Goal: Task Accomplishment & Management: Complete application form

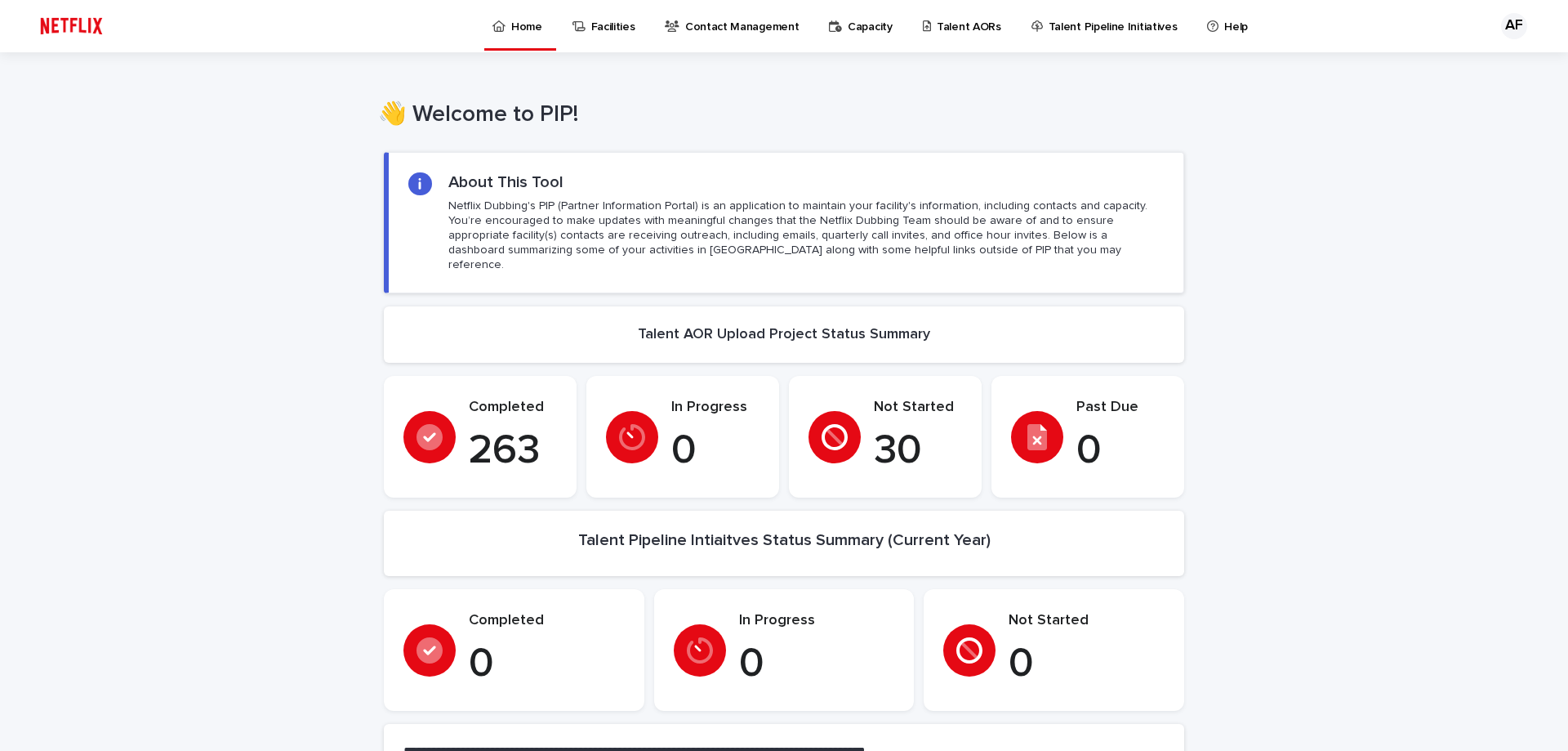
click at [849, 24] on p "Capacity" at bounding box center [870, 17] width 45 height 34
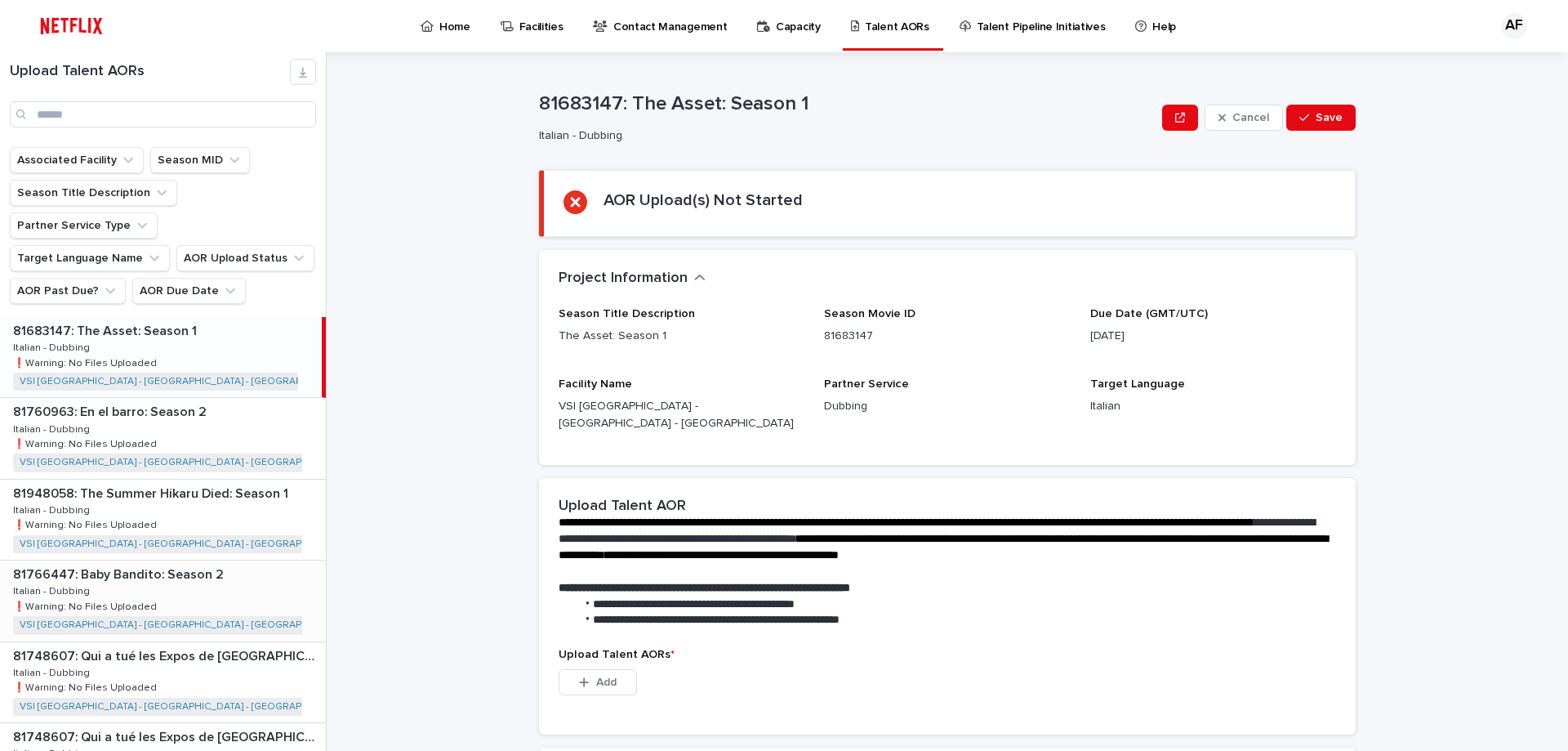
click at [171, 561] on div "81766447: Baby Bandito: Season 2 81766447: Baby Bandito: Season 2 Italian - Dub…" at bounding box center [162, 600] width 326 height 80
click at [178, 581] on div "81766447: Baby Bandito: Season 2 81766447: Baby Bandito: Season 2 Italian - Dub…" at bounding box center [161, 600] width 322 height 80
click at [582, 676] on icon "button" at bounding box center [584, 681] width 10 height 12
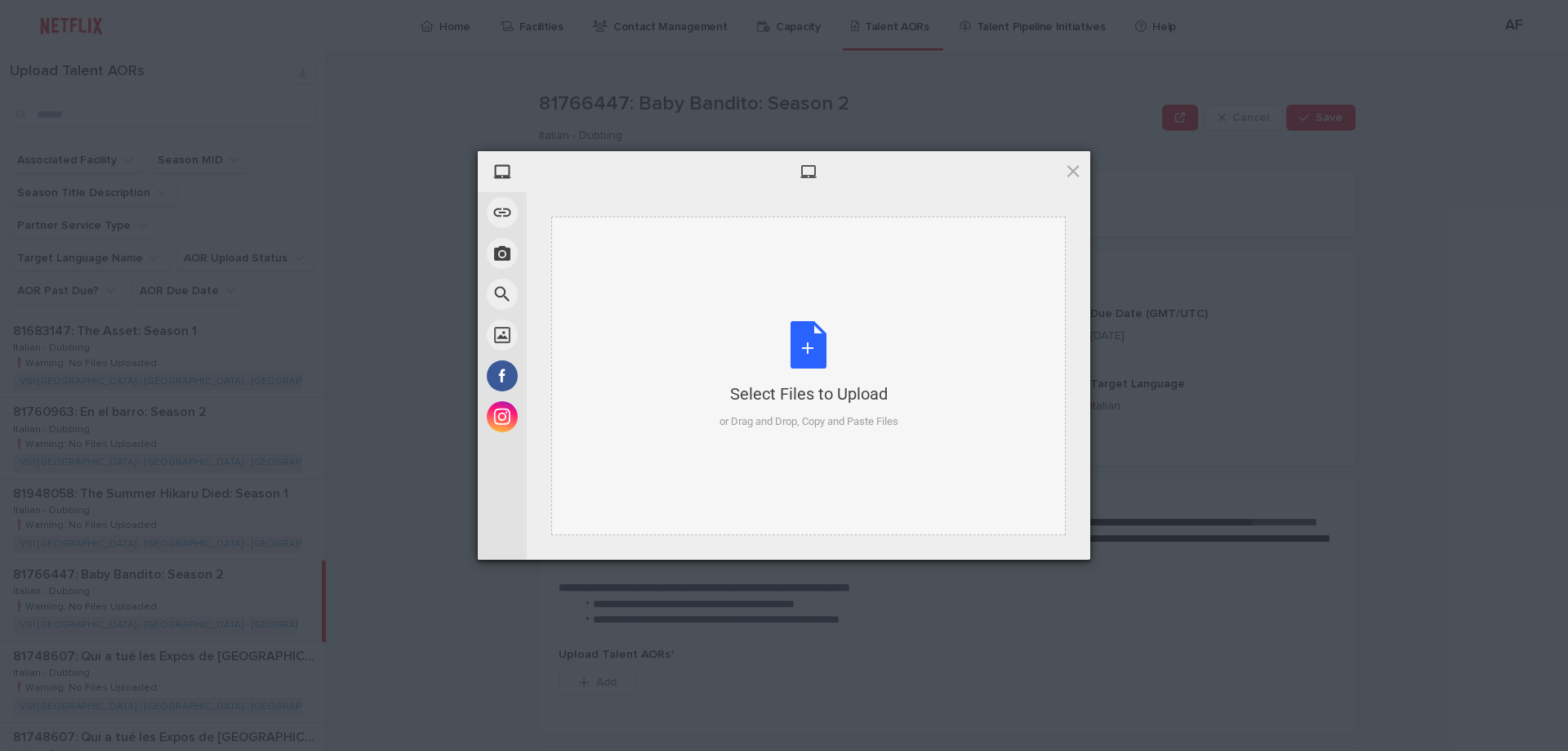
click at [792, 326] on div "Select Files to Upload or Drag and Drop, Copy and Paste Files" at bounding box center [808, 376] width 179 height 108
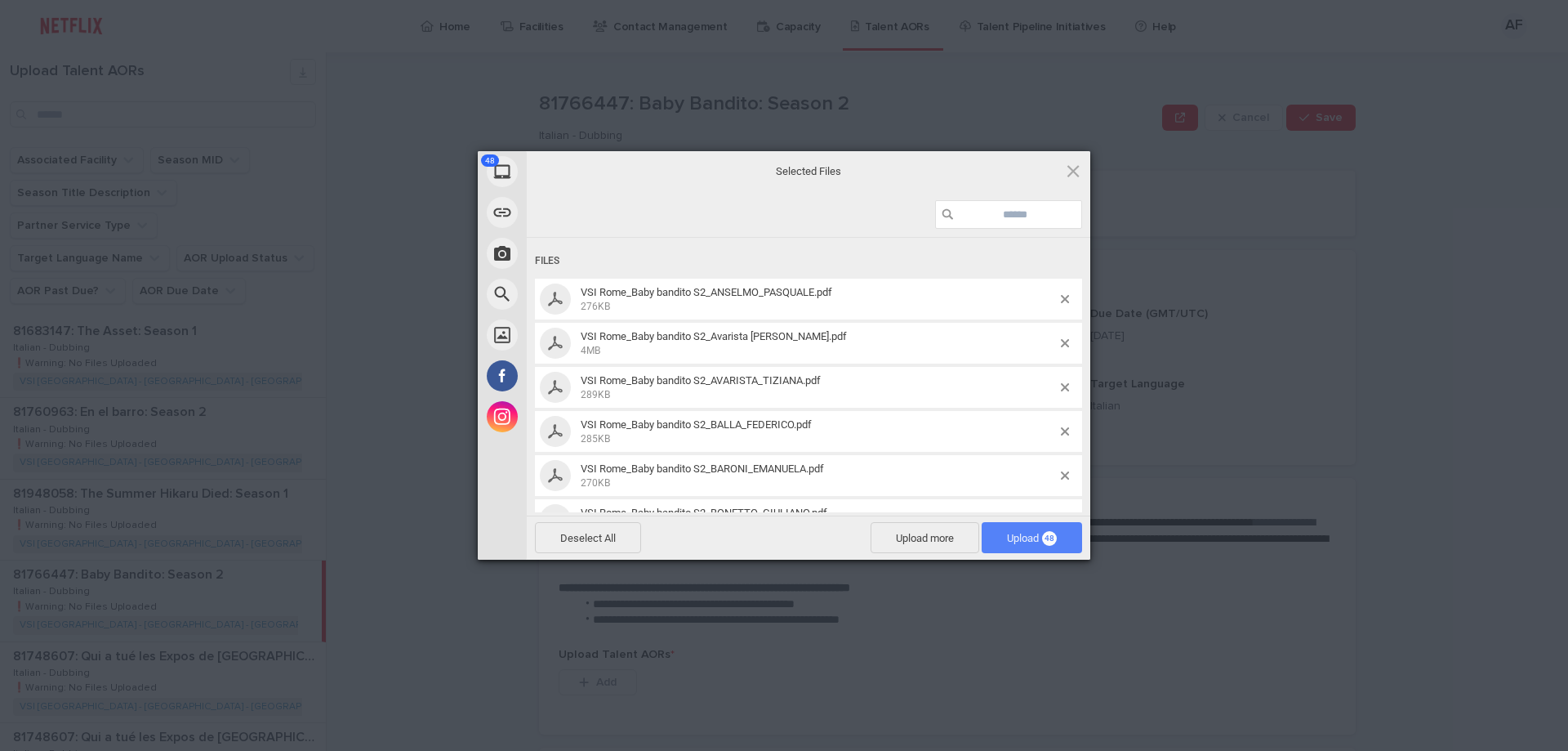
click at [1028, 541] on span "Upload 48" at bounding box center [1031, 538] width 50 height 13
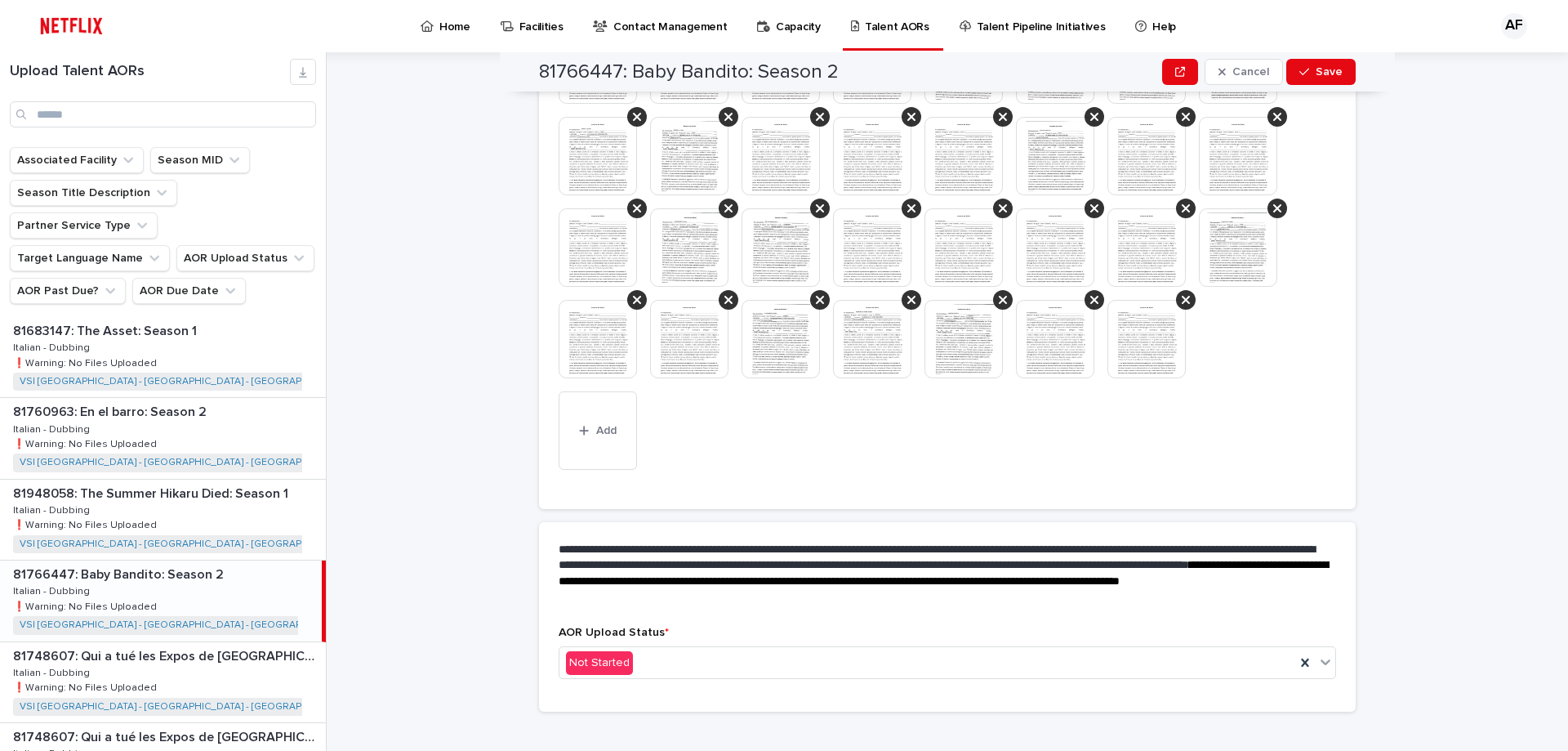
scroll to position [750, 0]
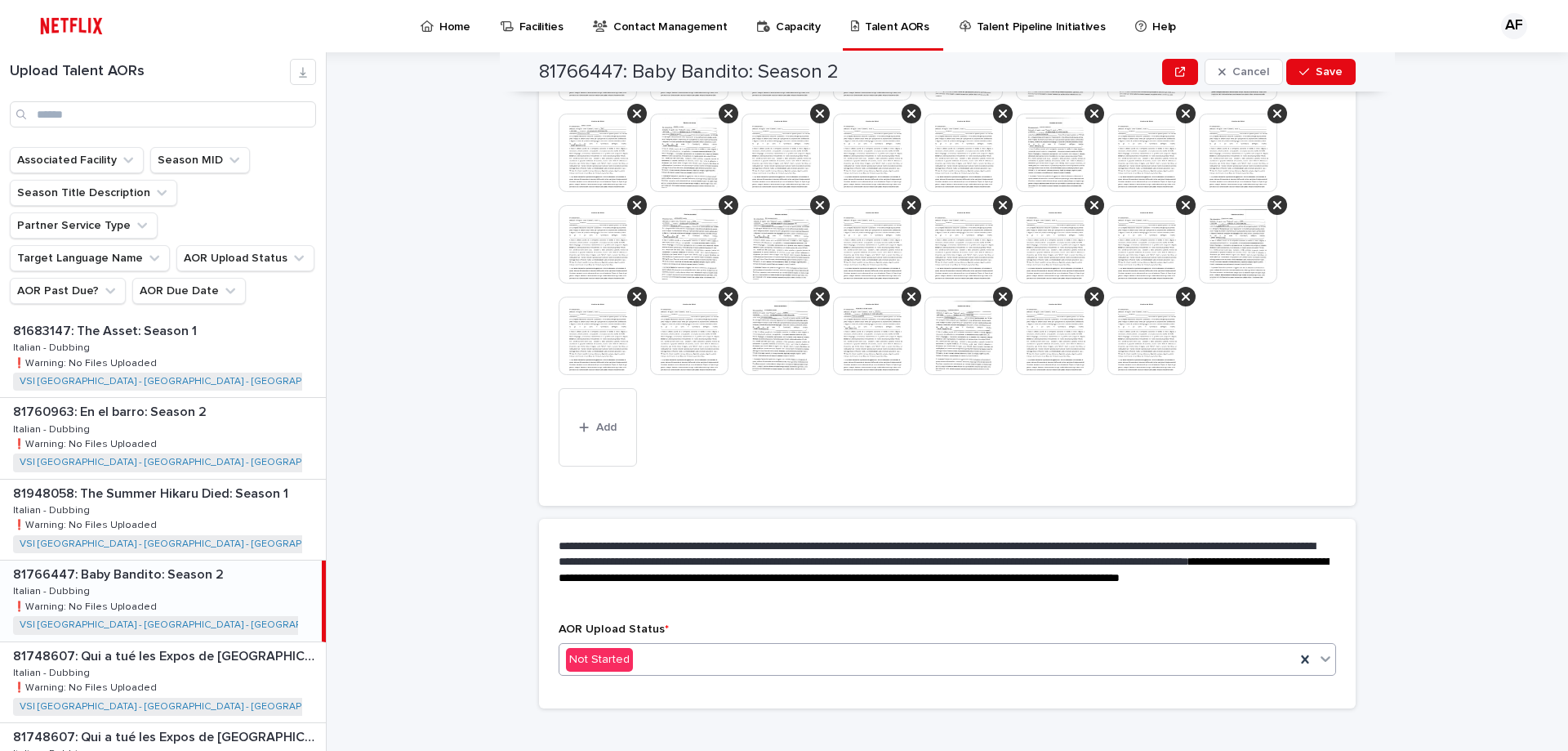
click at [727, 646] on div "Not Started" at bounding box center [927, 660] width 735 height 27
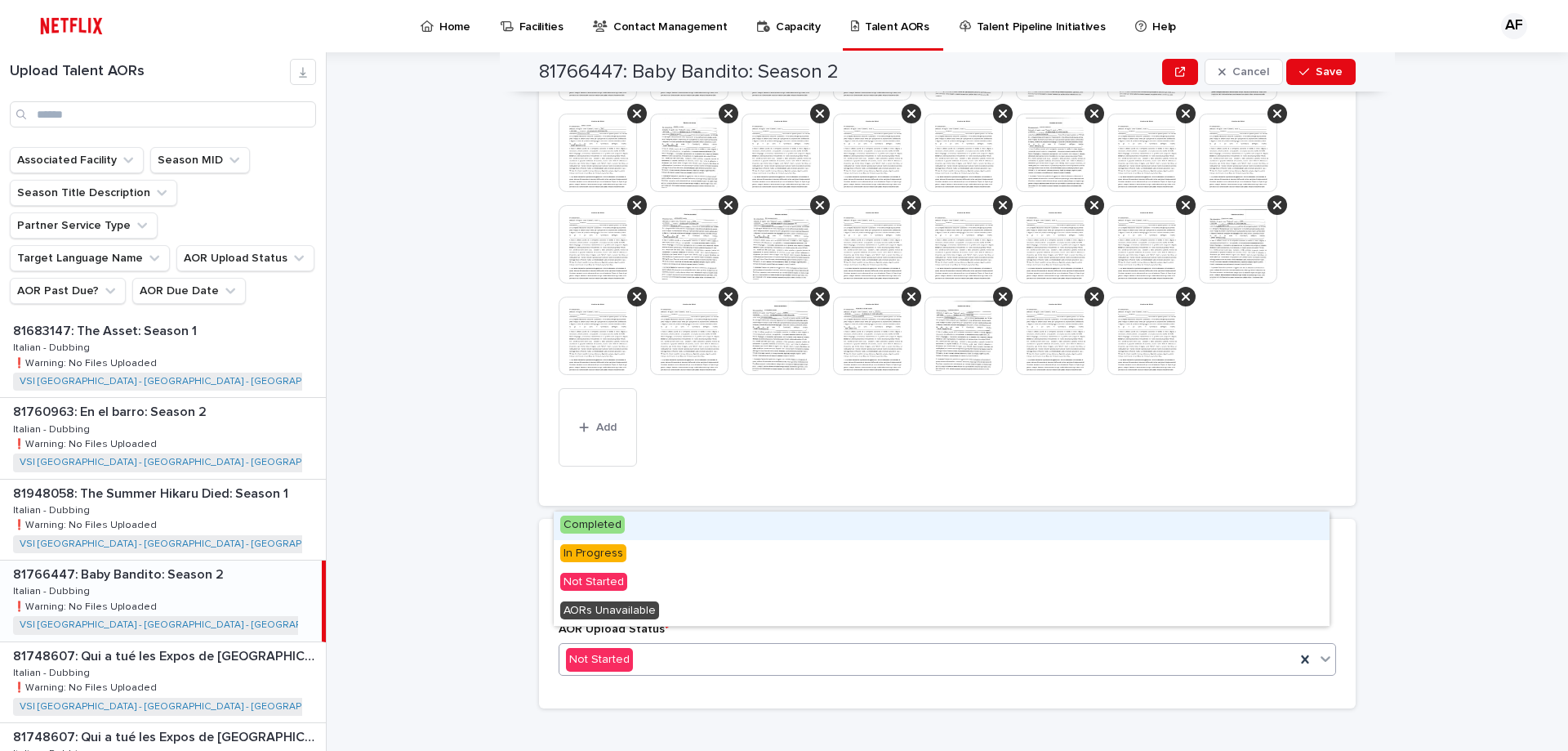
click at [718, 520] on div "Completed" at bounding box center [942, 526] width 776 height 29
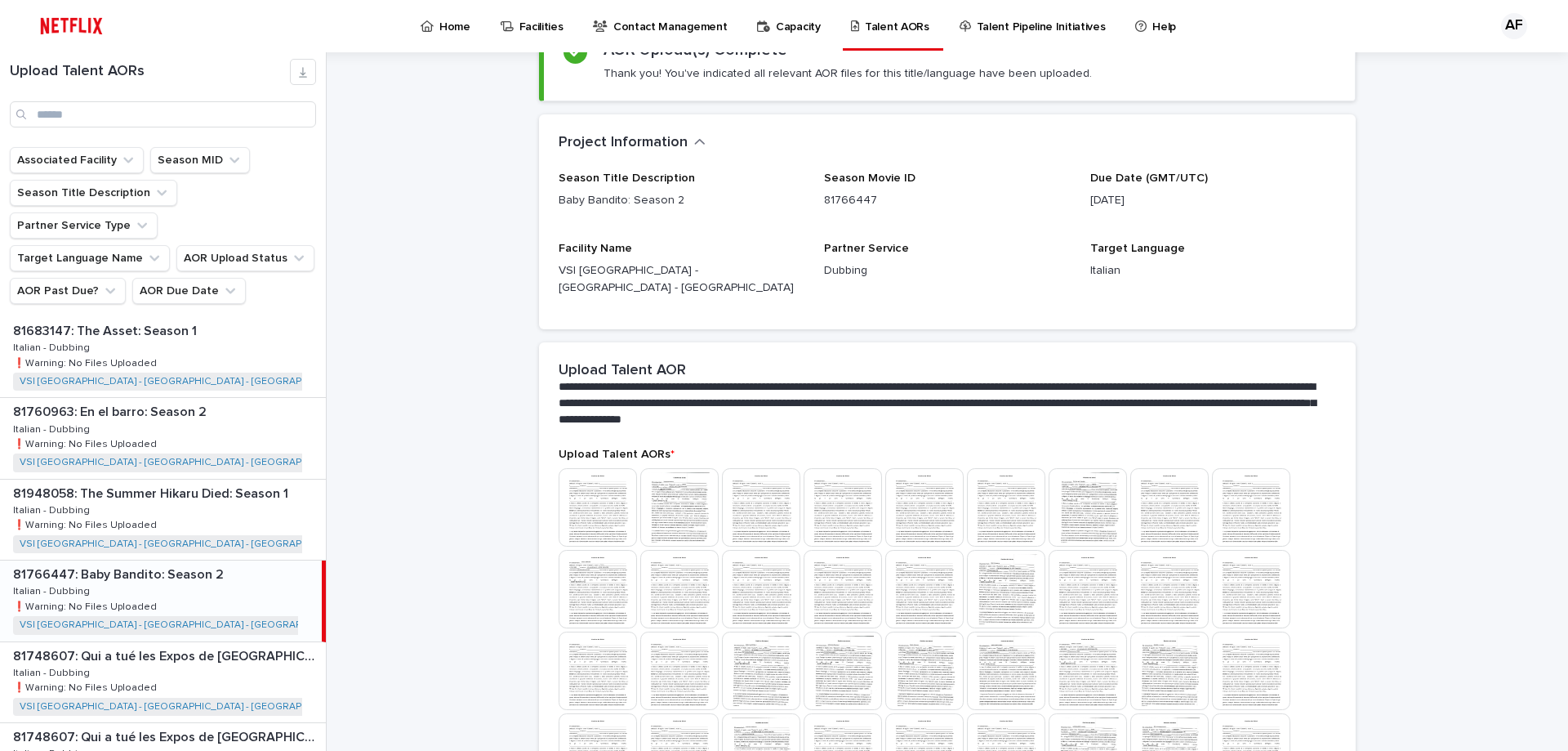
scroll to position [29, 0]
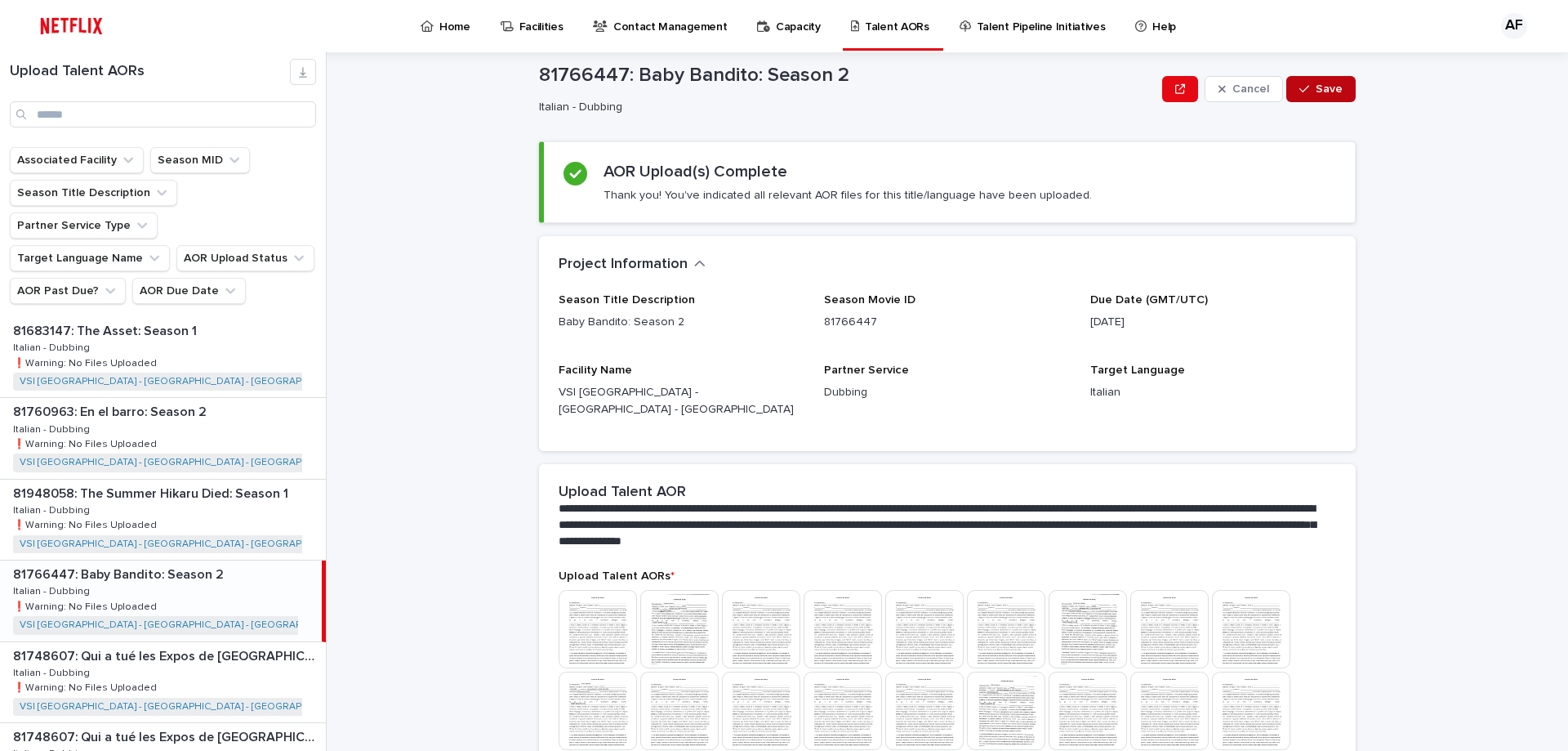
click at [1305, 84] on div "button" at bounding box center [1307, 88] width 16 height 12
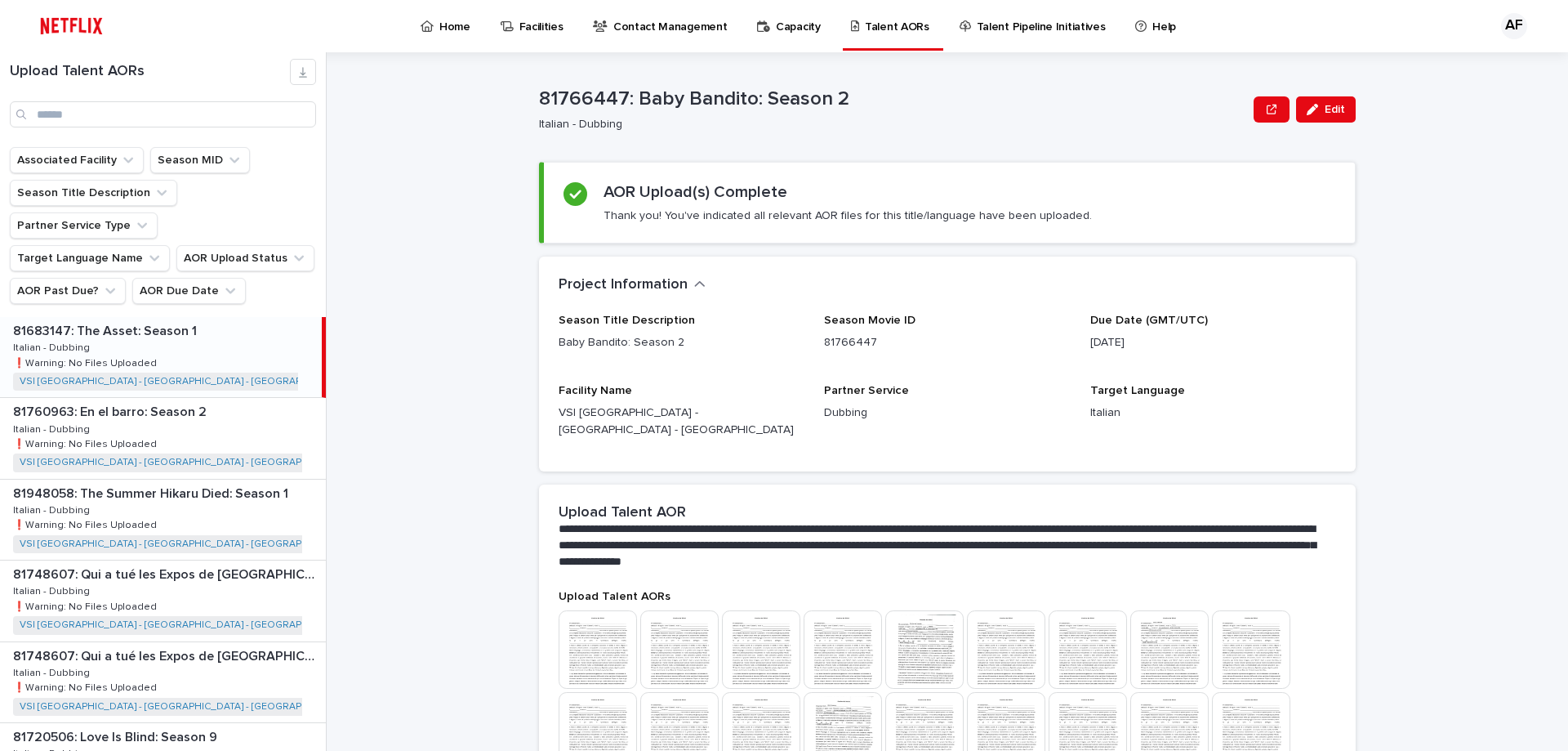
scroll to position [0, 0]
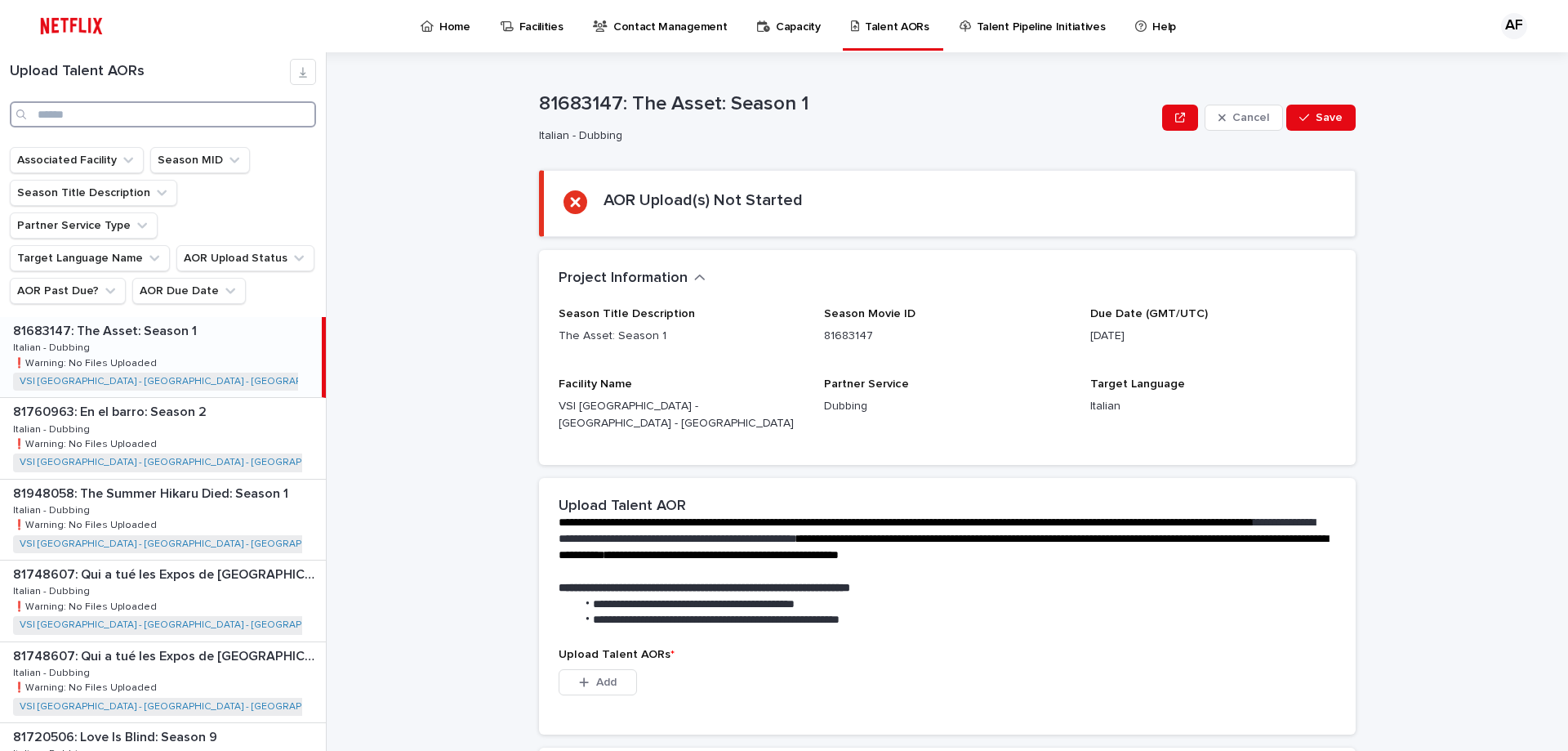
click at [107, 117] on input "Search" at bounding box center [162, 114] width 306 height 26
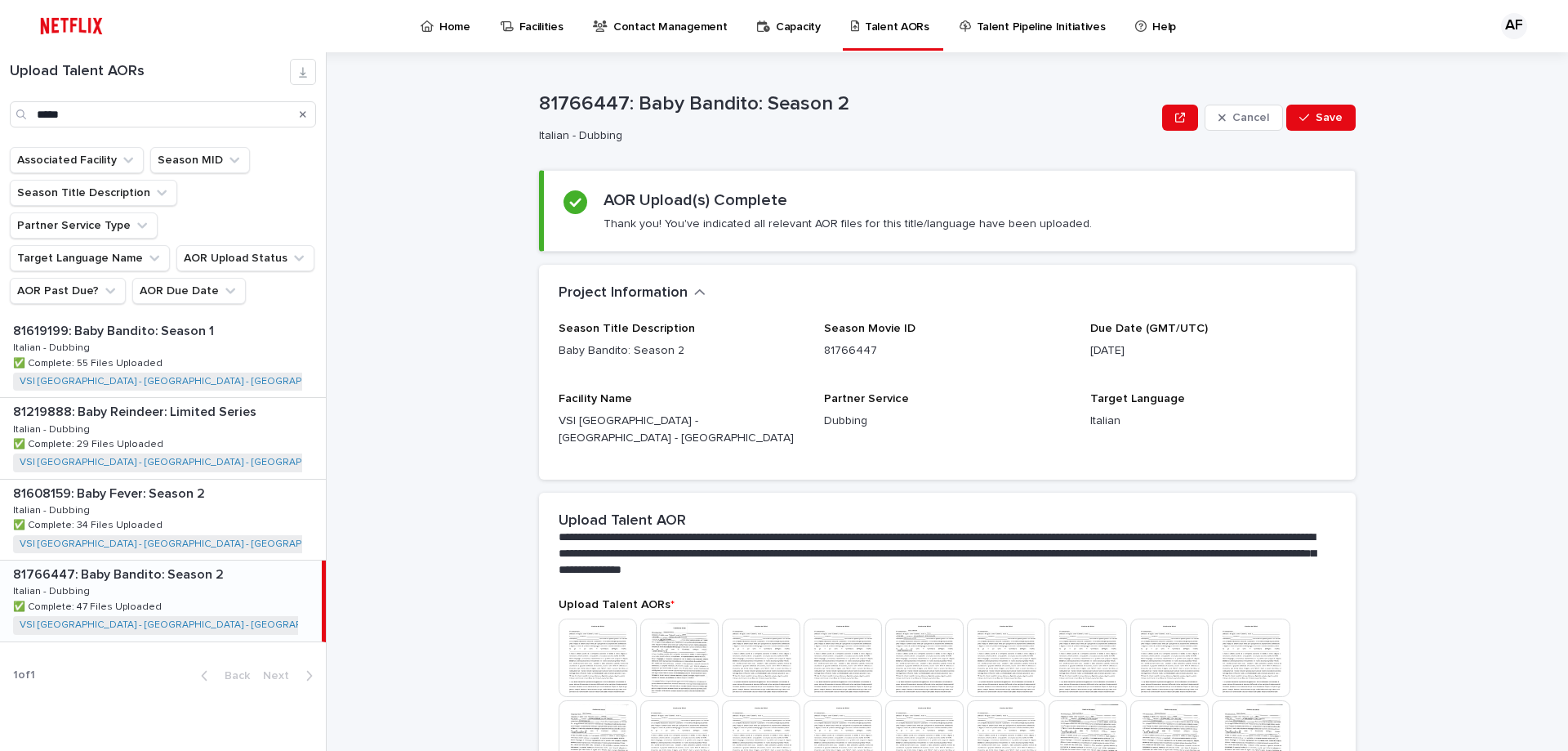
click at [173, 561] on div "81766447: Baby Bandito: Season 2 81766447: Baby Bandito: Season 2 Italian - Dub…" at bounding box center [161, 600] width 322 height 80
type input "****"
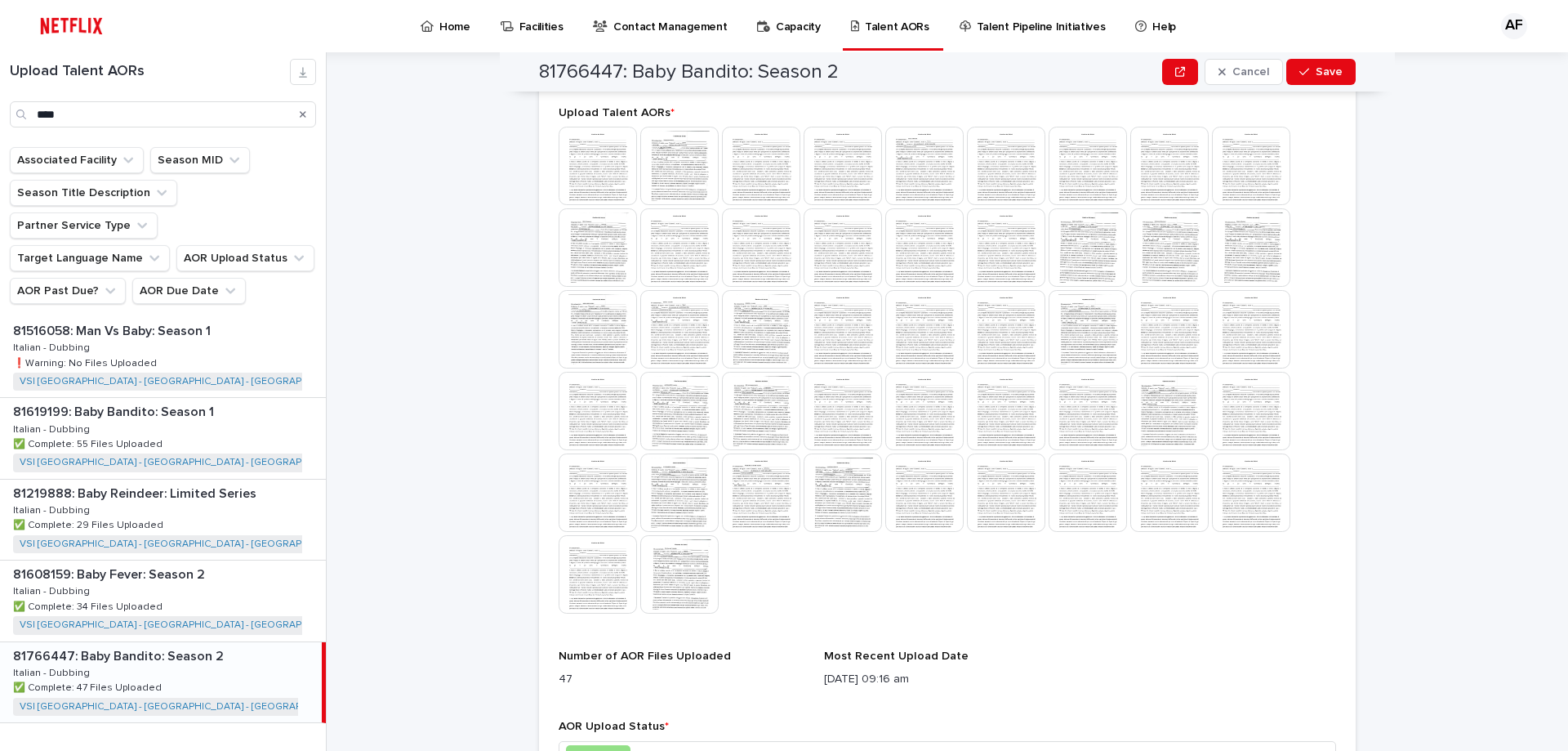
scroll to position [589, 0]
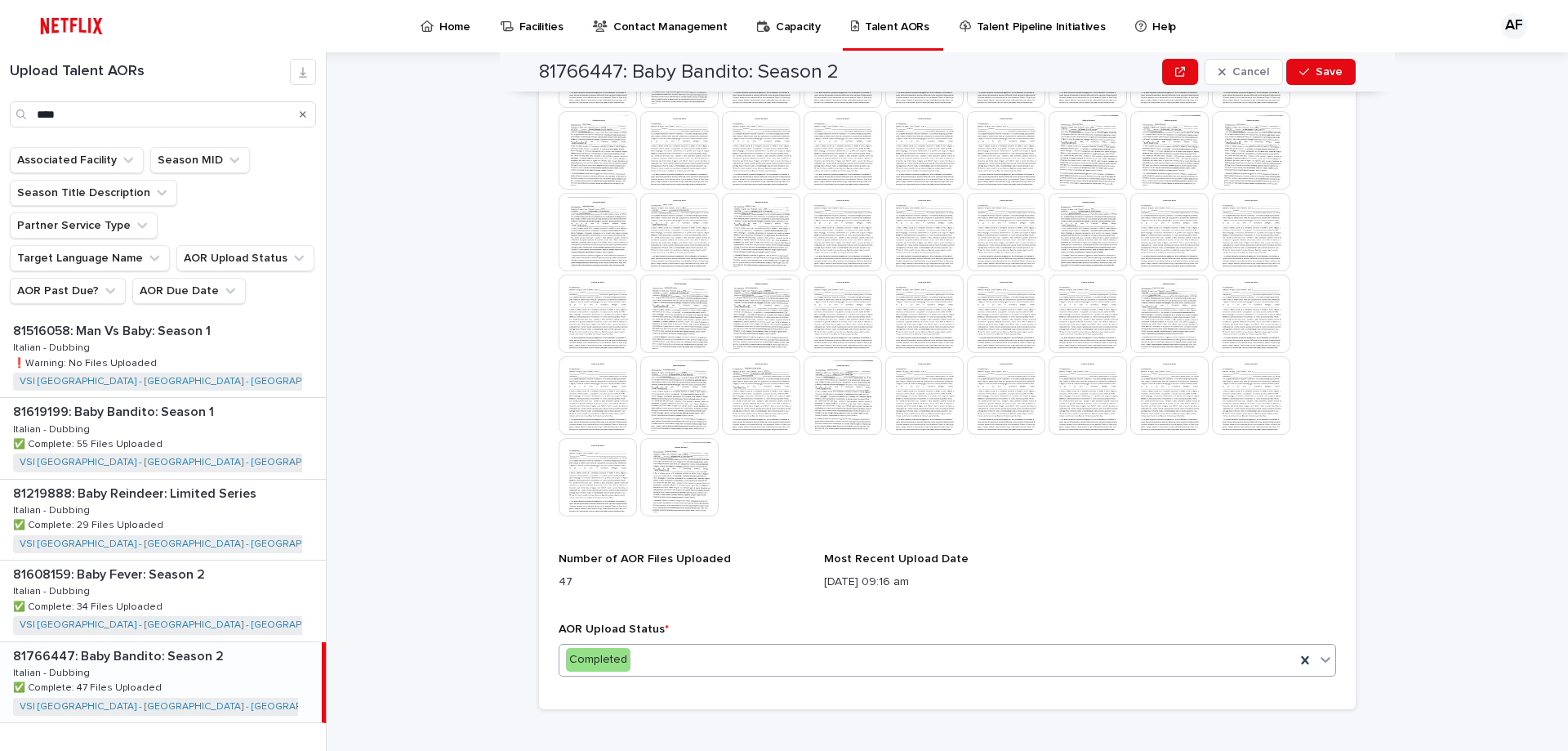
click at [732, 646] on div "Completed" at bounding box center [927, 660] width 735 height 27
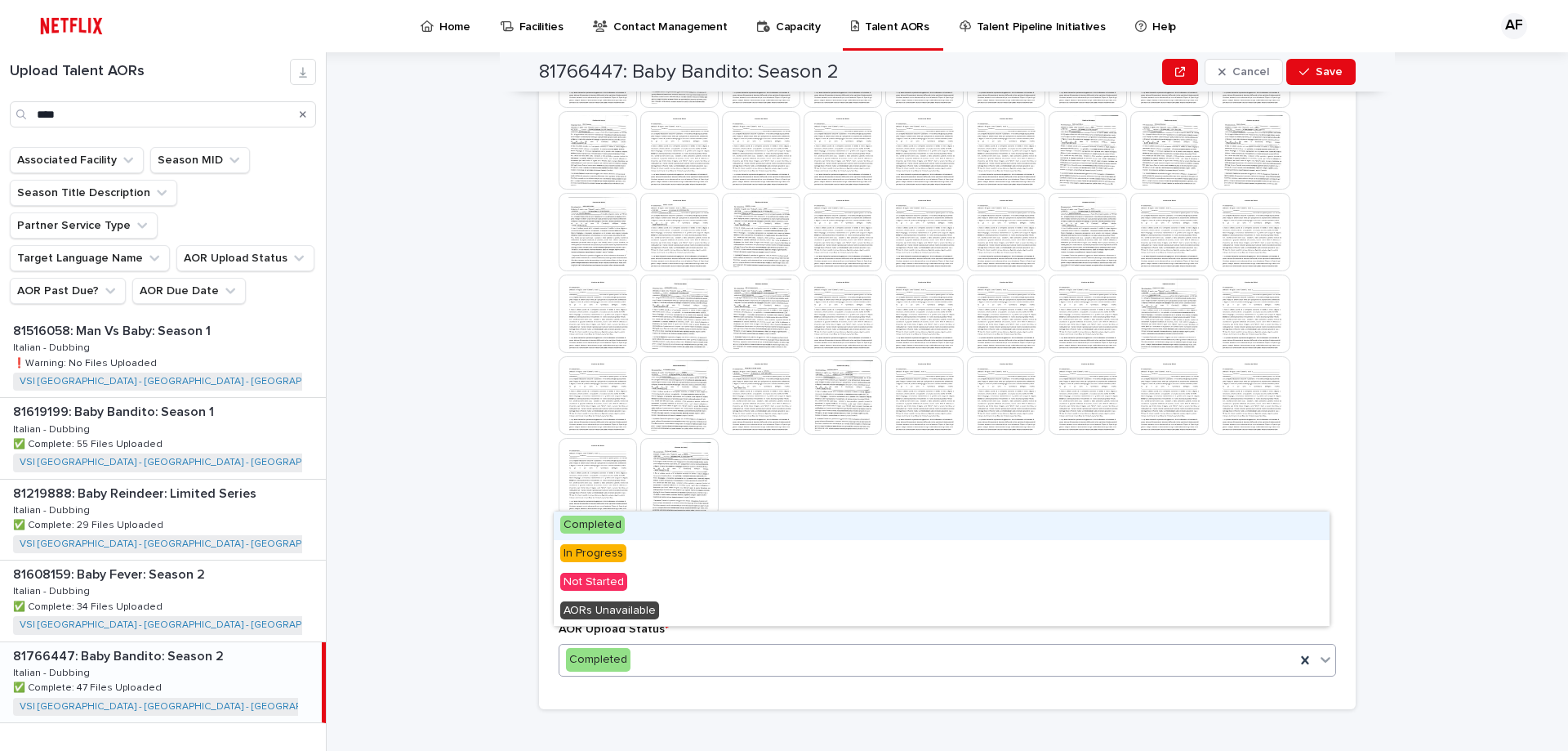
click at [881, 433] on div at bounding box center [947, 274] width 778 height 490
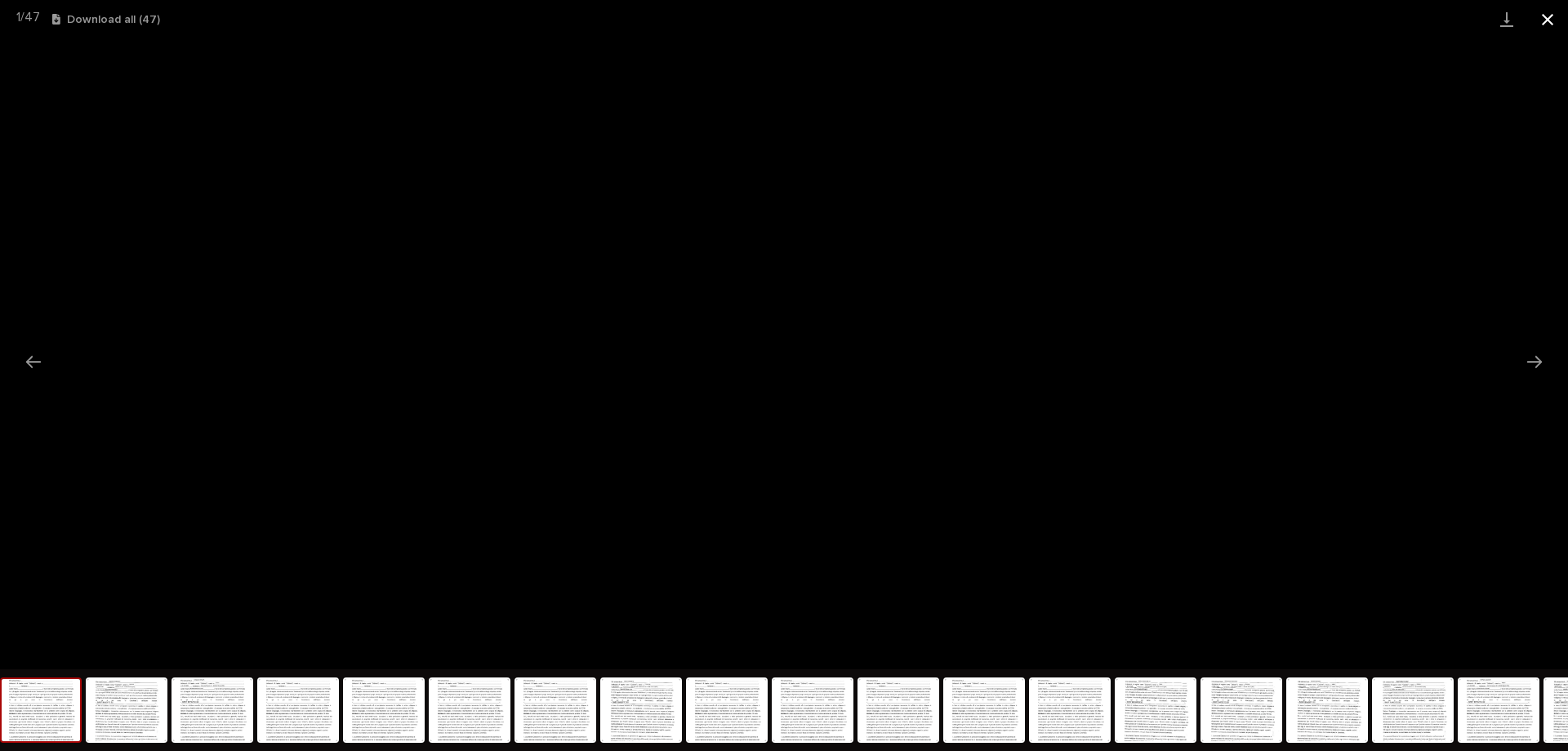
click at [1538, 15] on button "Close gallery" at bounding box center [1546, 19] width 41 height 39
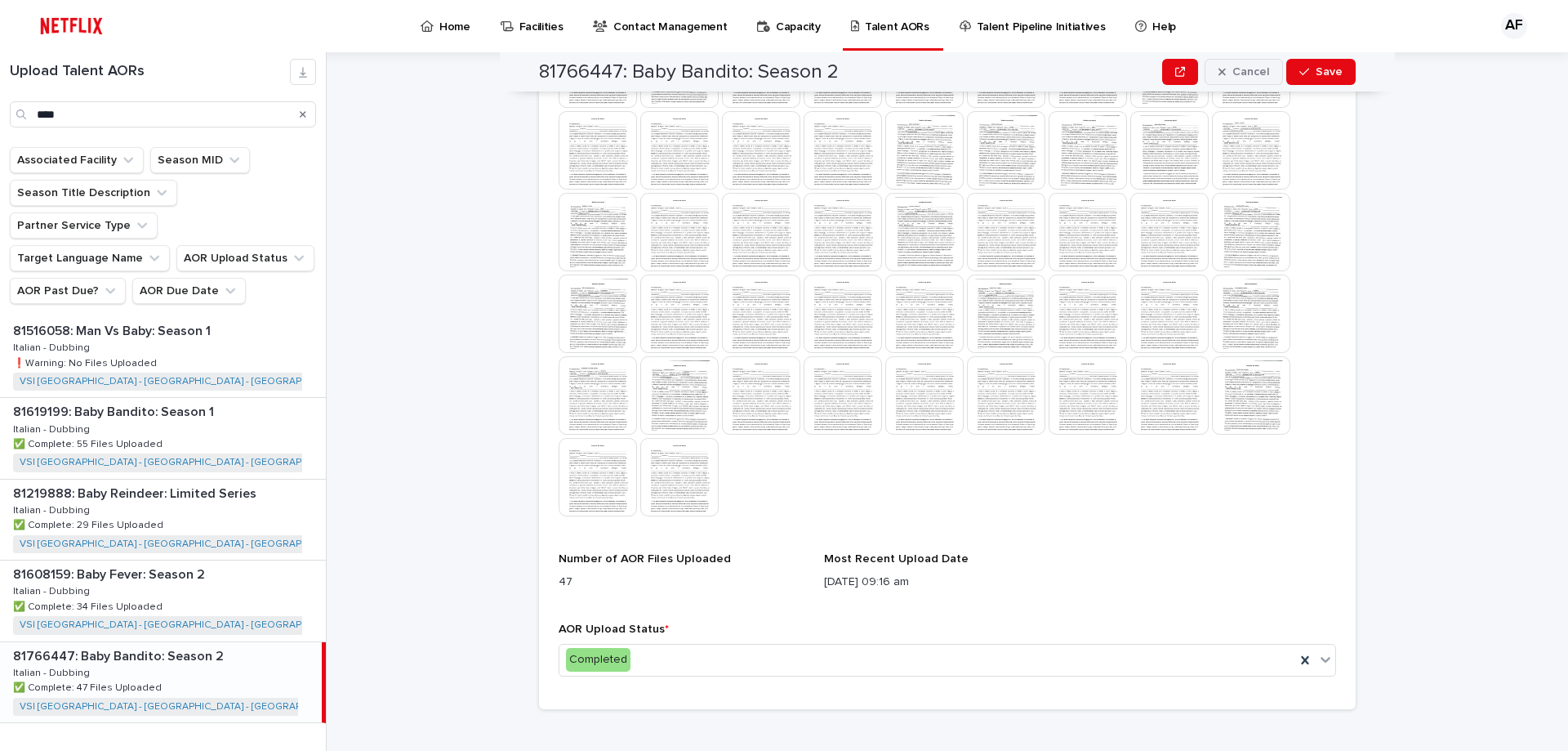
click at [1252, 73] on span "Cancel" at bounding box center [1250, 71] width 37 height 12
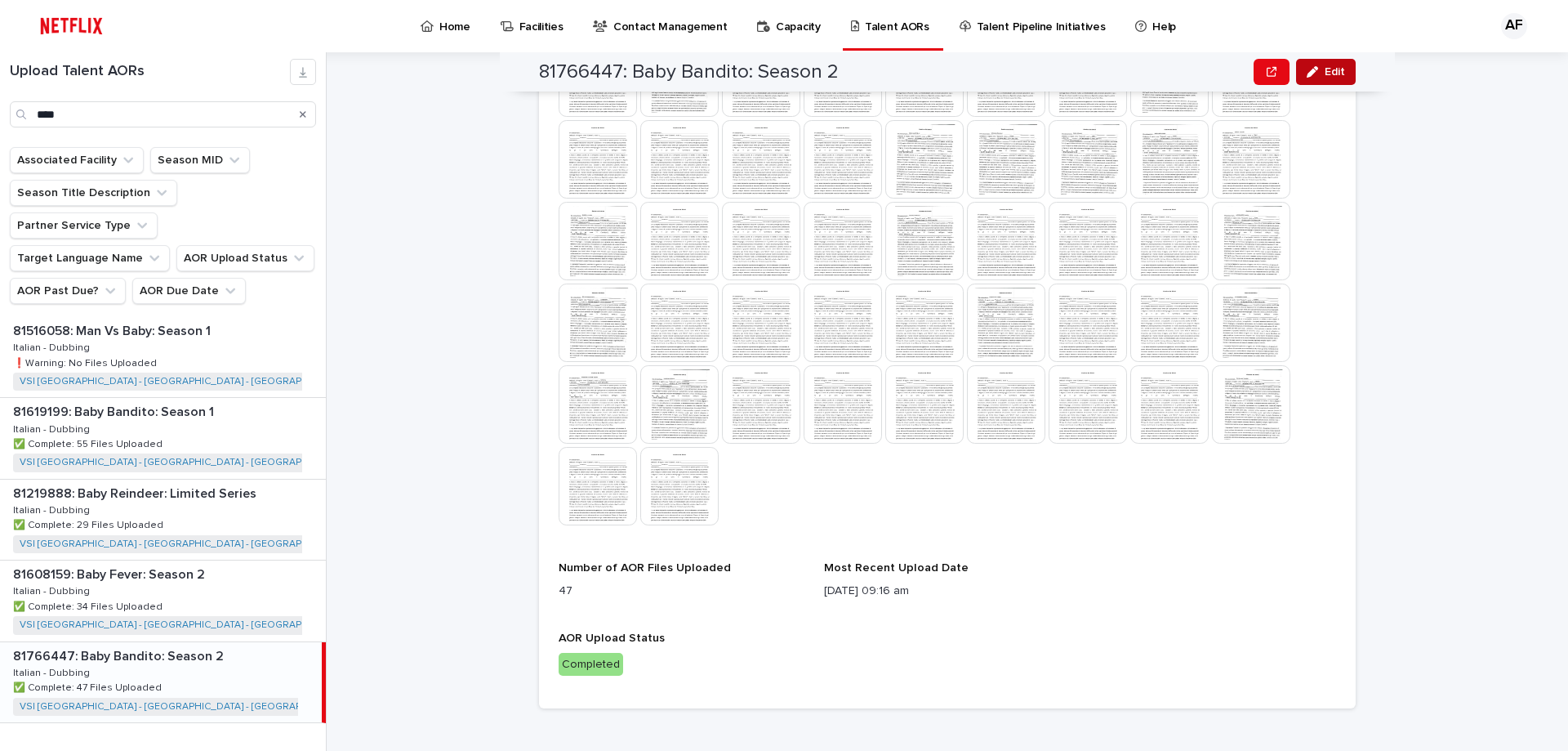
click at [1324, 76] on span "Edit" at bounding box center [1334, 71] width 21 height 12
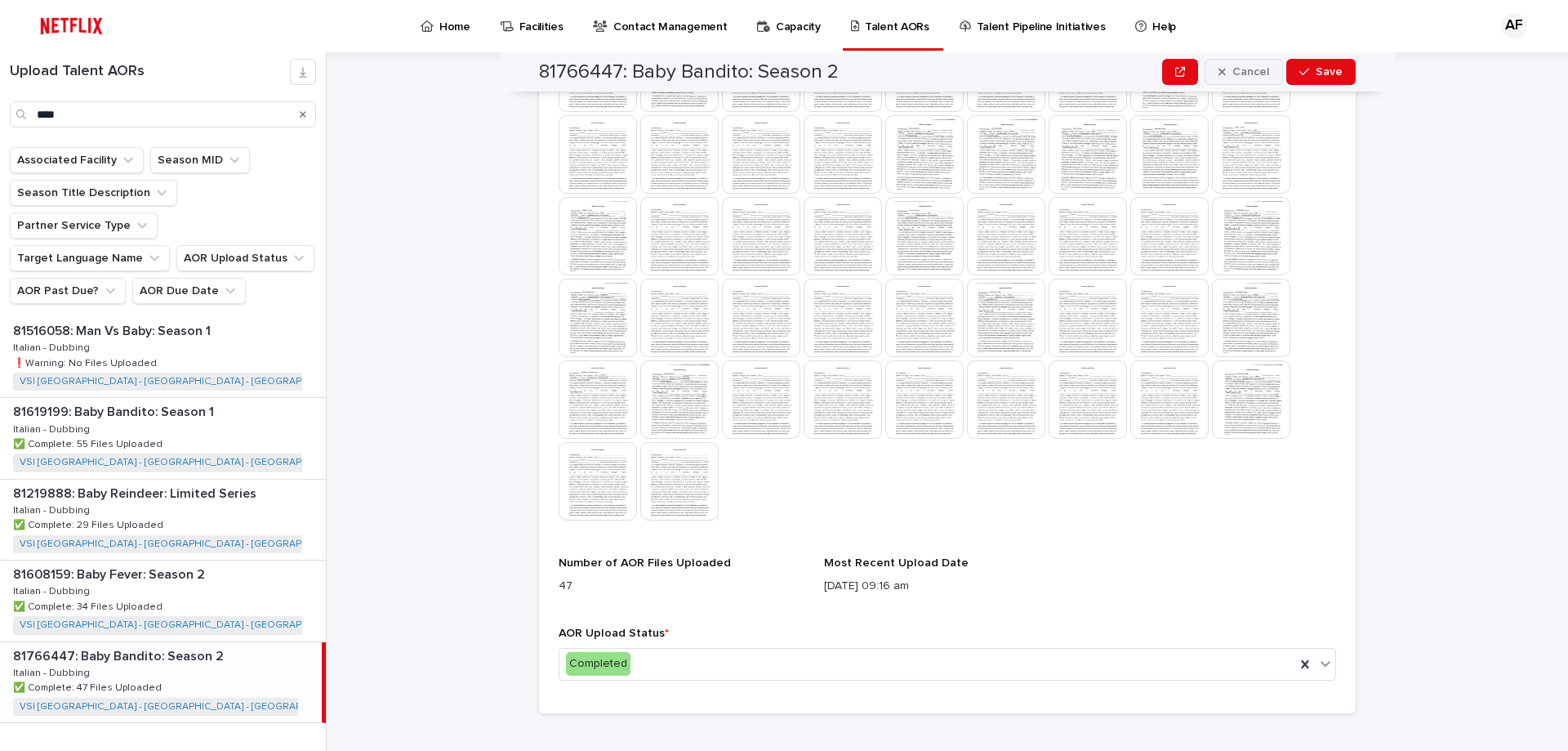
click at [1258, 76] on span "Cancel" at bounding box center [1250, 71] width 37 height 12
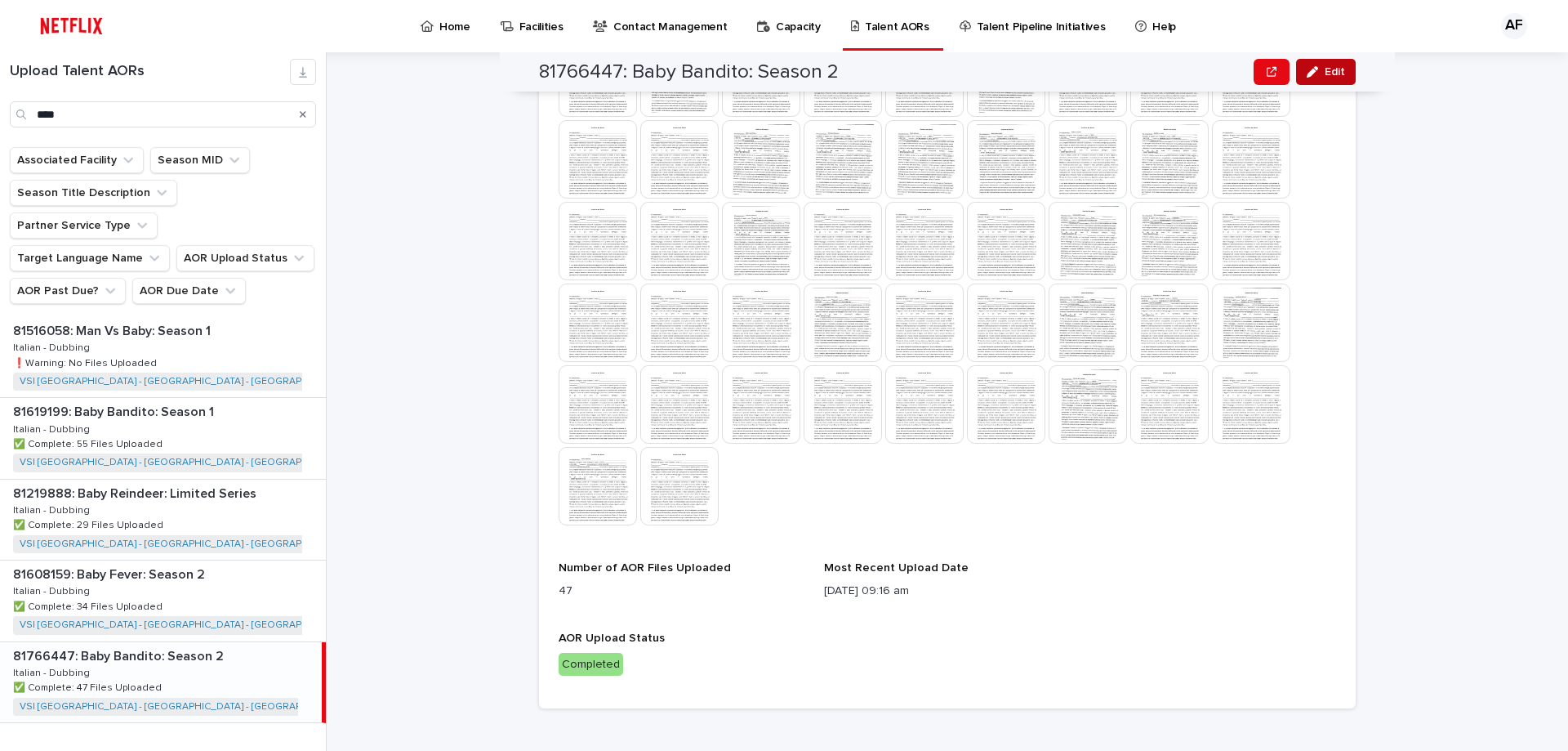
click at [1318, 79] on button "Edit" at bounding box center [1325, 71] width 60 height 26
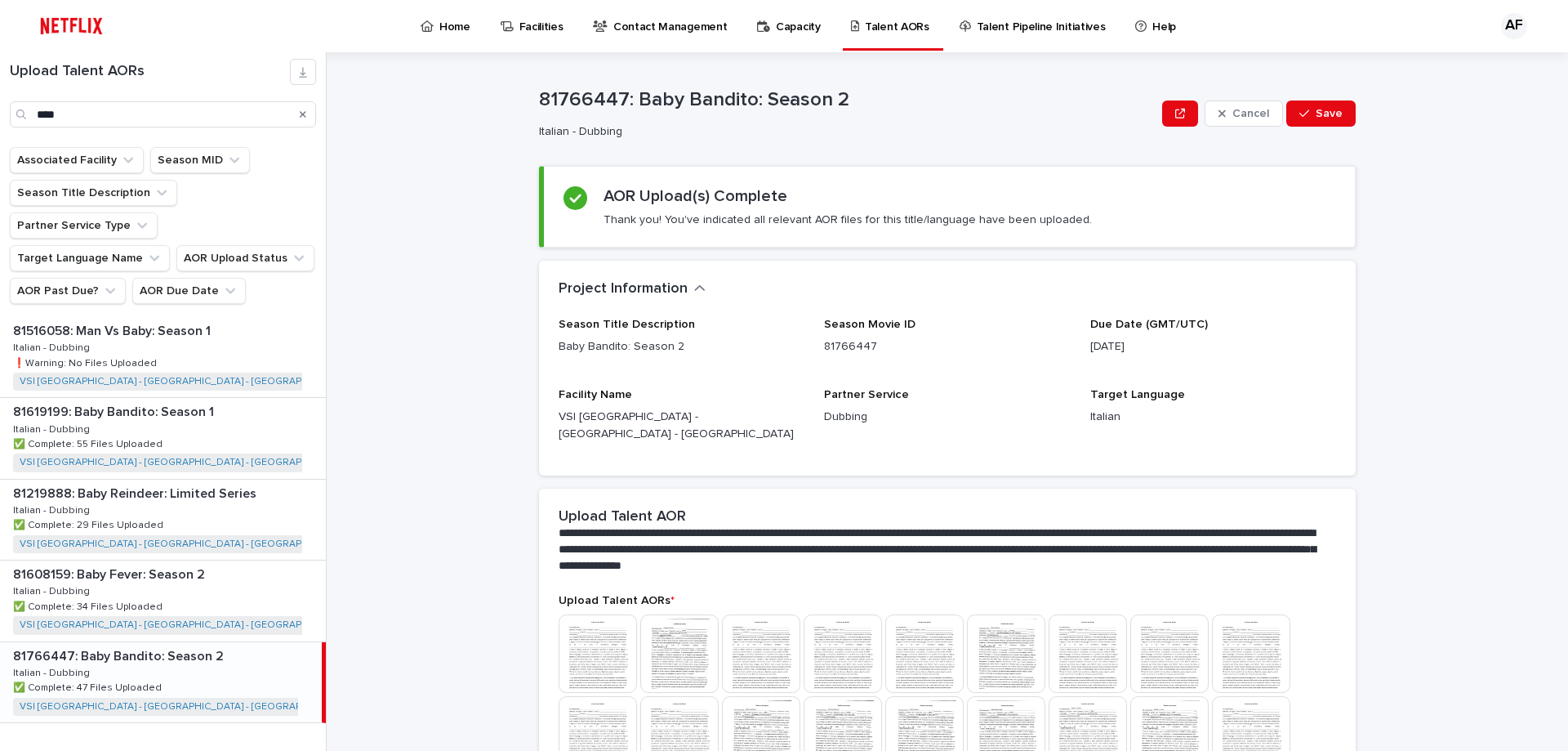
scroll to position [0, 0]
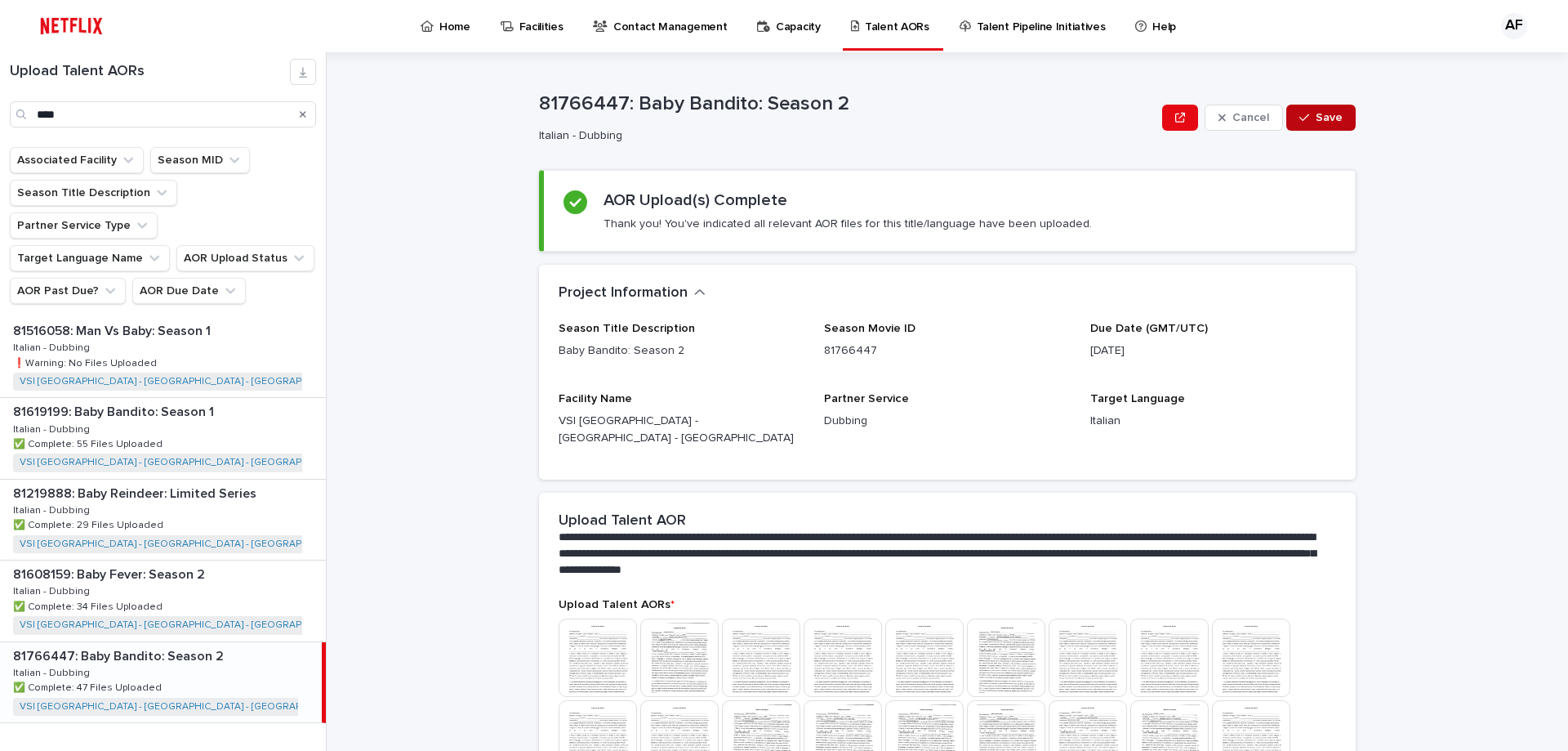
click at [1332, 121] on span "Save" at bounding box center [1329, 117] width 27 height 12
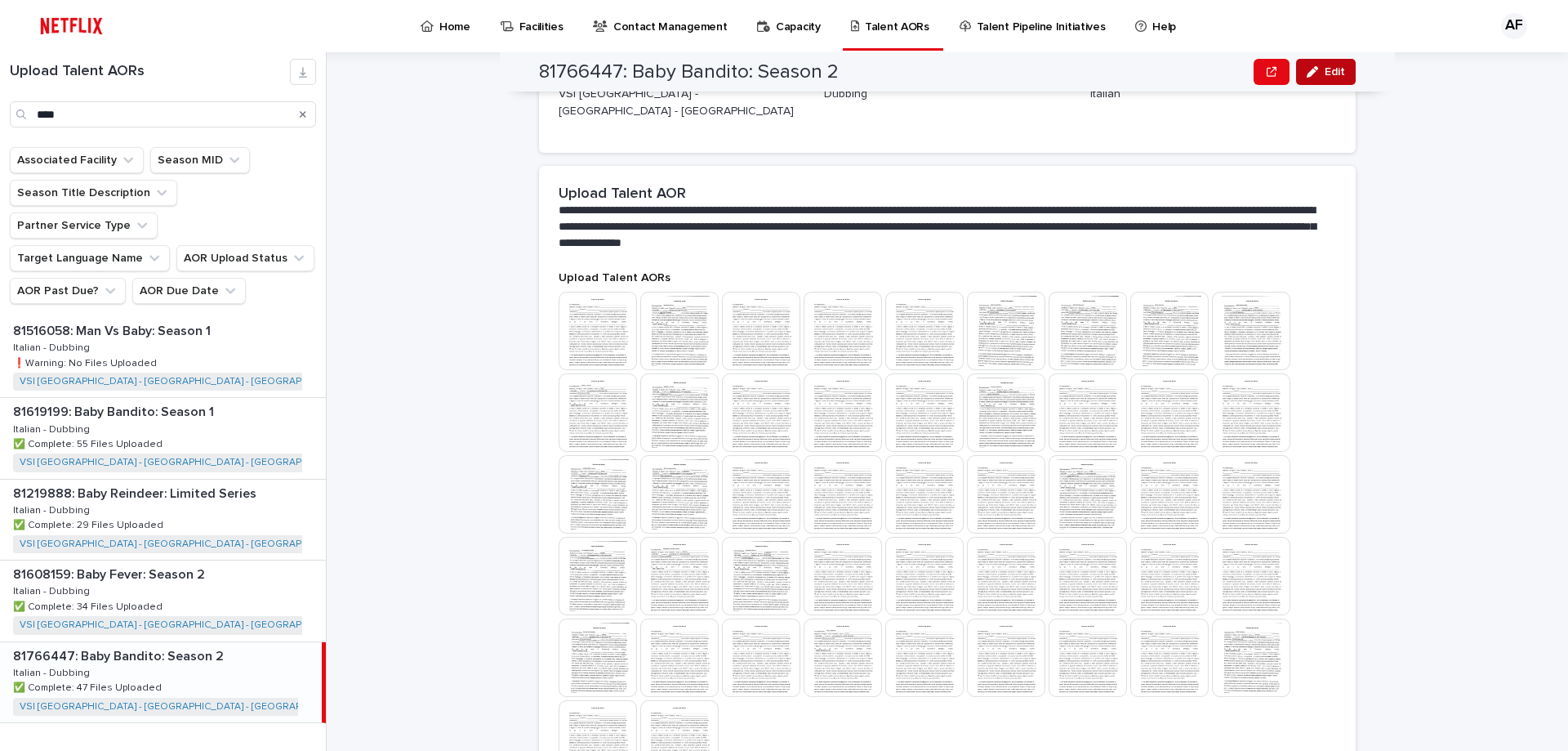
click at [1318, 65] on button "Edit" at bounding box center [1325, 71] width 60 height 26
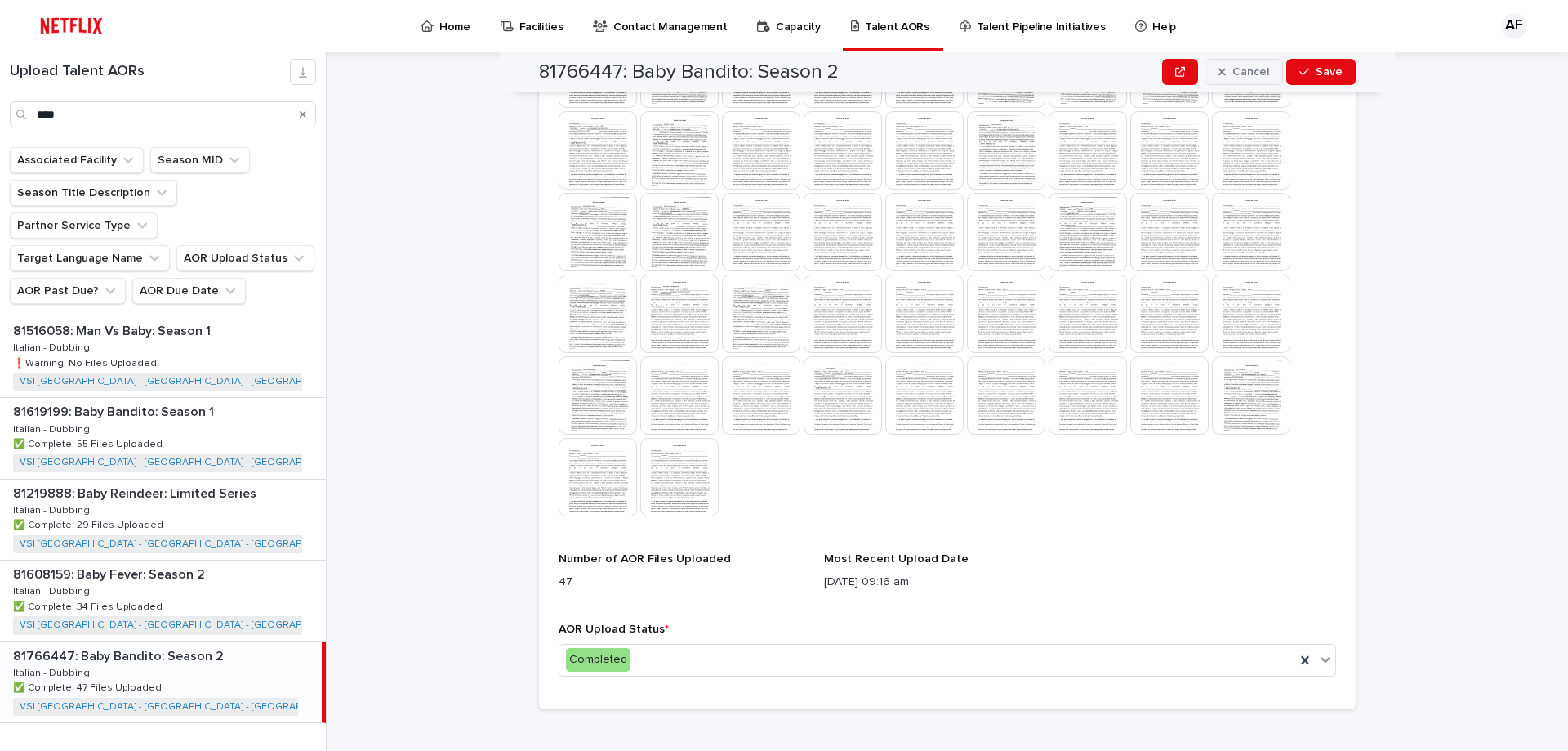
click at [1240, 75] on span "Cancel" at bounding box center [1250, 71] width 37 height 12
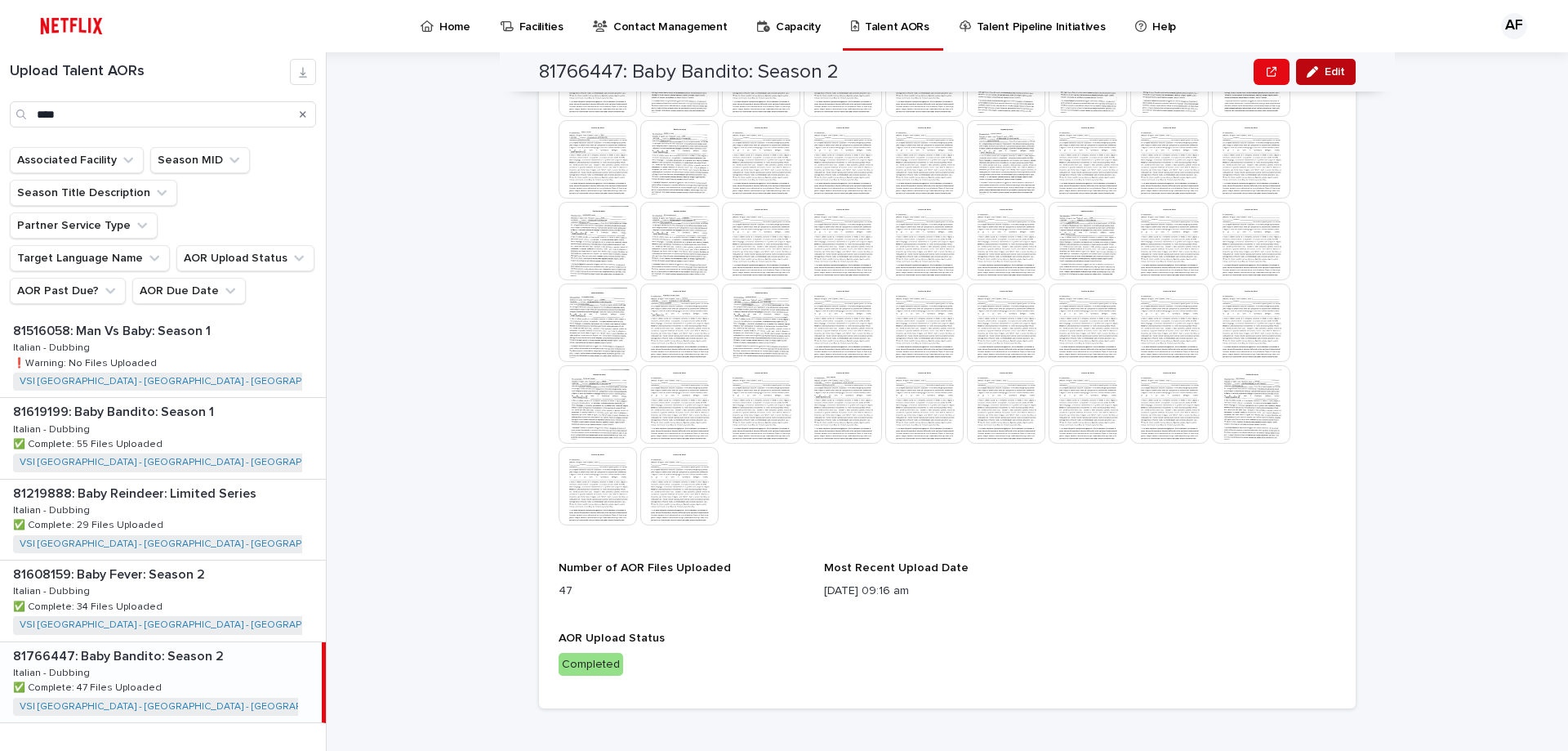
click at [1311, 67] on icon "button" at bounding box center [1312, 71] width 12 height 12
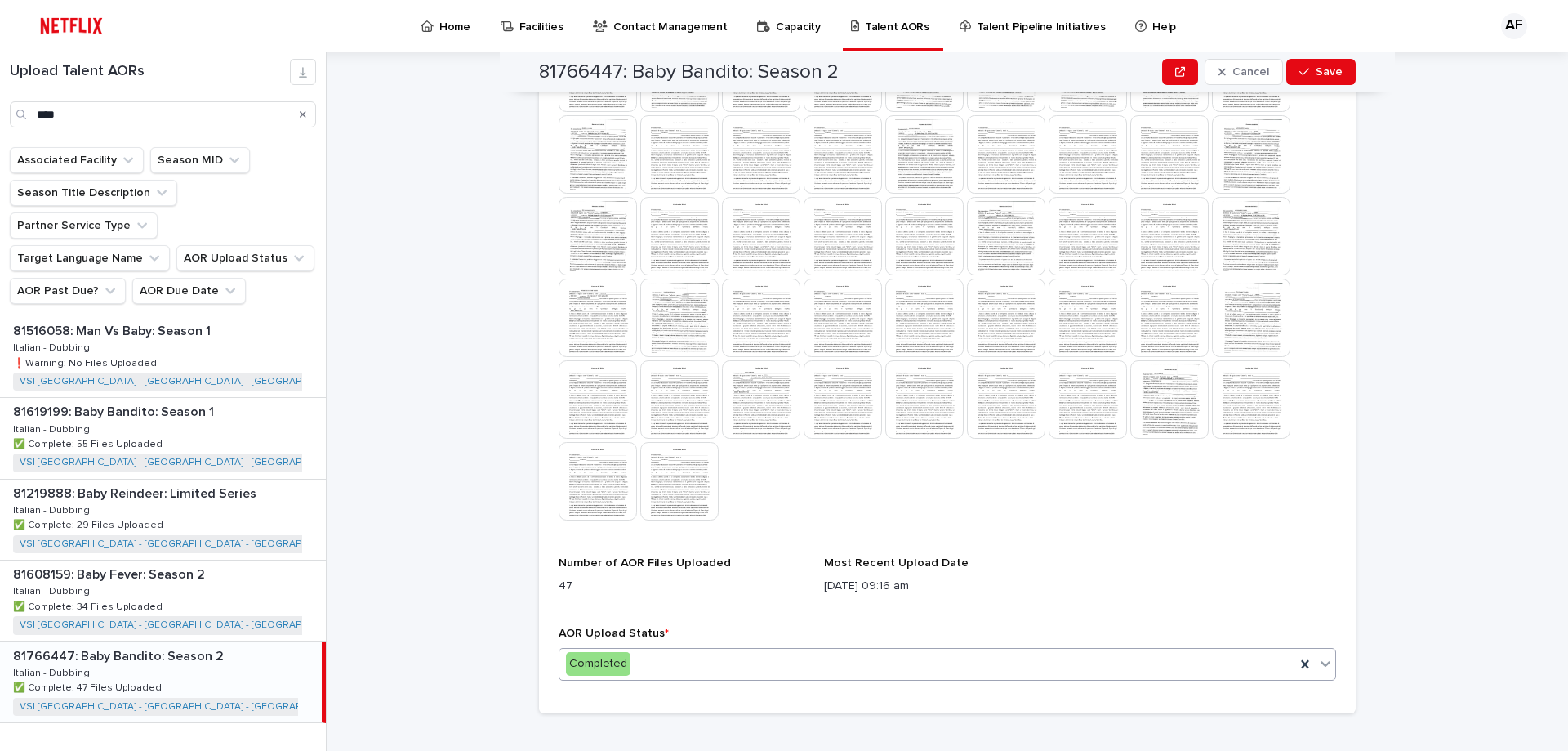
click at [664, 650] on div "Completed" at bounding box center [927, 663] width 735 height 27
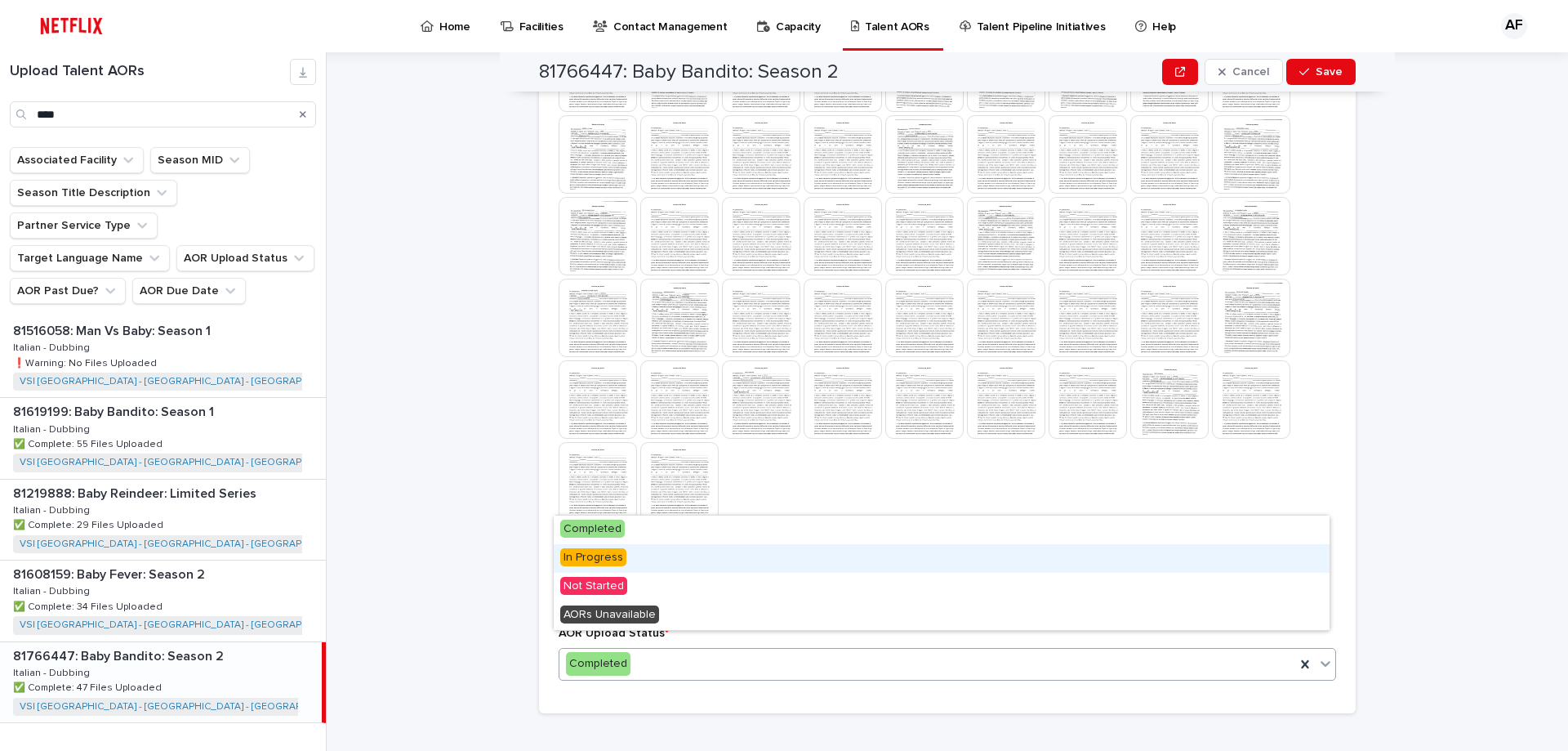
click at [663, 559] on div "In Progress" at bounding box center [942, 559] width 776 height 29
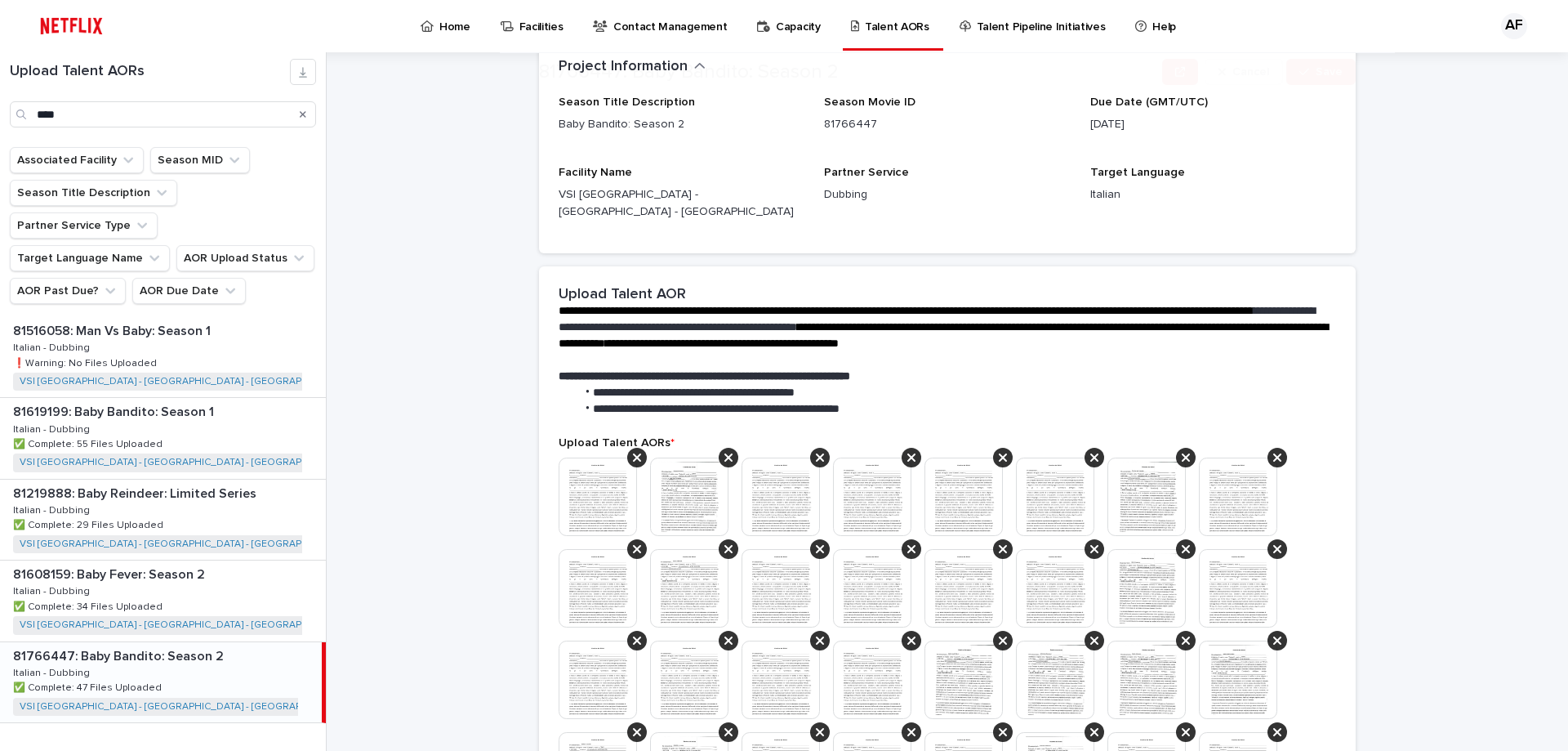
scroll to position [409, 0]
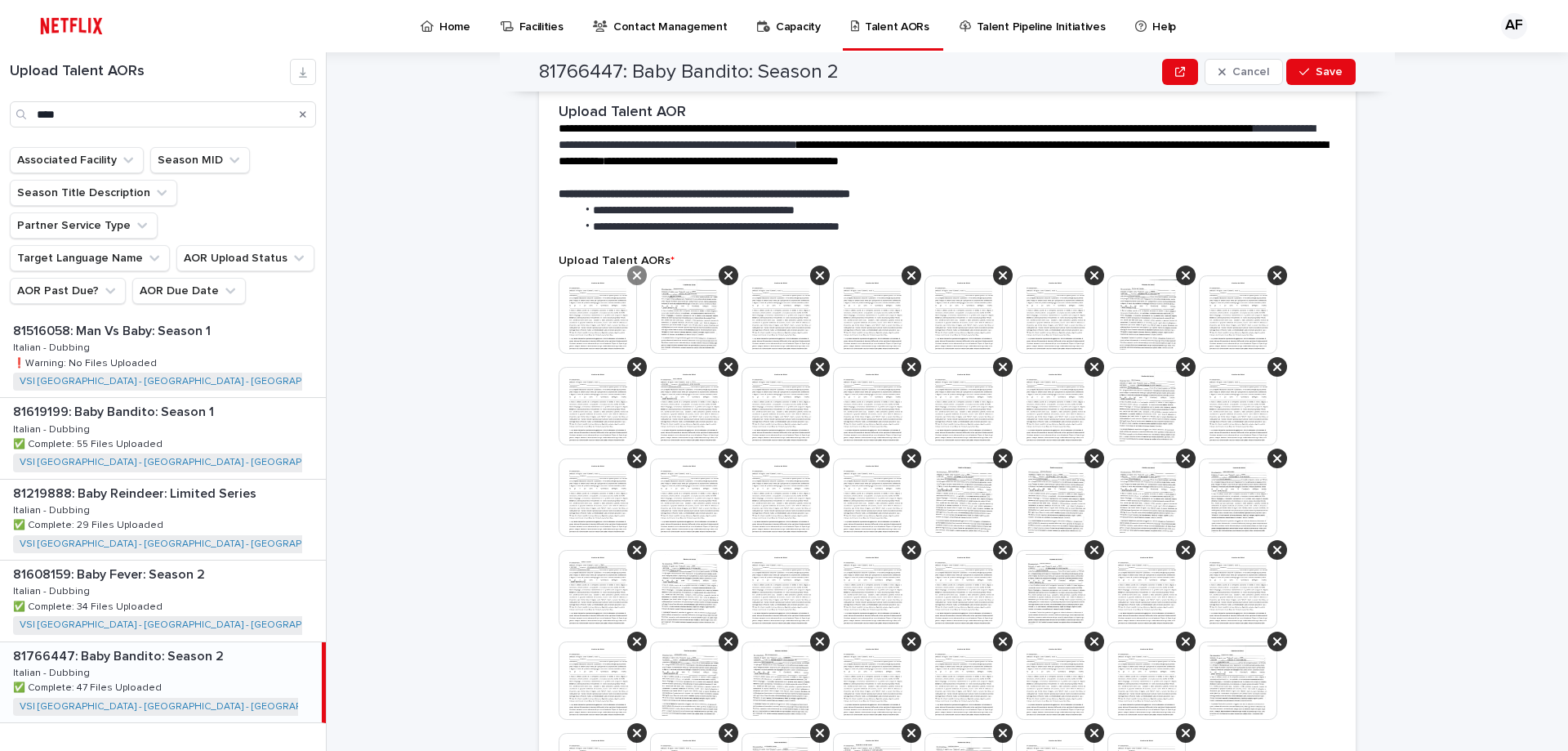
click at [632, 269] on icon at bounding box center [636, 275] width 8 height 13
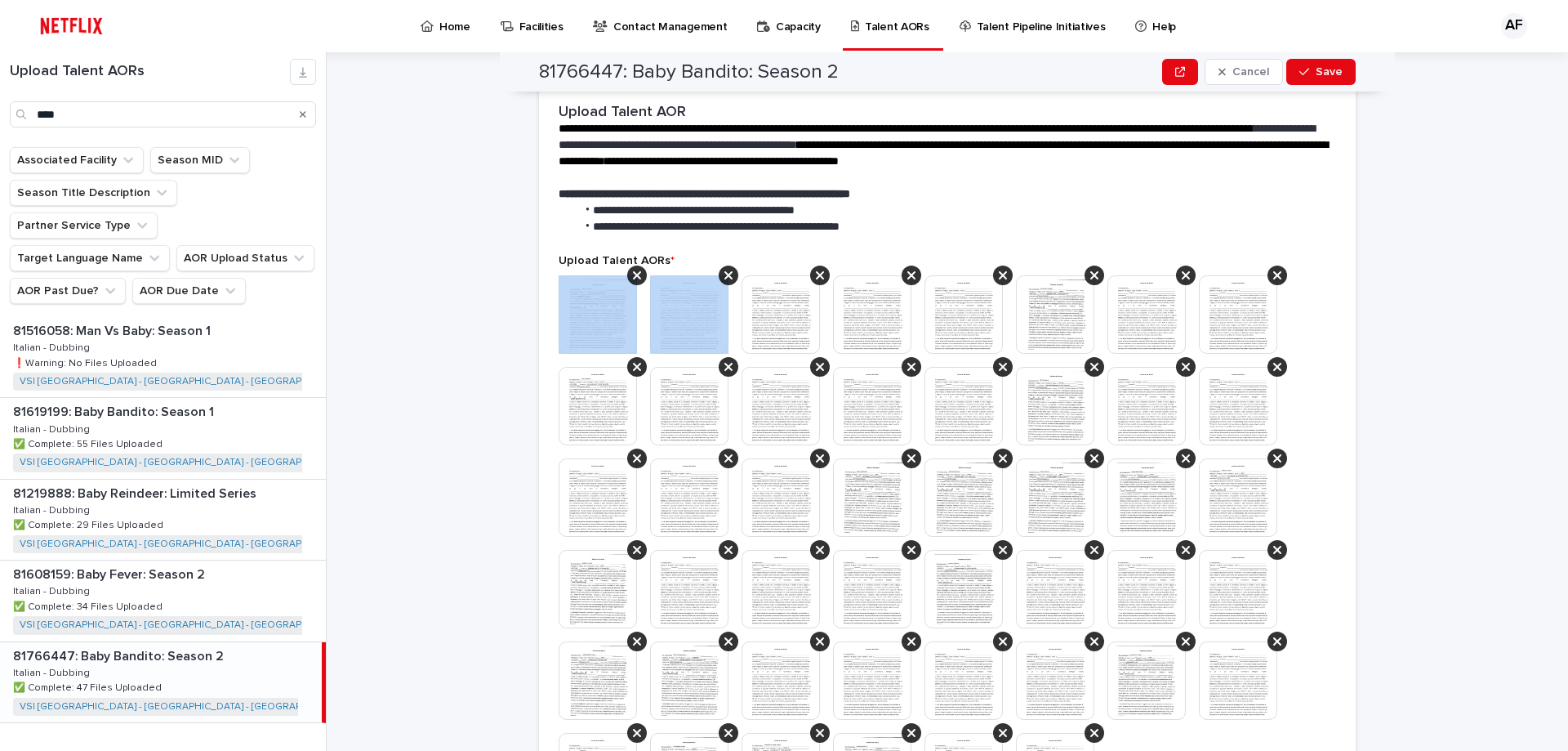
click at [632, 269] on icon at bounding box center [636, 275] width 8 height 13
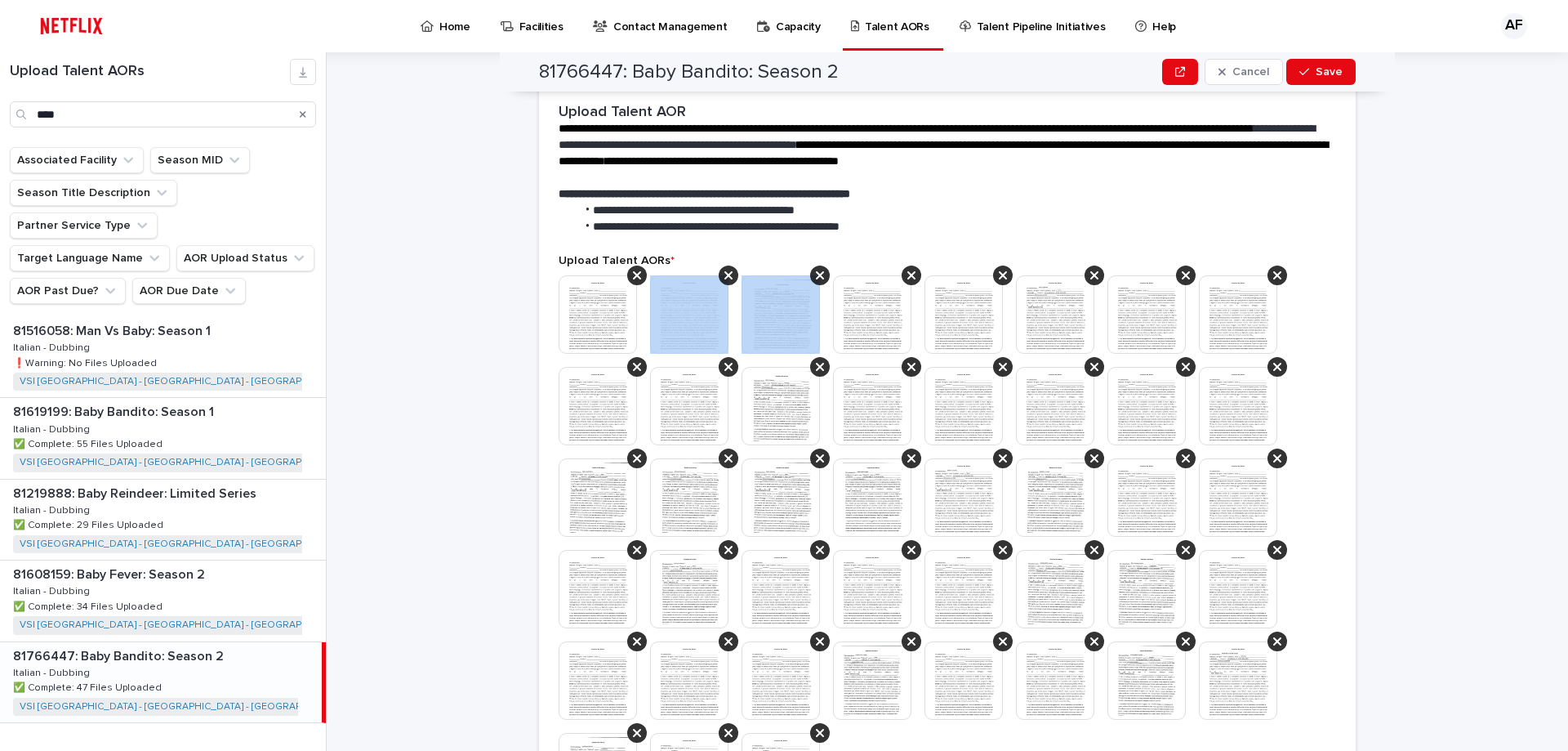
click at [724, 269] on icon at bounding box center [728, 275] width 8 height 13
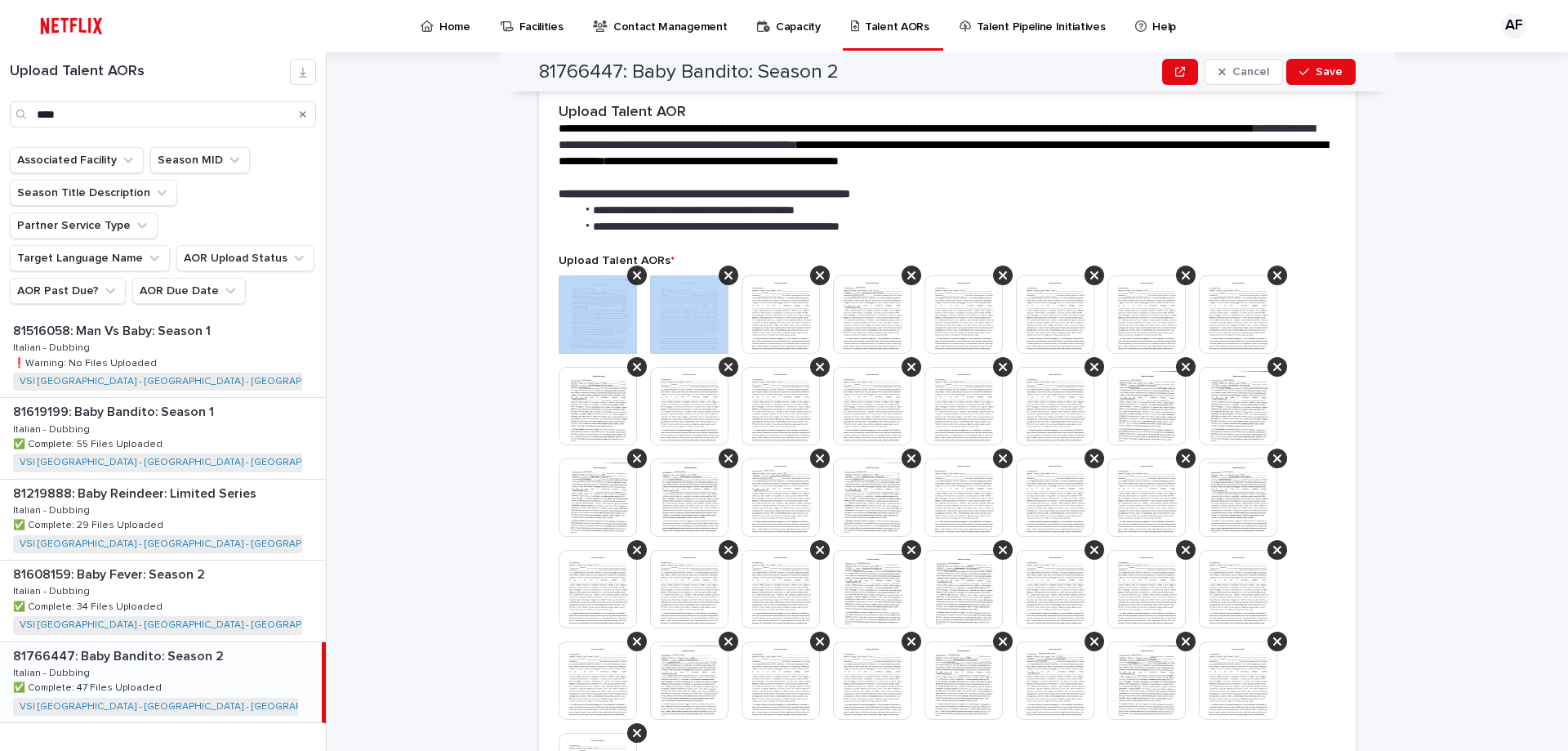
click at [632, 269] on icon at bounding box center [636, 275] width 8 height 13
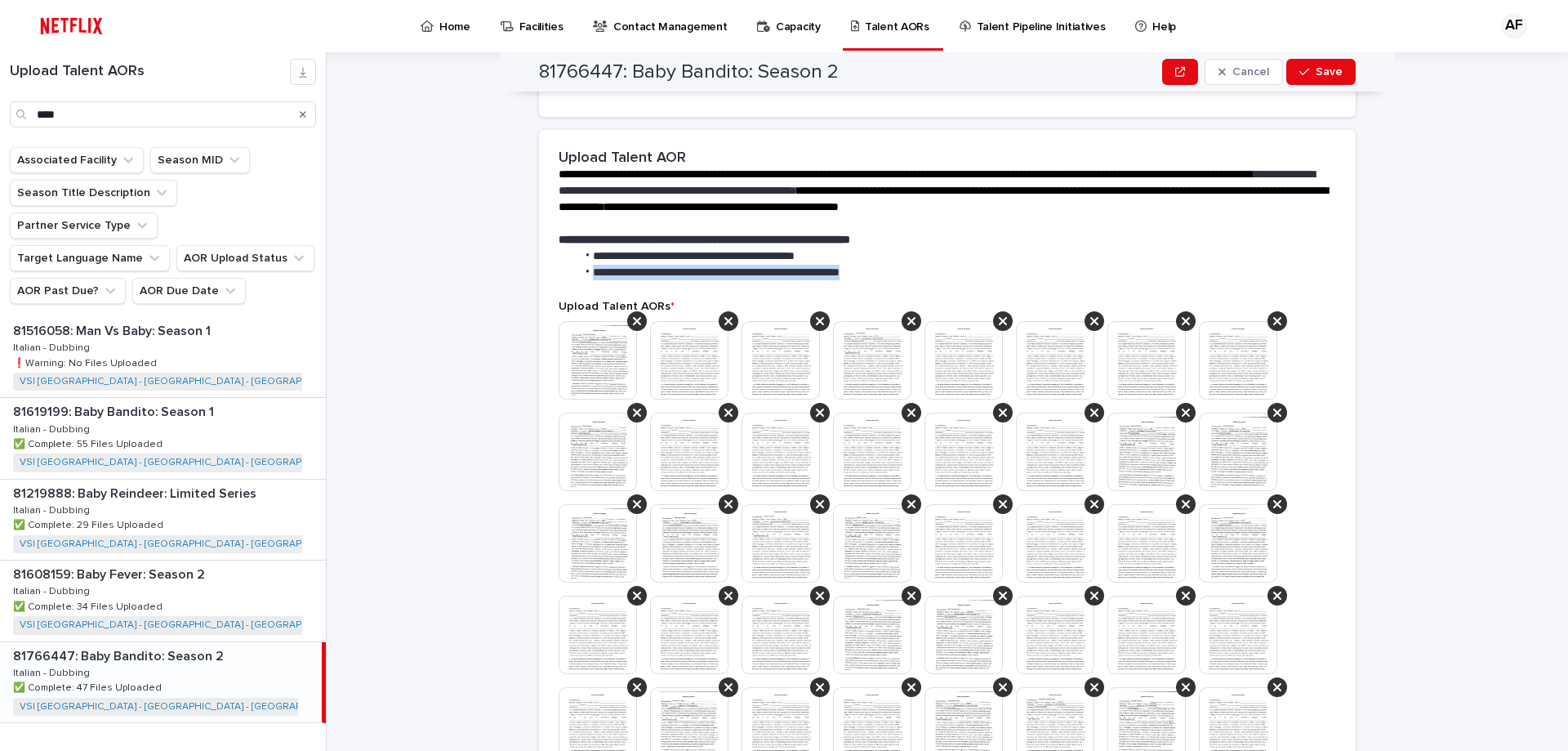
click at [626, 266] on span "**********" at bounding box center [715, 272] width 246 height 12
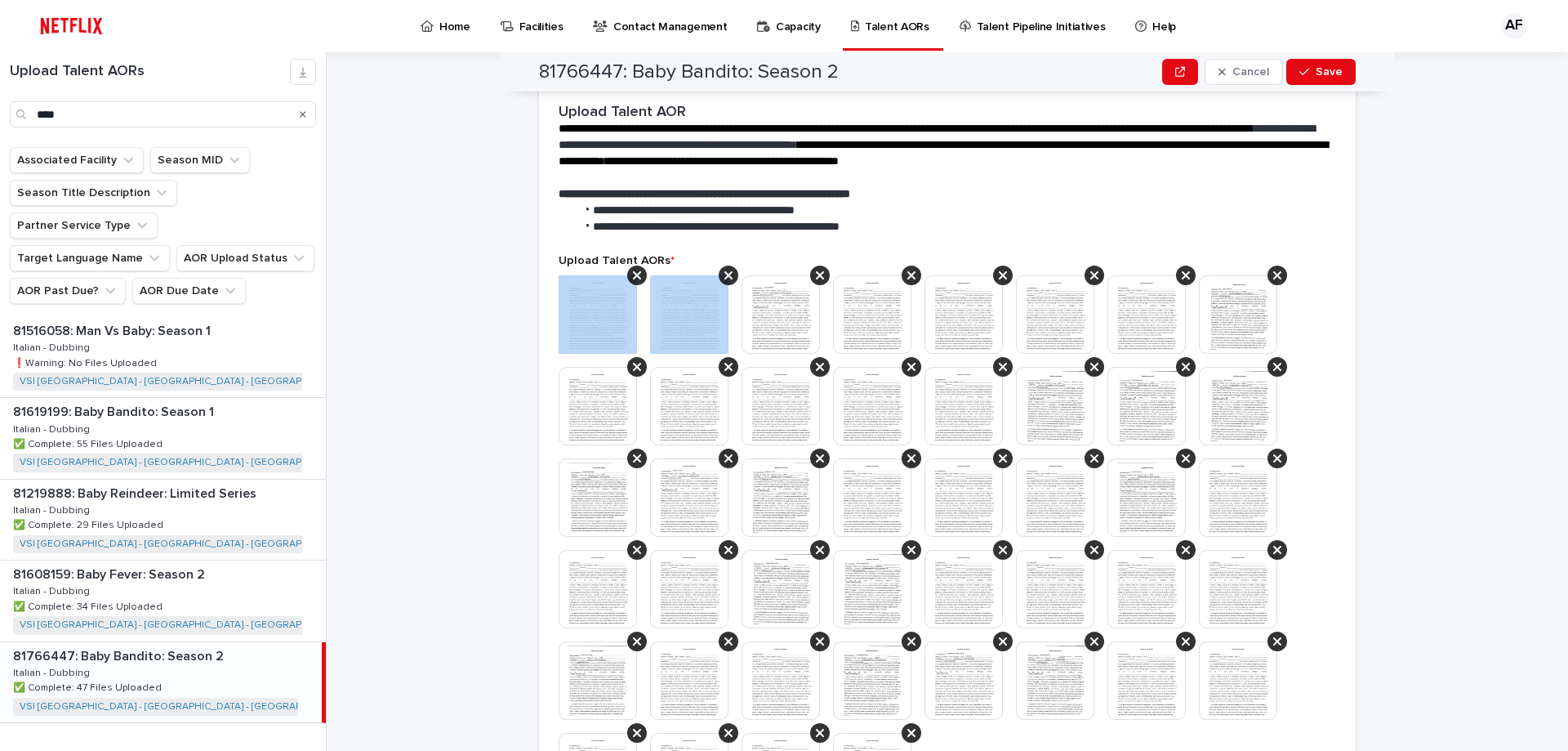
click at [632, 269] on icon at bounding box center [636, 275] width 8 height 13
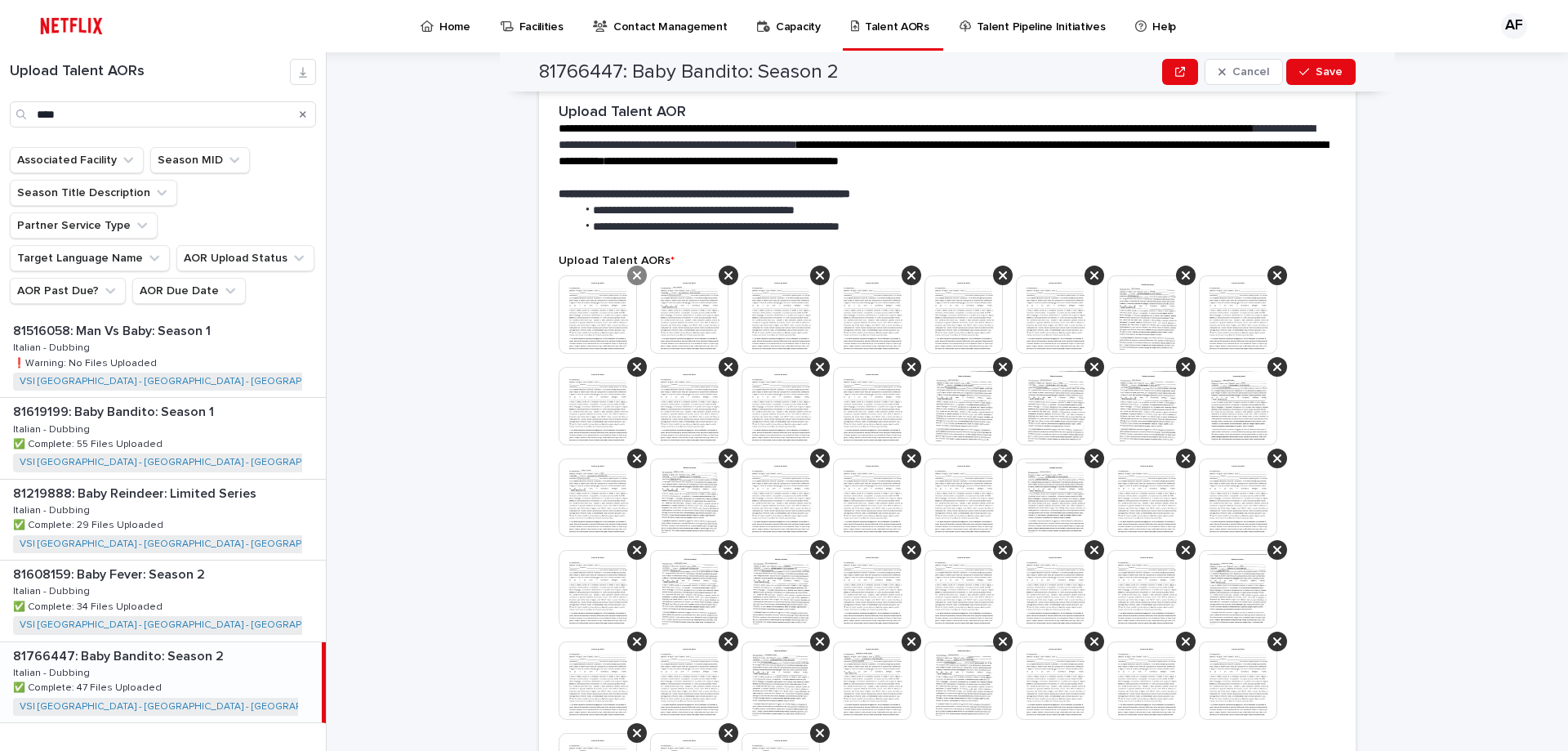
click at [633, 265] on div at bounding box center [637, 275] width 20 height 20
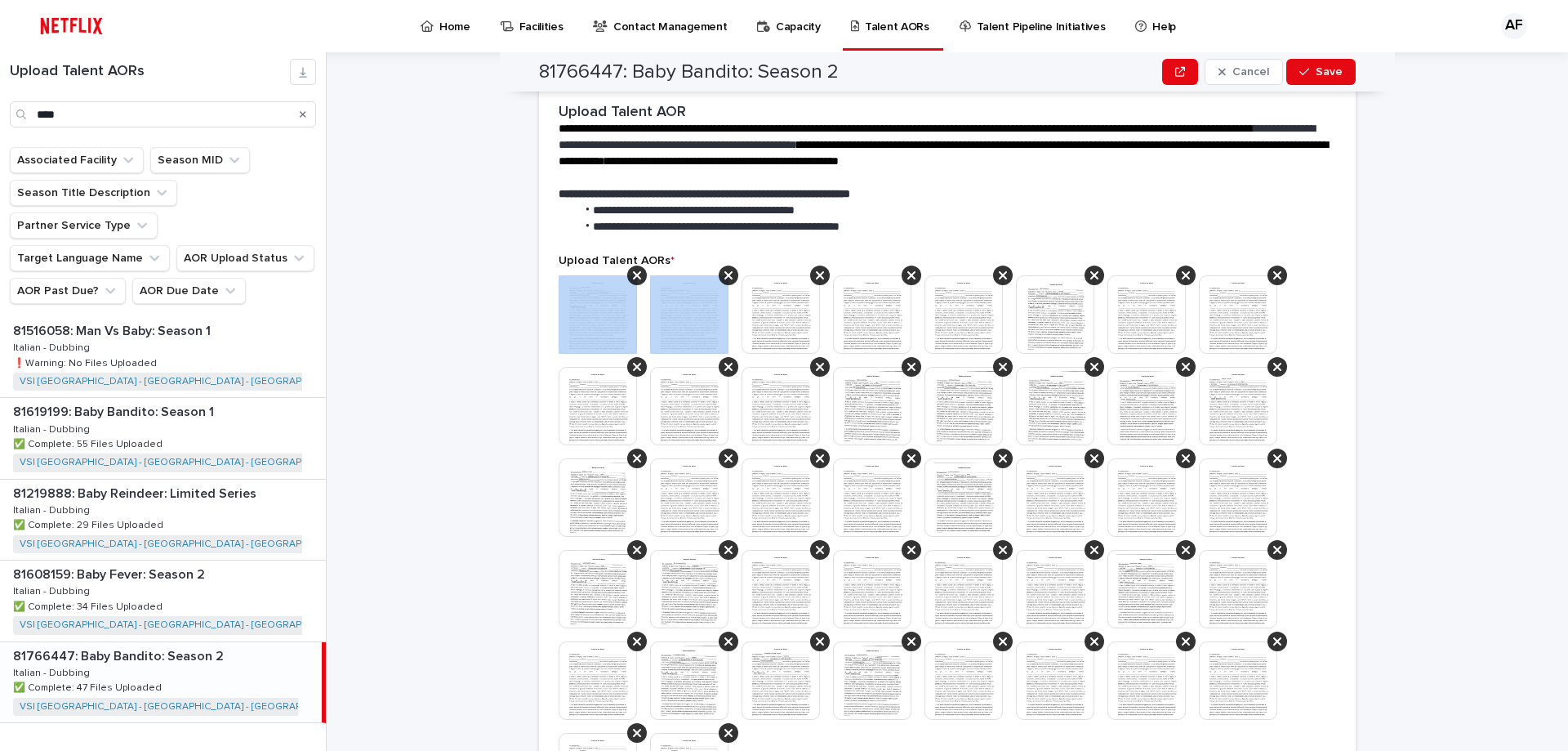
click at [633, 265] on div at bounding box center [637, 275] width 20 height 20
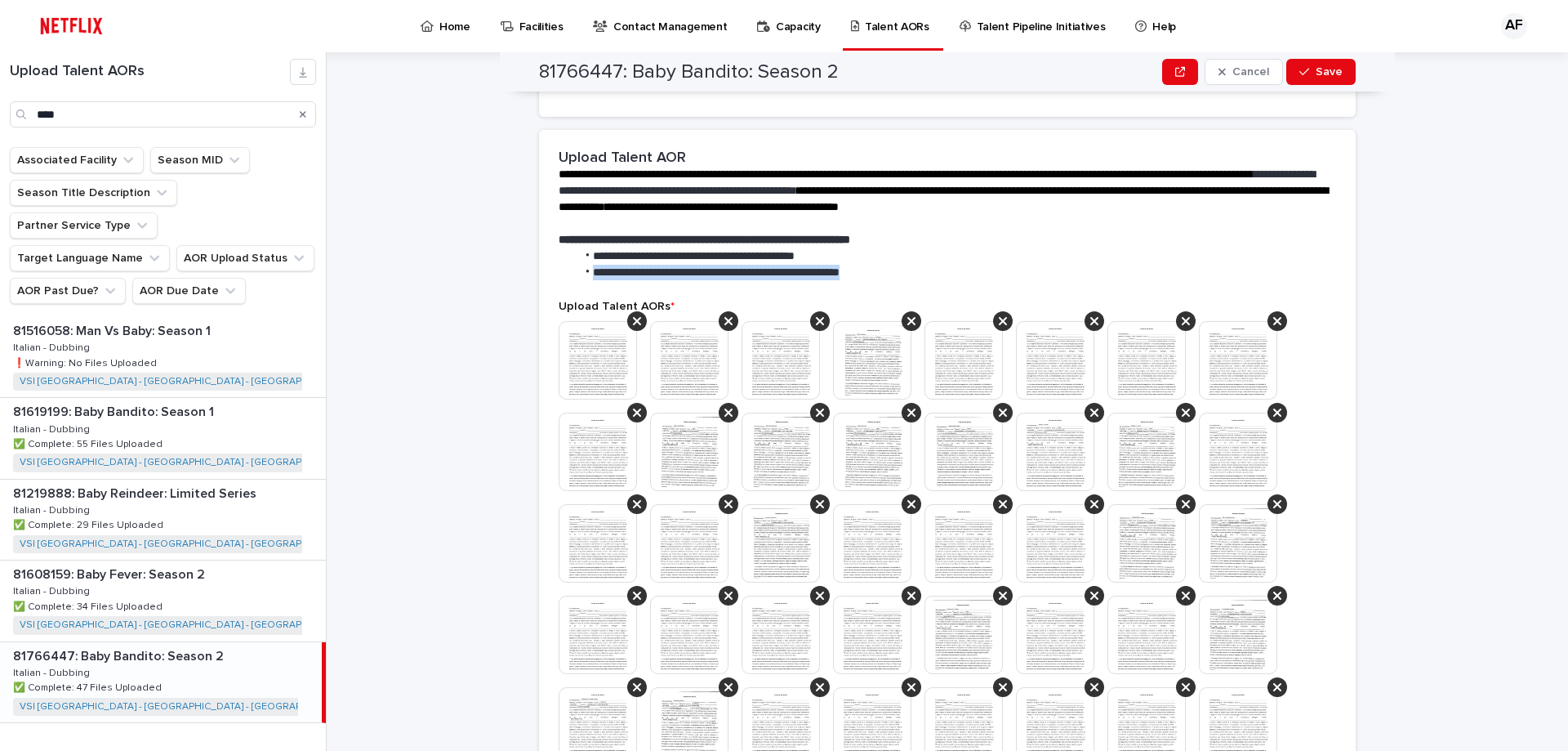
click at [633, 264] on div "**********" at bounding box center [946, 215] width 816 height 171
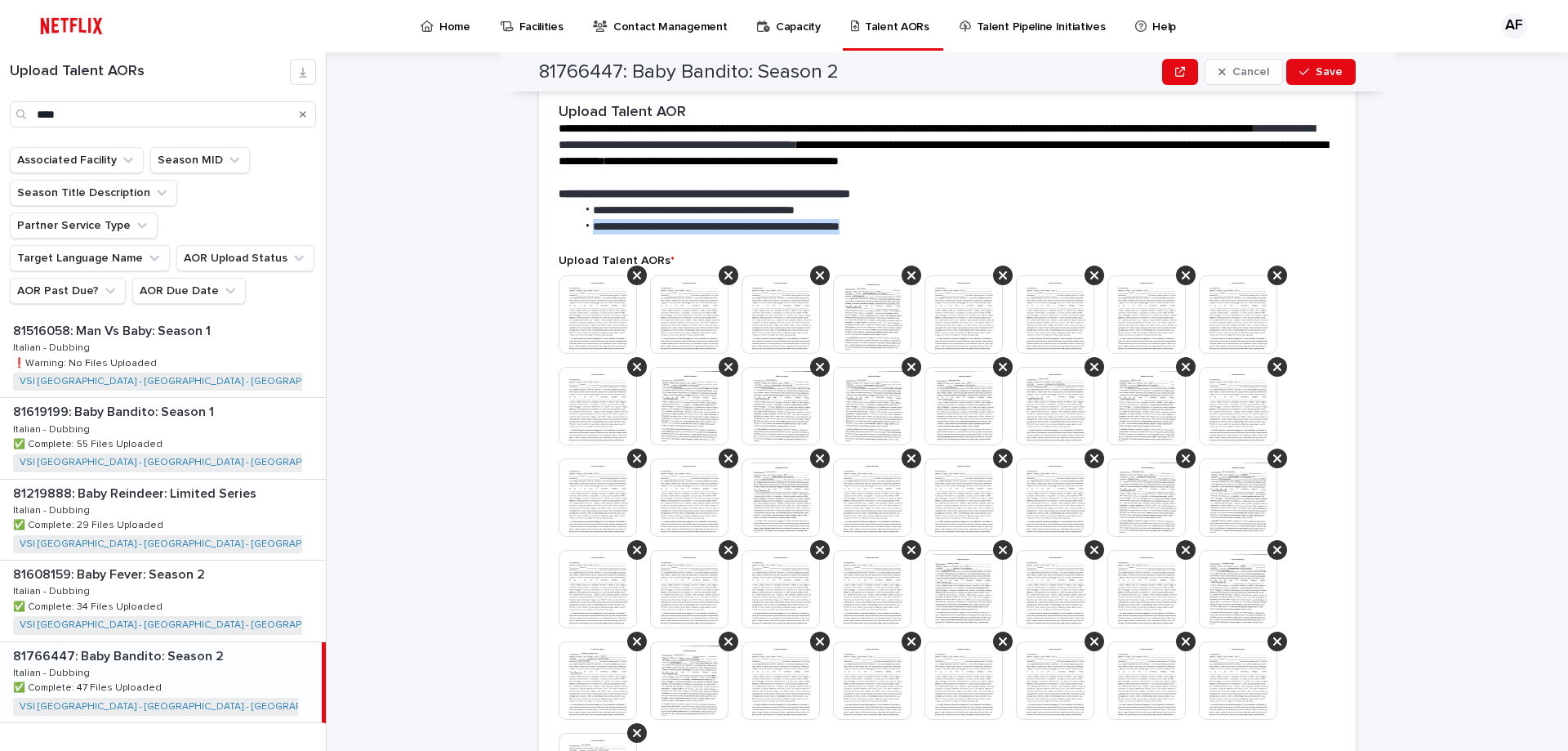
click at [633, 264] on section "**********" at bounding box center [946, 548] width 816 height 928
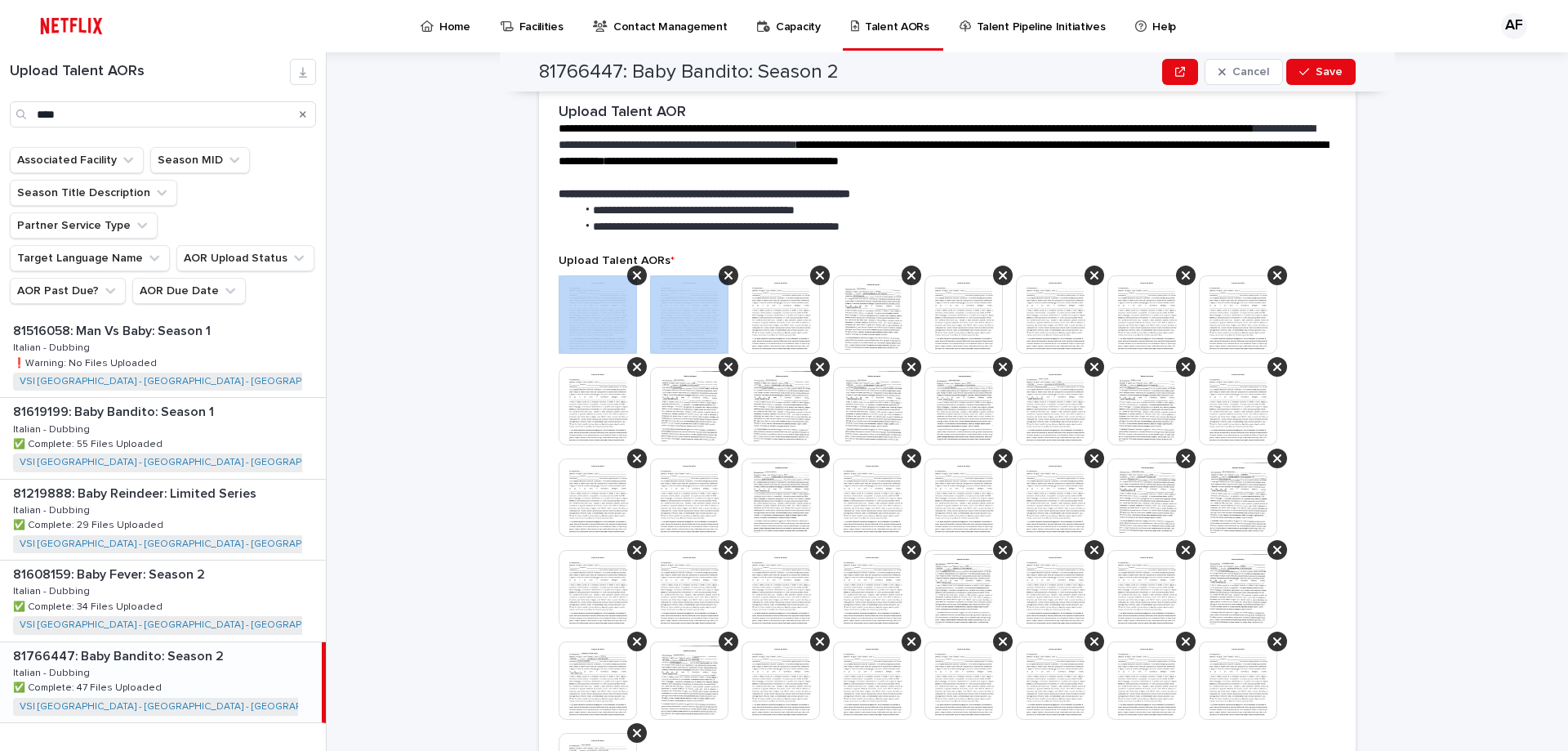
click at [633, 265] on div at bounding box center [637, 275] width 20 height 20
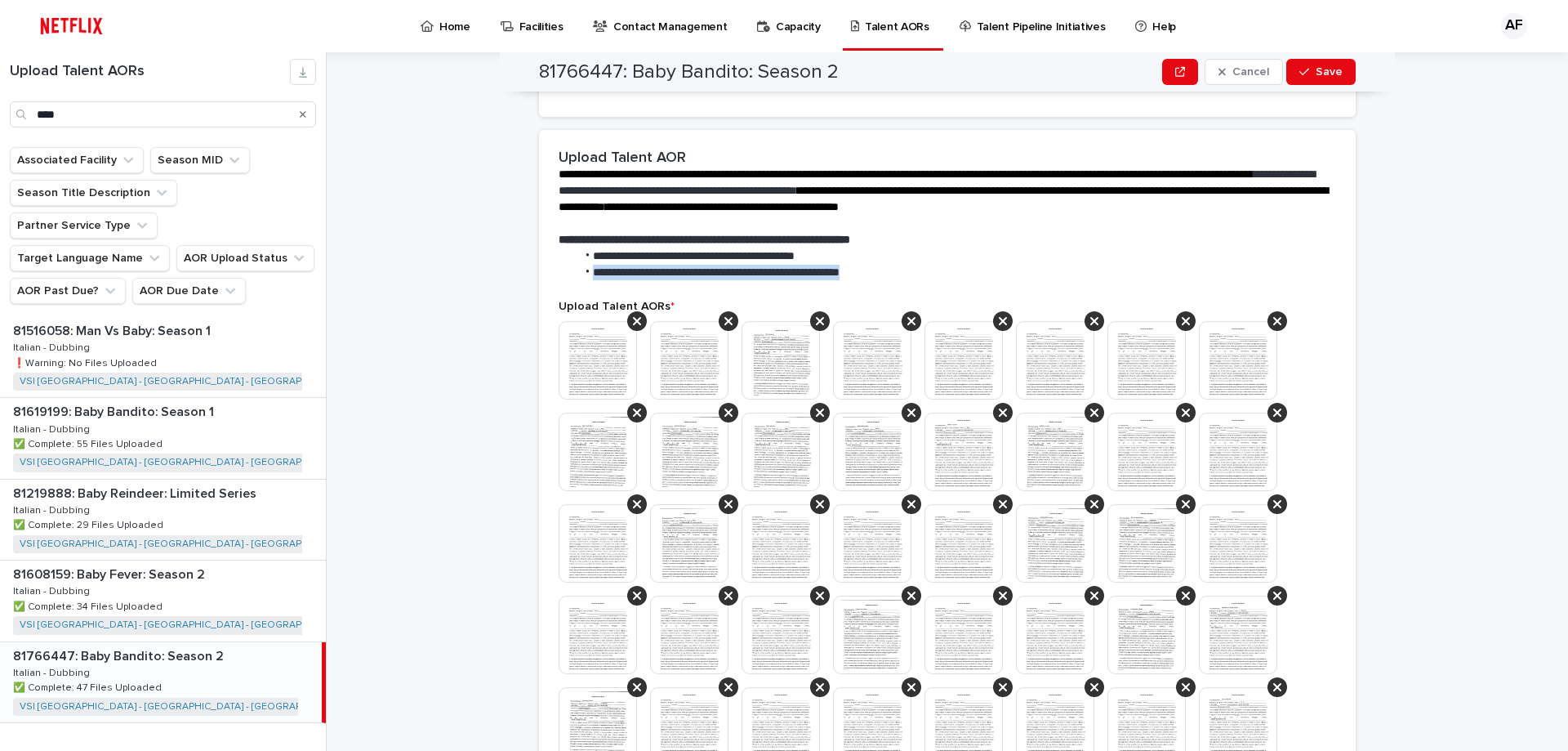
click at [633, 264] on div "**********" at bounding box center [946, 215] width 816 height 171
click at [634, 314] on icon at bounding box center [636, 320] width 8 height 13
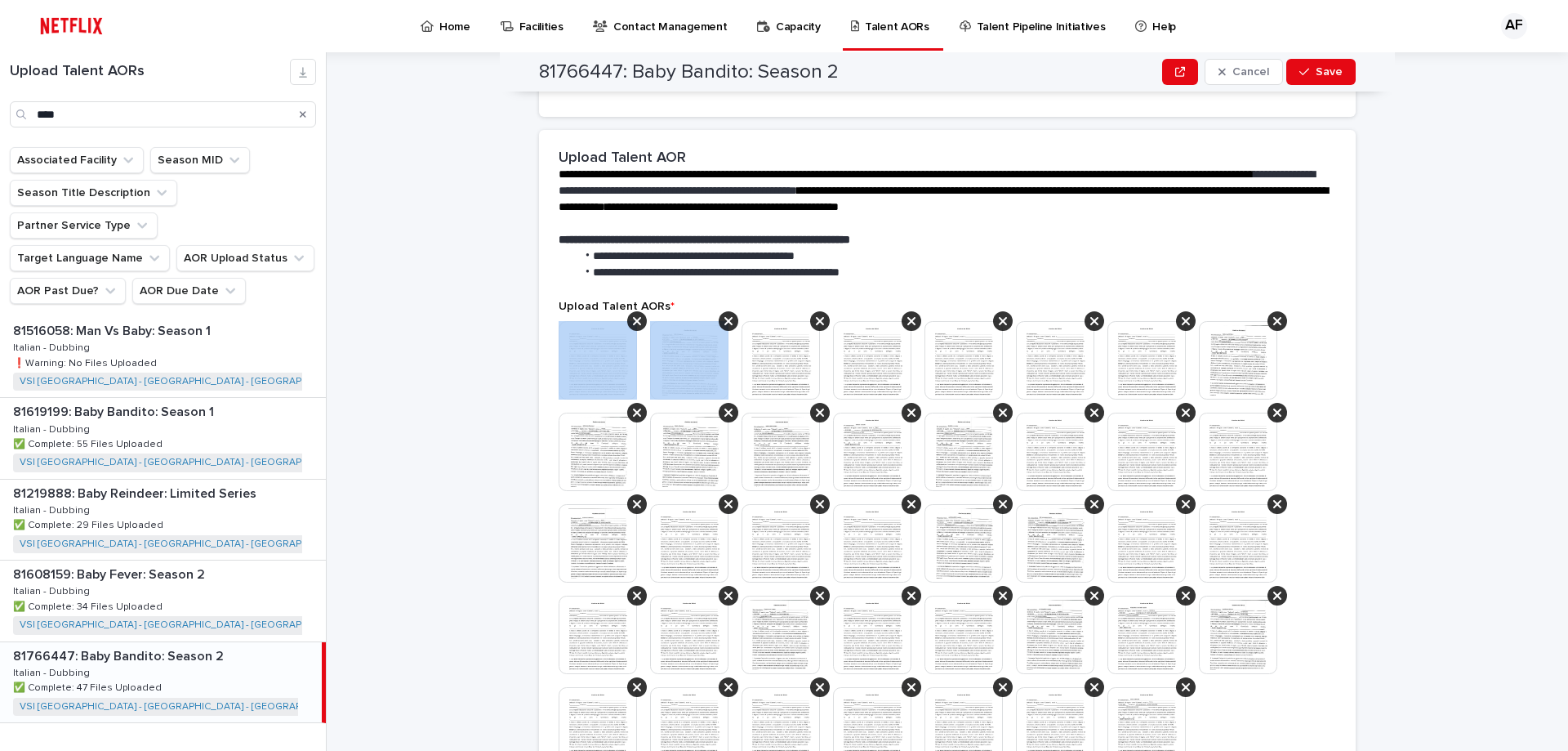
click at [634, 314] on icon at bounding box center [636, 320] width 8 height 13
click at [724, 314] on icon at bounding box center [728, 320] width 8 height 13
click at [634, 314] on icon at bounding box center [636, 320] width 8 height 13
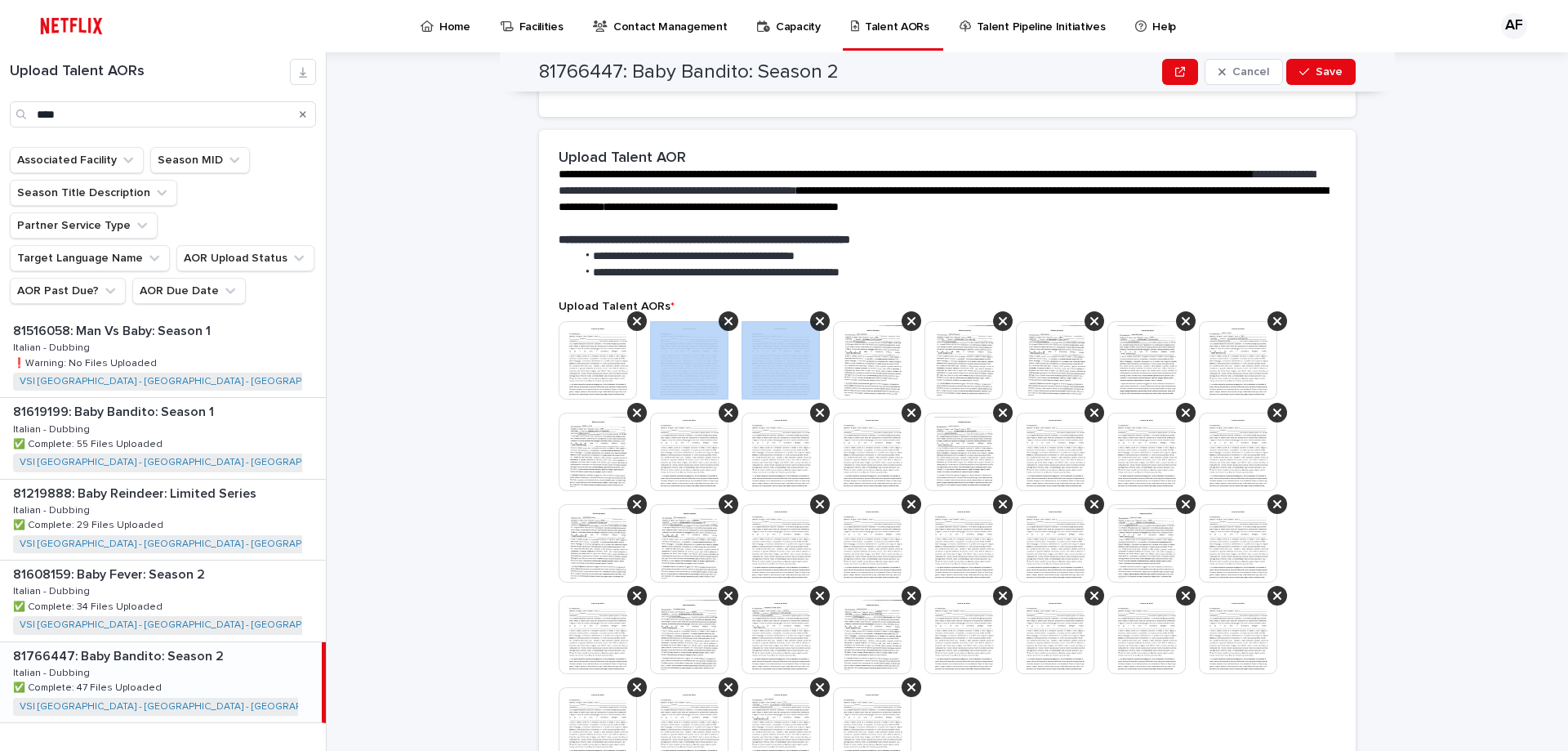
click at [724, 314] on icon at bounding box center [728, 320] width 8 height 13
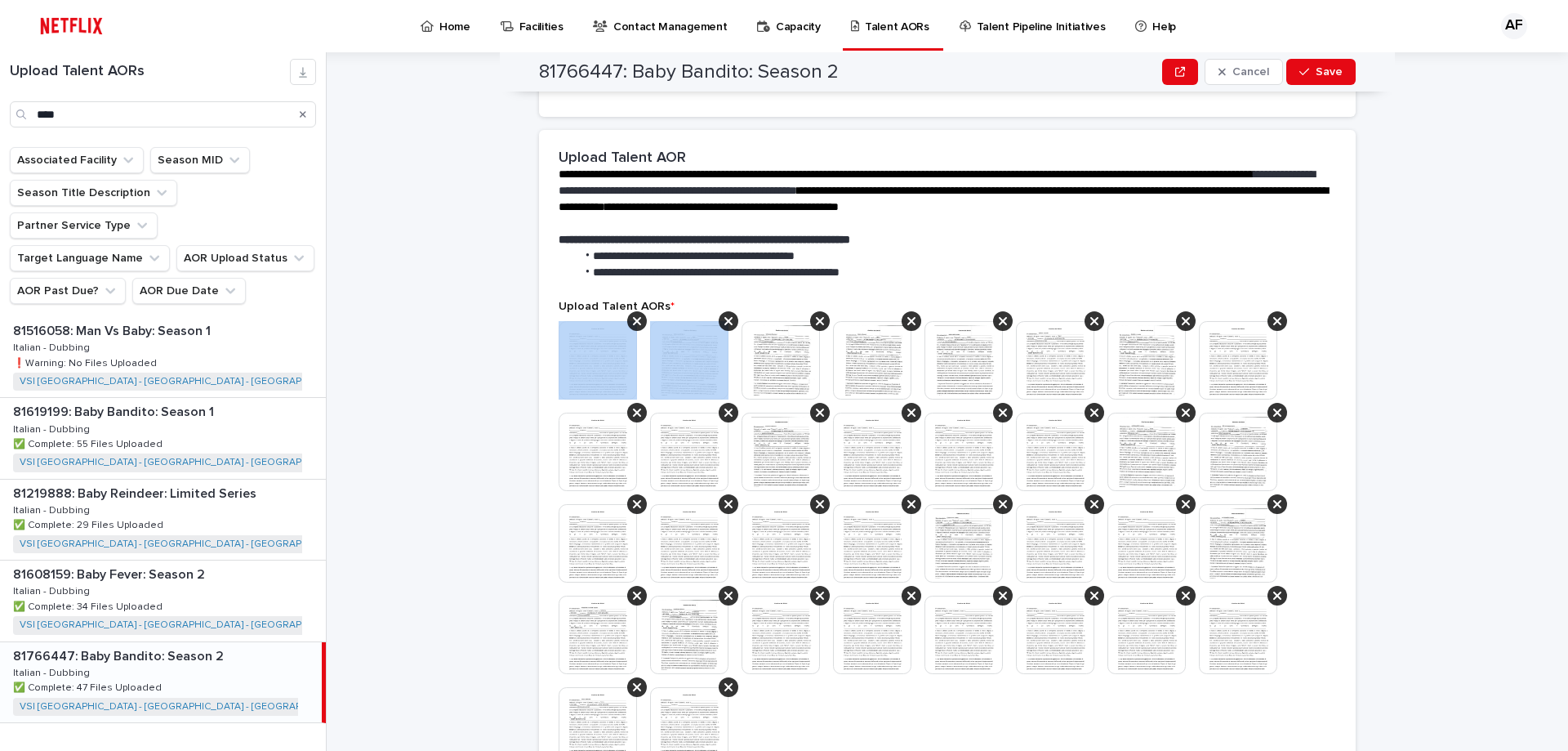
click at [634, 314] on icon at bounding box center [636, 320] width 8 height 13
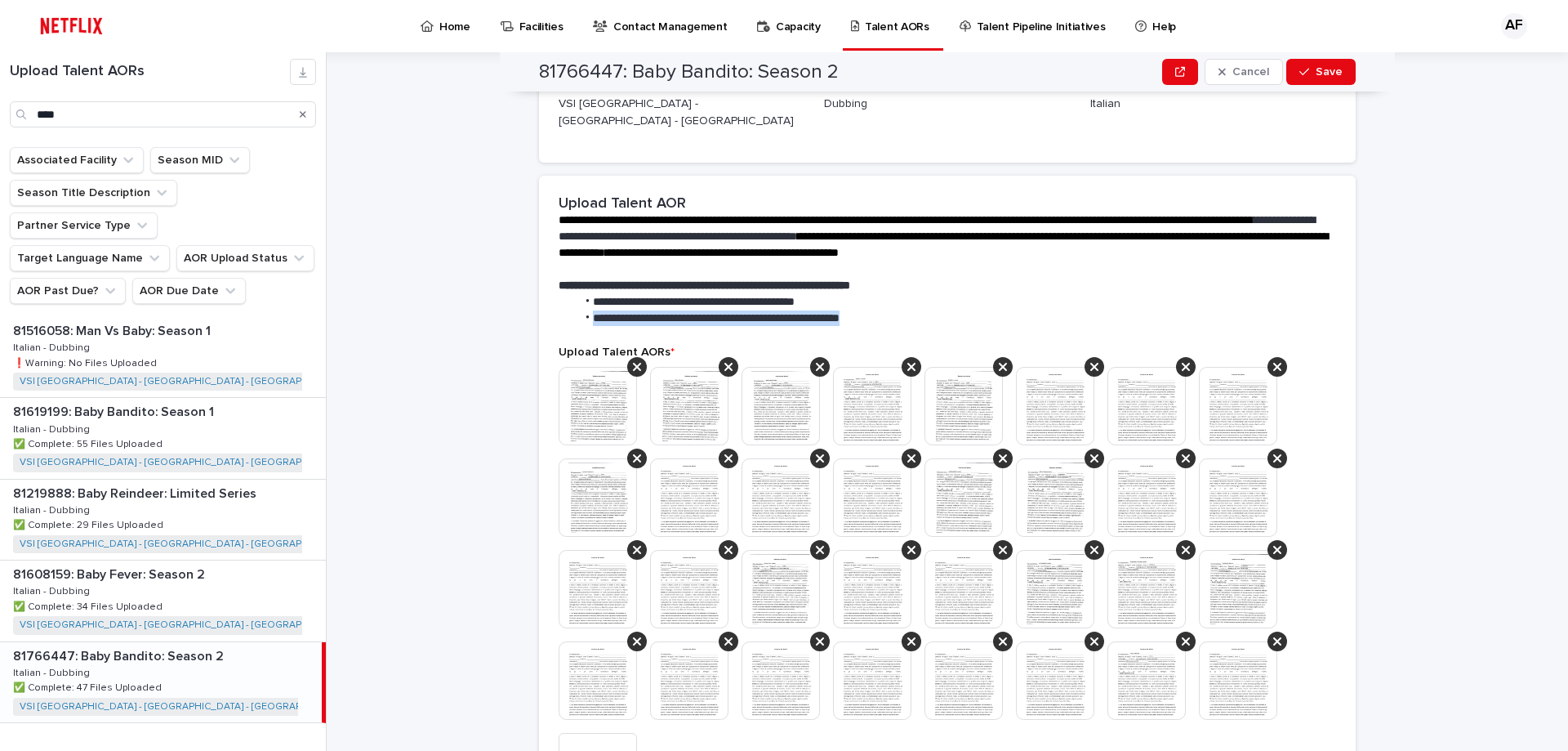
click at [634, 311] on li "**********" at bounding box center [952, 319] width 753 height 16
click at [634, 308] on section "**********" at bounding box center [946, 548] width 816 height 745
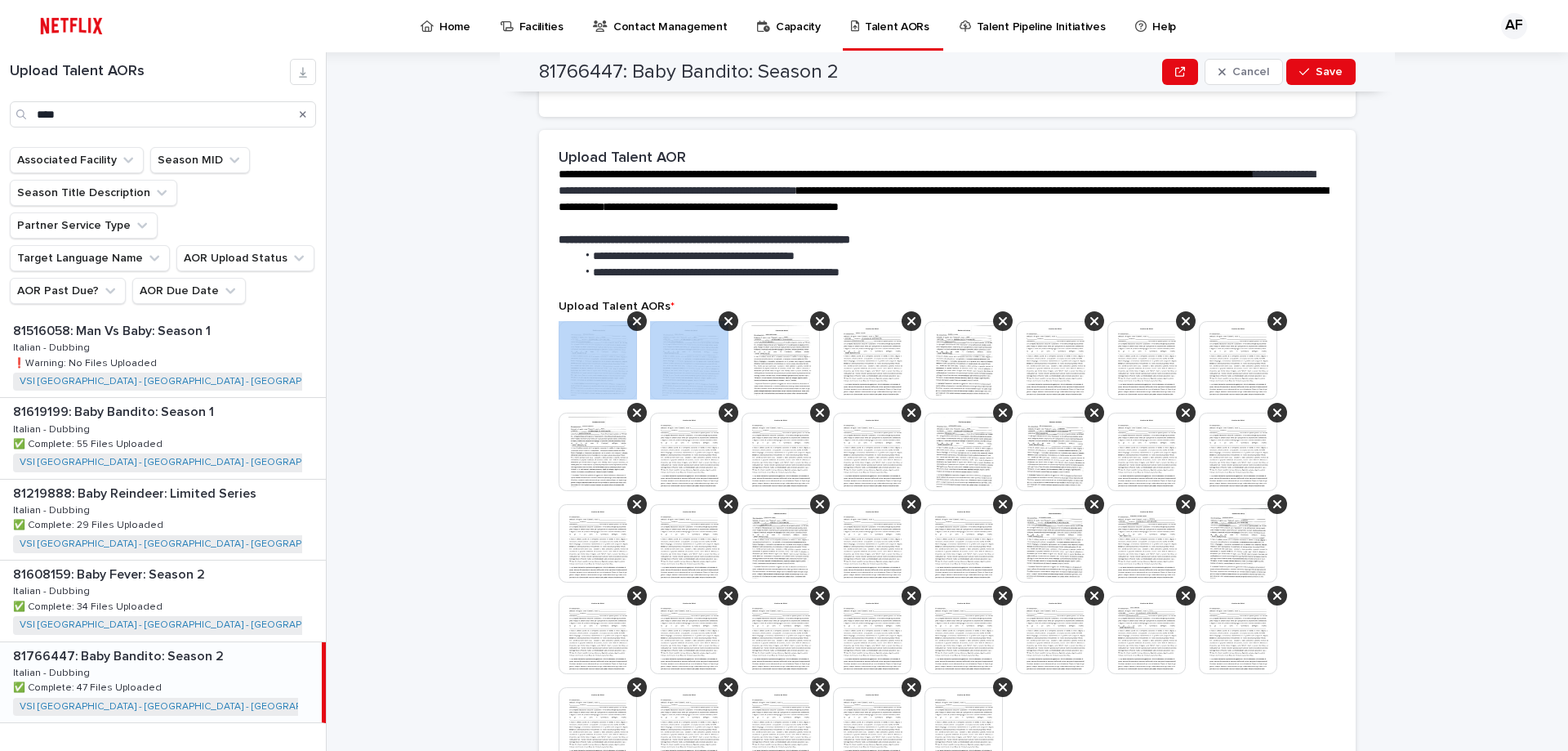
click at [634, 314] on icon at bounding box center [636, 320] width 8 height 13
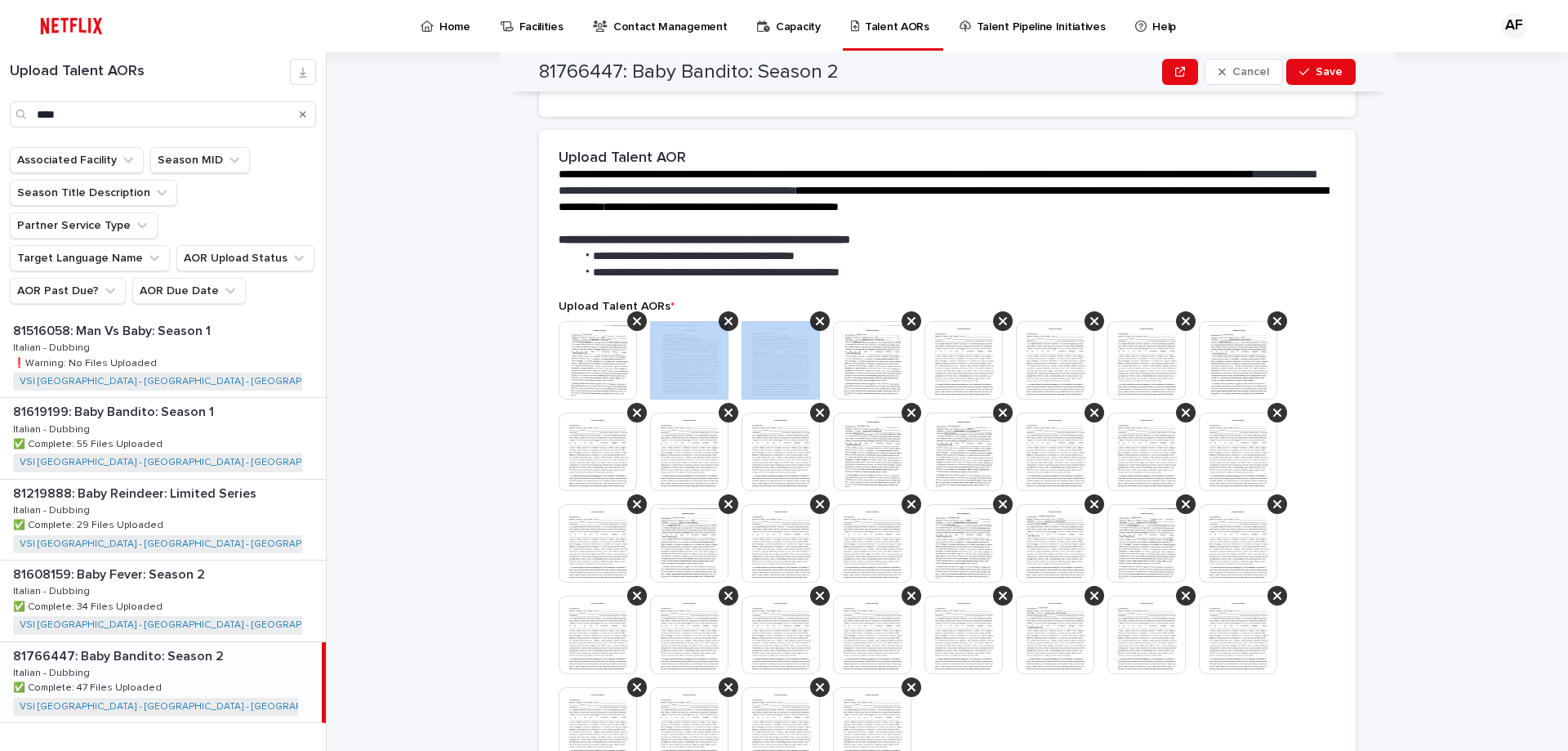
click at [724, 314] on icon at bounding box center [728, 320] width 8 height 13
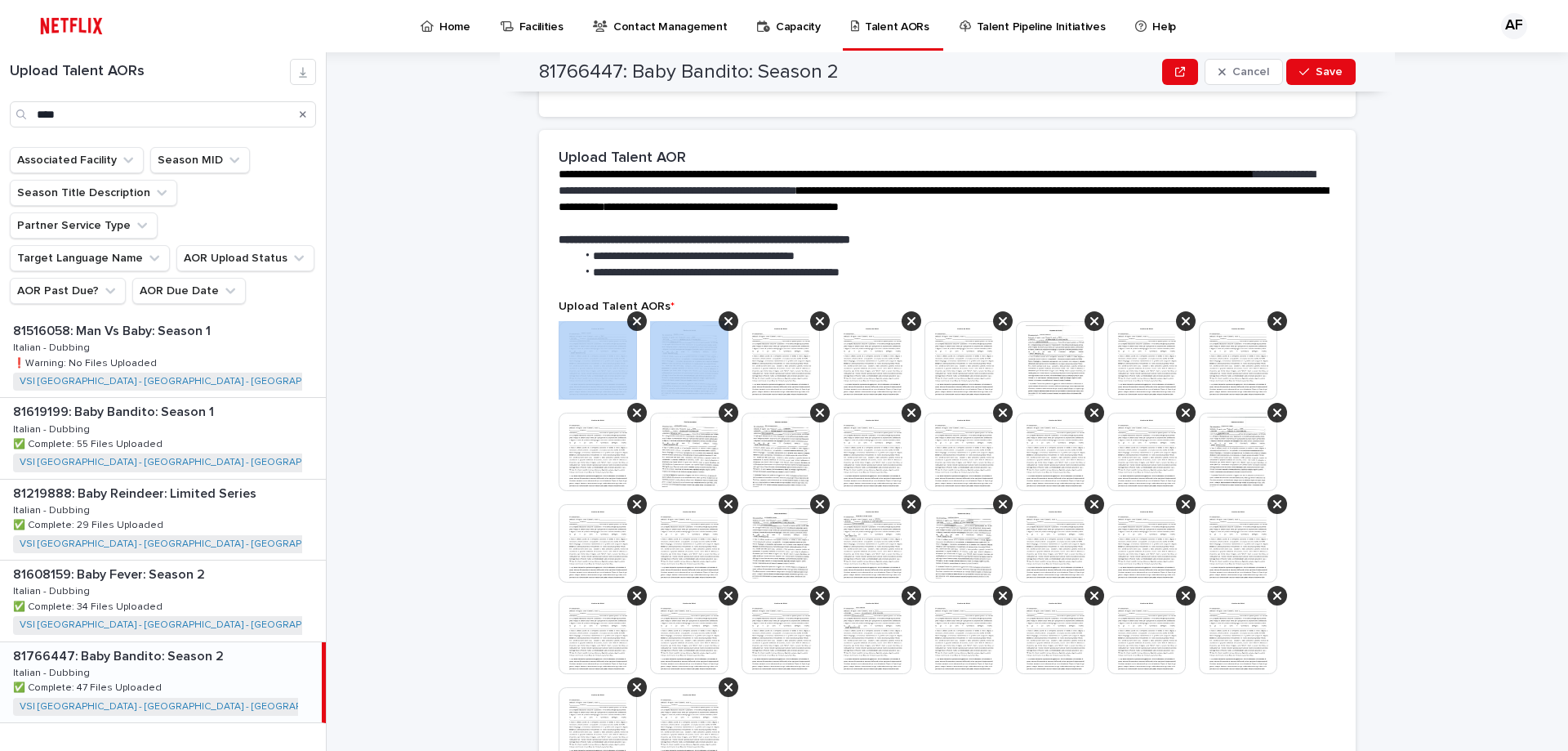
click at [634, 314] on icon at bounding box center [636, 320] width 8 height 13
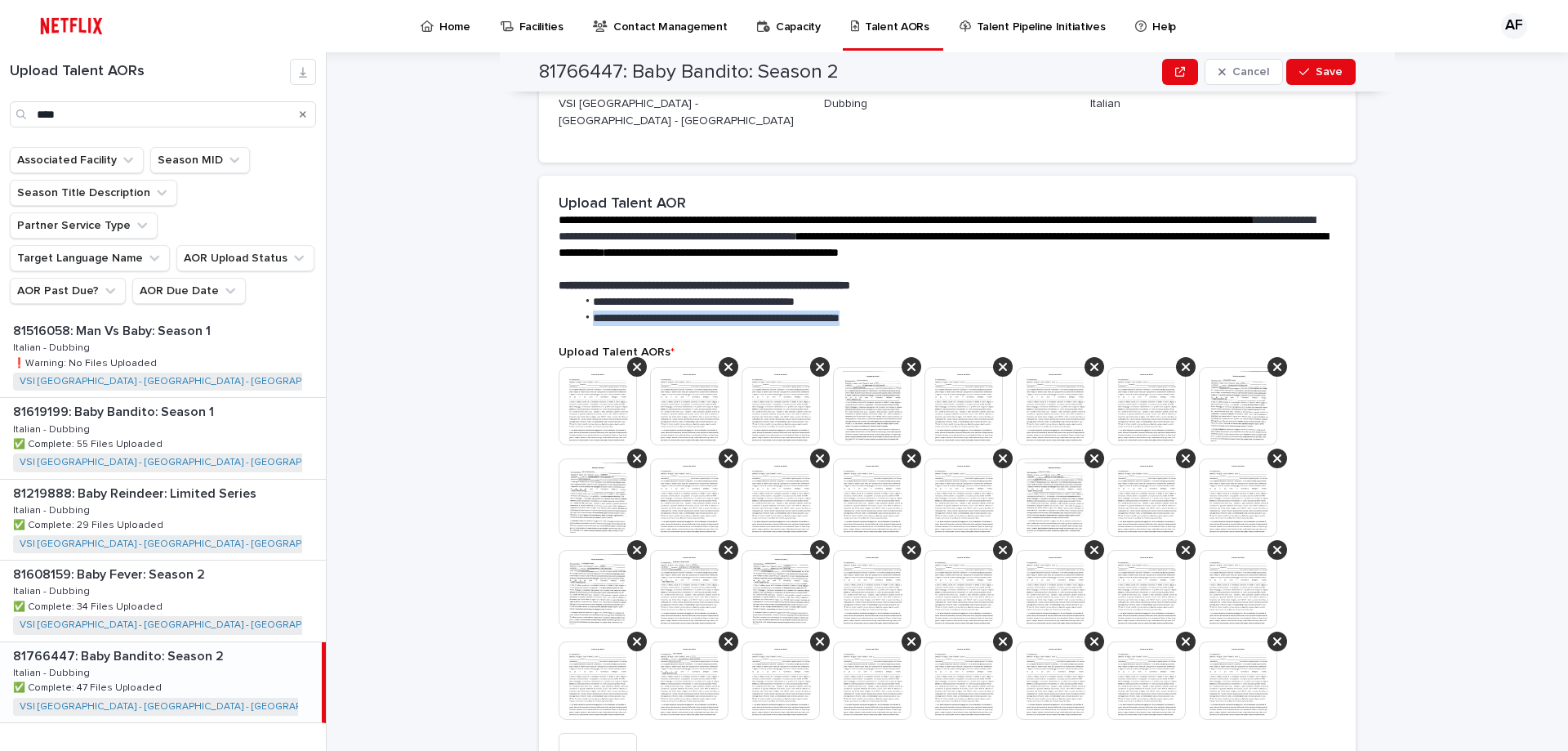
click at [634, 311] on li "**********" at bounding box center [952, 319] width 753 height 16
click at [634, 308] on section "**********" at bounding box center [946, 594] width 816 height 837
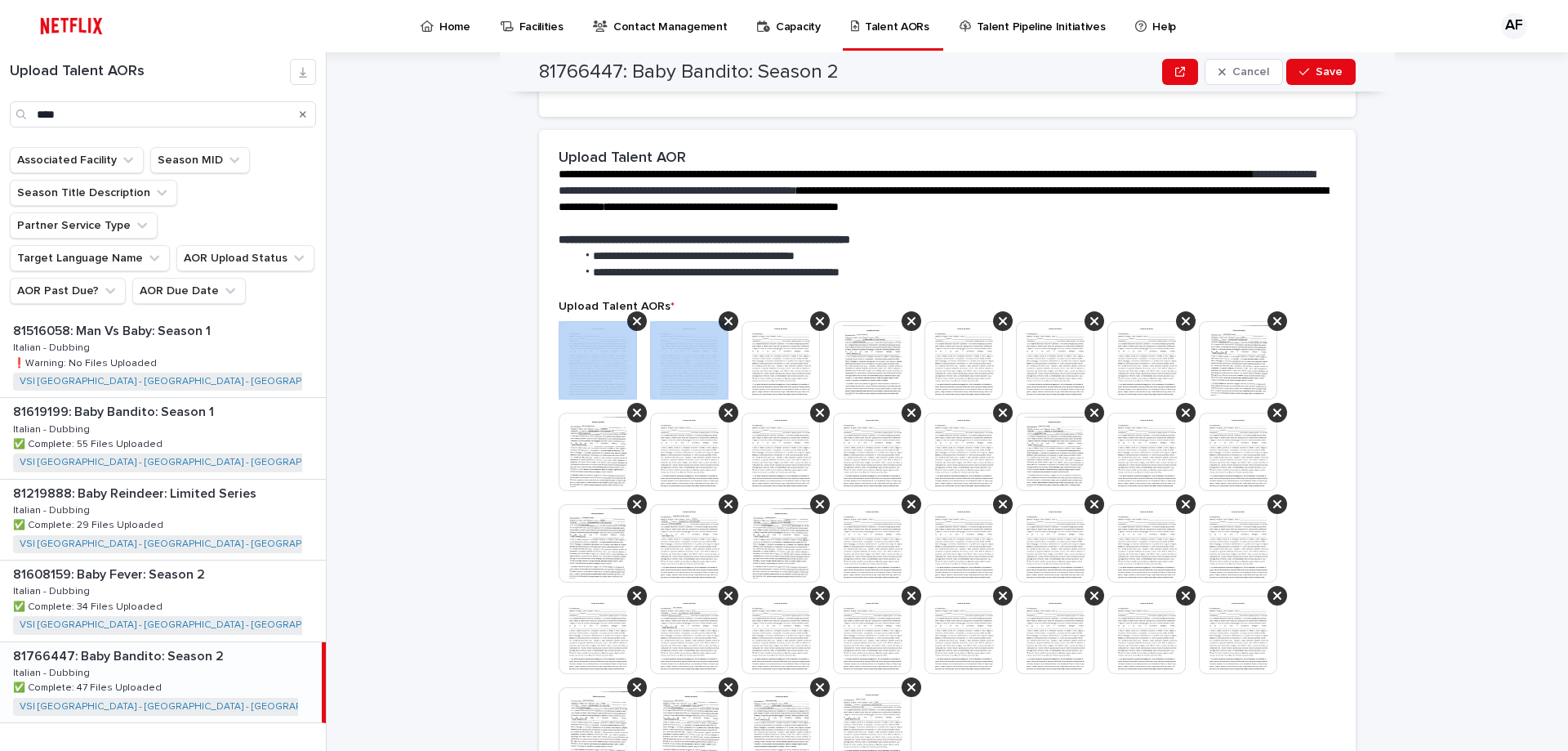
click at [634, 314] on icon at bounding box center [636, 320] width 8 height 13
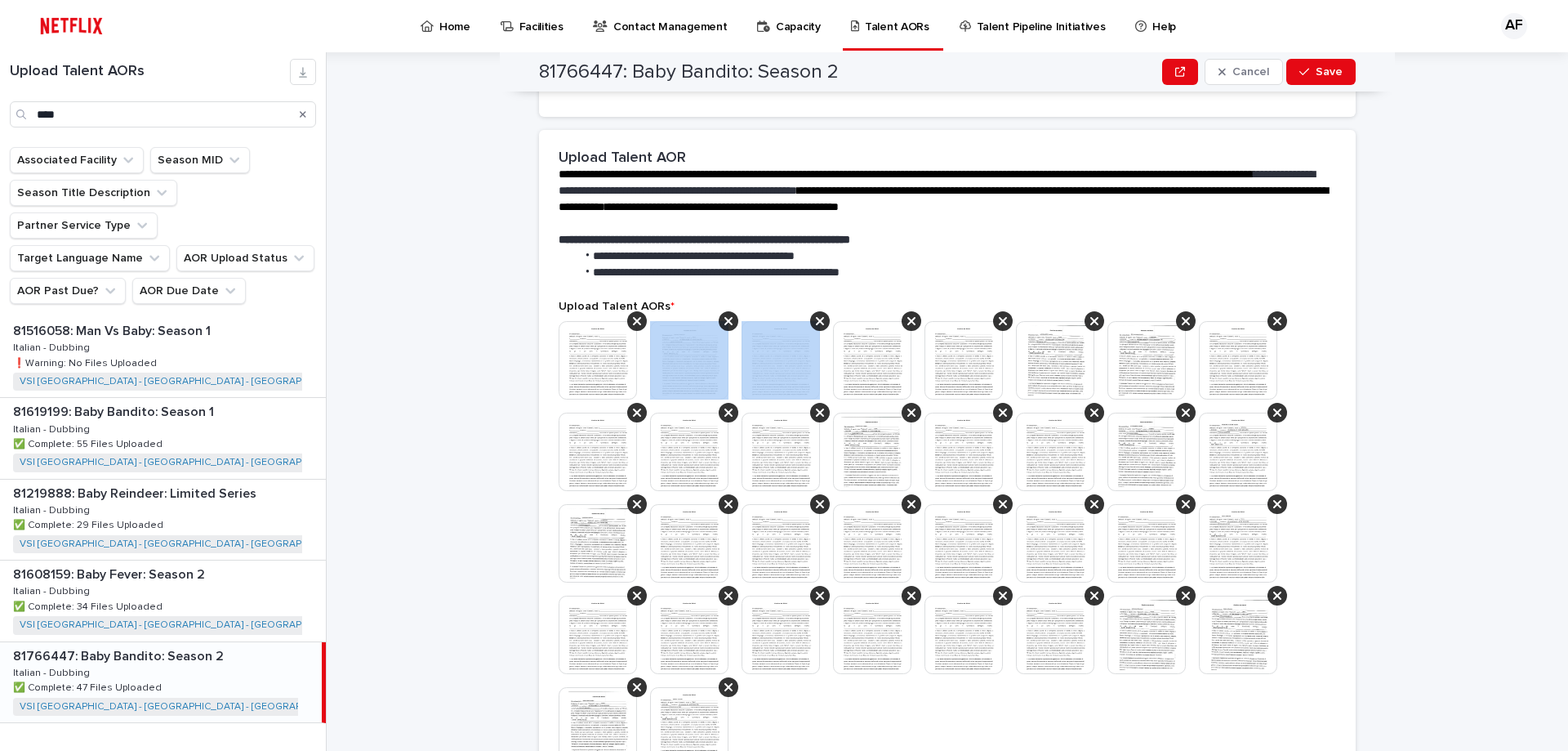
click at [724, 314] on icon at bounding box center [728, 320] width 8 height 13
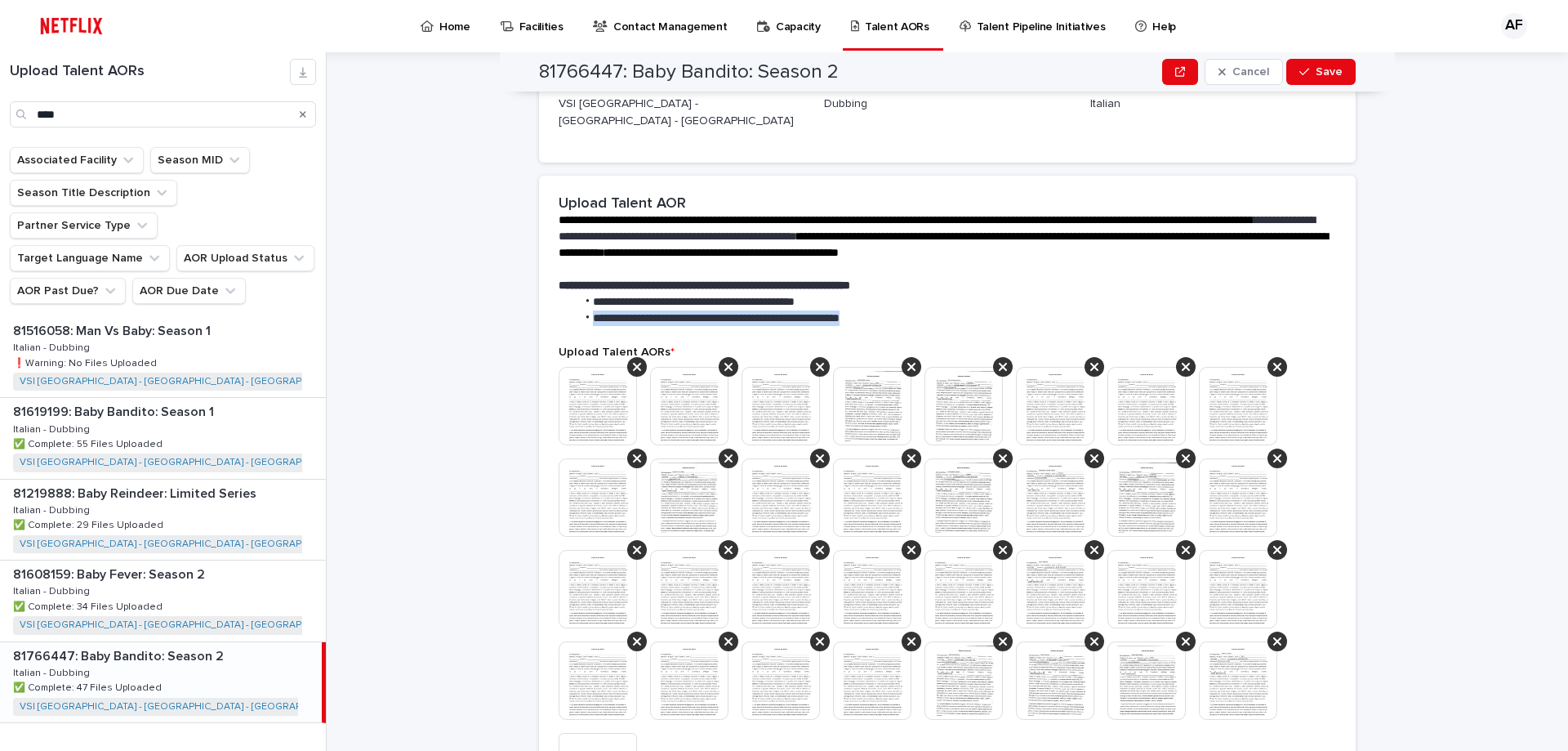
click at [634, 311] on li "**********" at bounding box center [952, 319] width 753 height 16
click at [634, 308] on section "**********" at bounding box center [946, 594] width 816 height 837
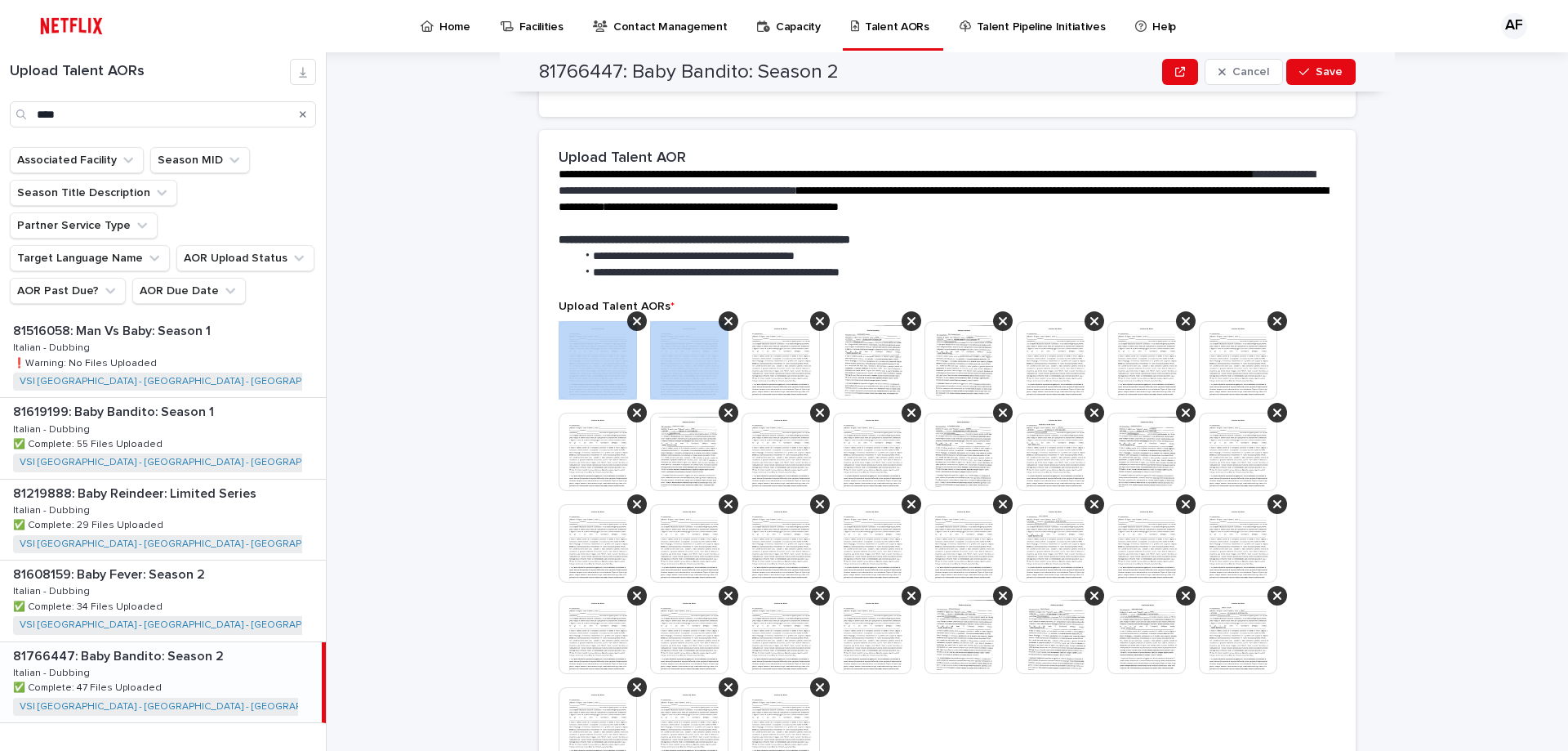
click at [634, 314] on icon at bounding box center [636, 320] width 8 height 13
click at [724, 314] on icon at bounding box center [728, 320] width 8 height 13
click at [634, 314] on icon at bounding box center [636, 320] width 8 height 13
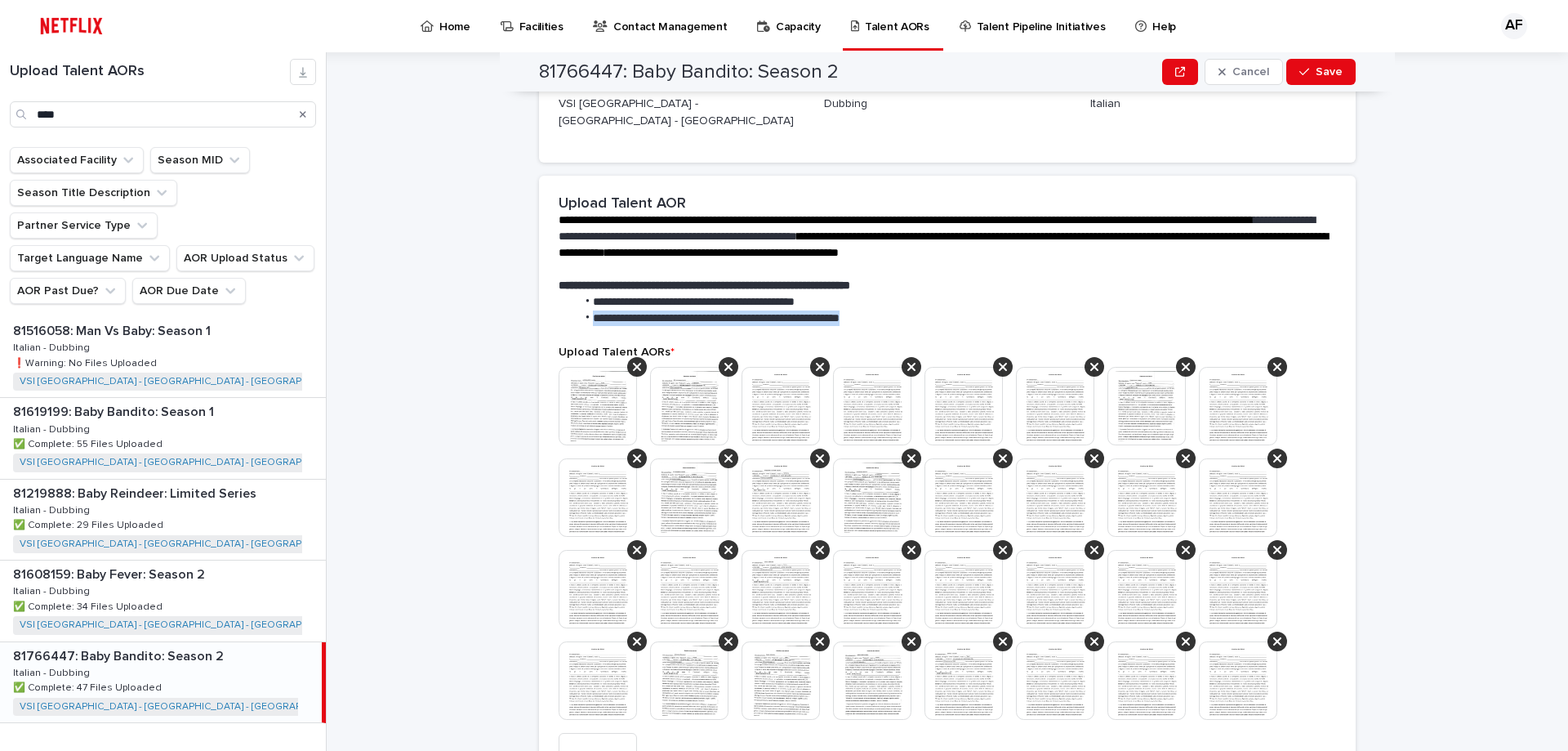
click at [634, 311] on li "**********" at bounding box center [952, 319] width 753 height 16
click at [634, 308] on section "**********" at bounding box center [946, 594] width 816 height 837
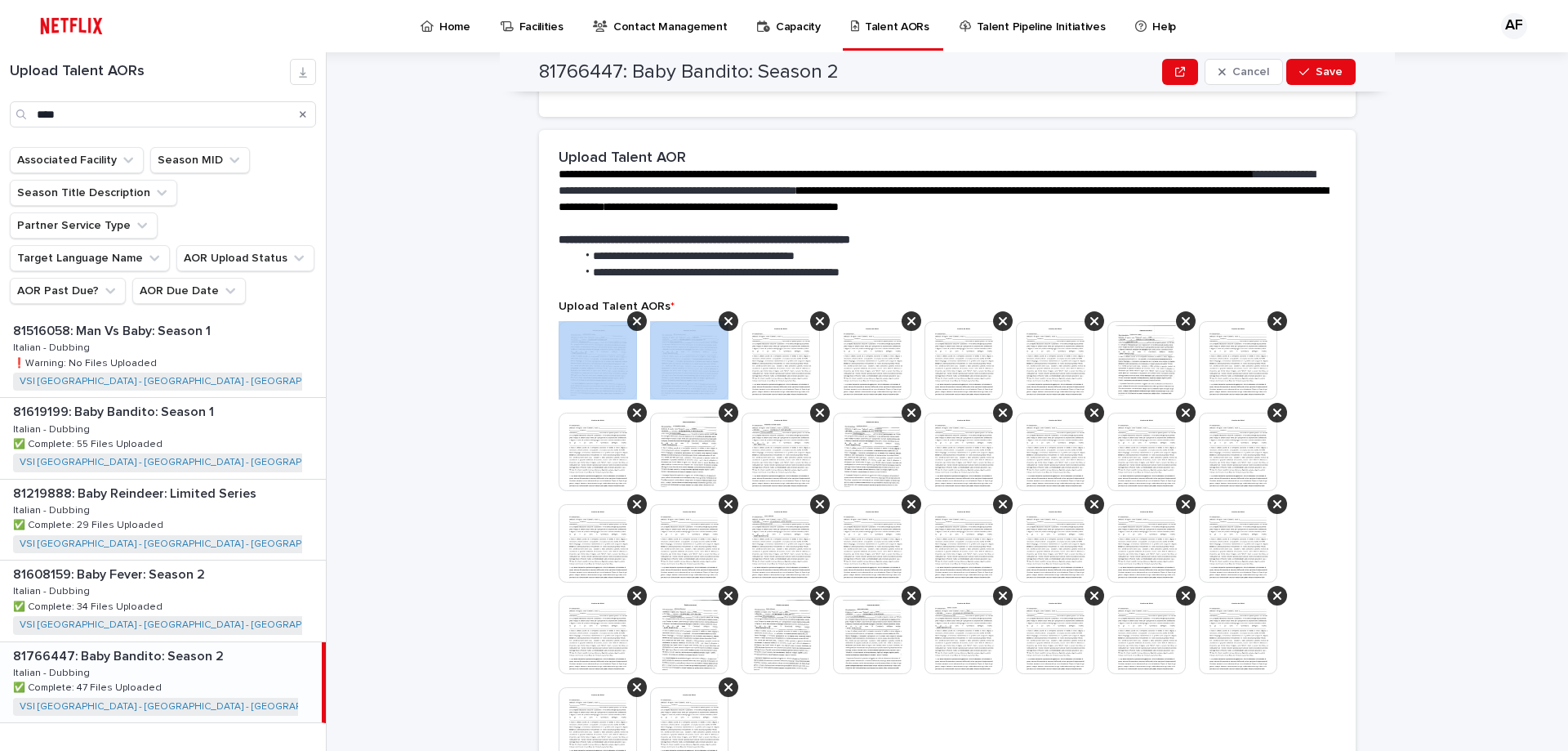
click at [634, 314] on icon at bounding box center [636, 320] width 8 height 13
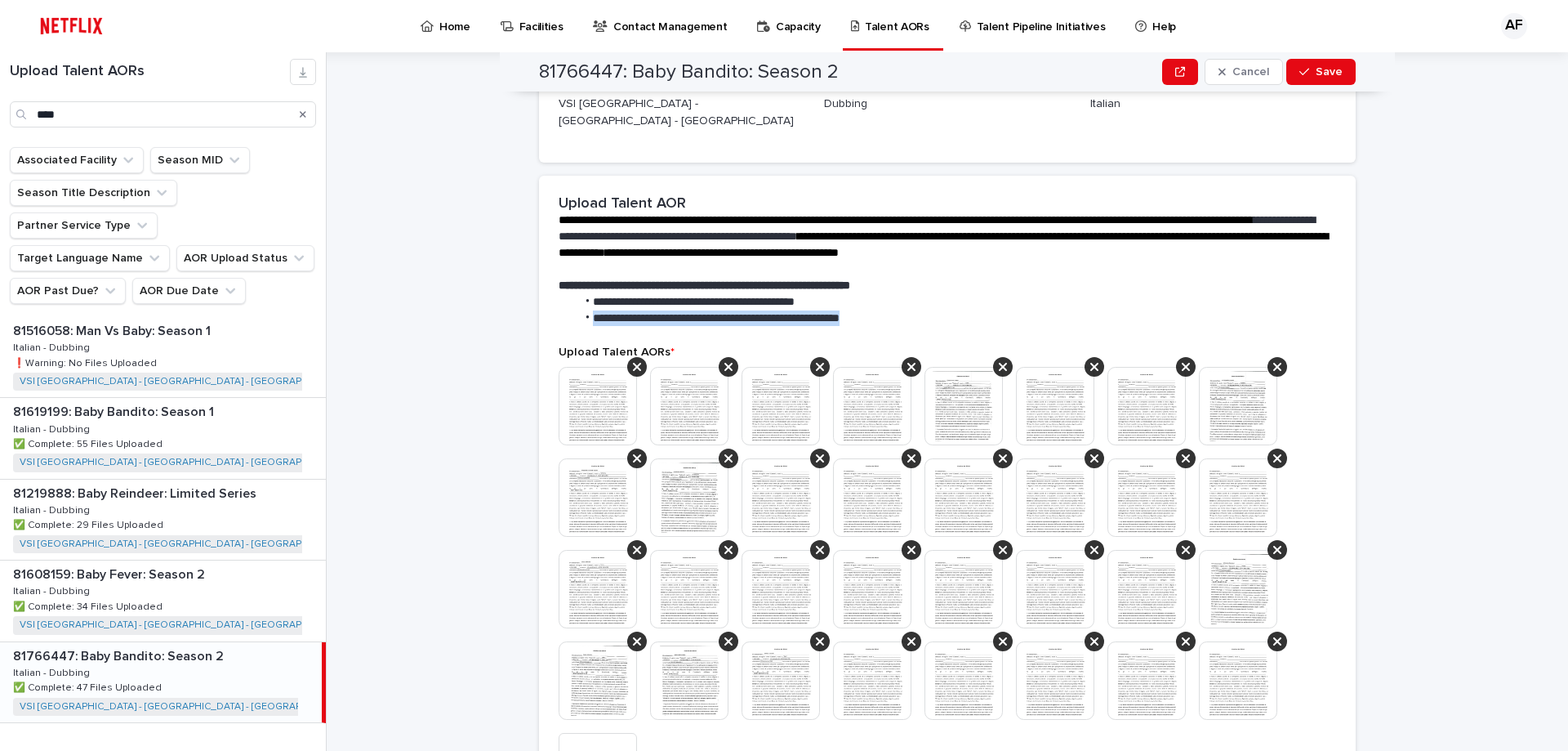
click at [634, 311] on li "**********" at bounding box center [952, 319] width 753 height 16
click at [634, 308] on section "**********" at bounding box center [946, 594] width 816 height 837
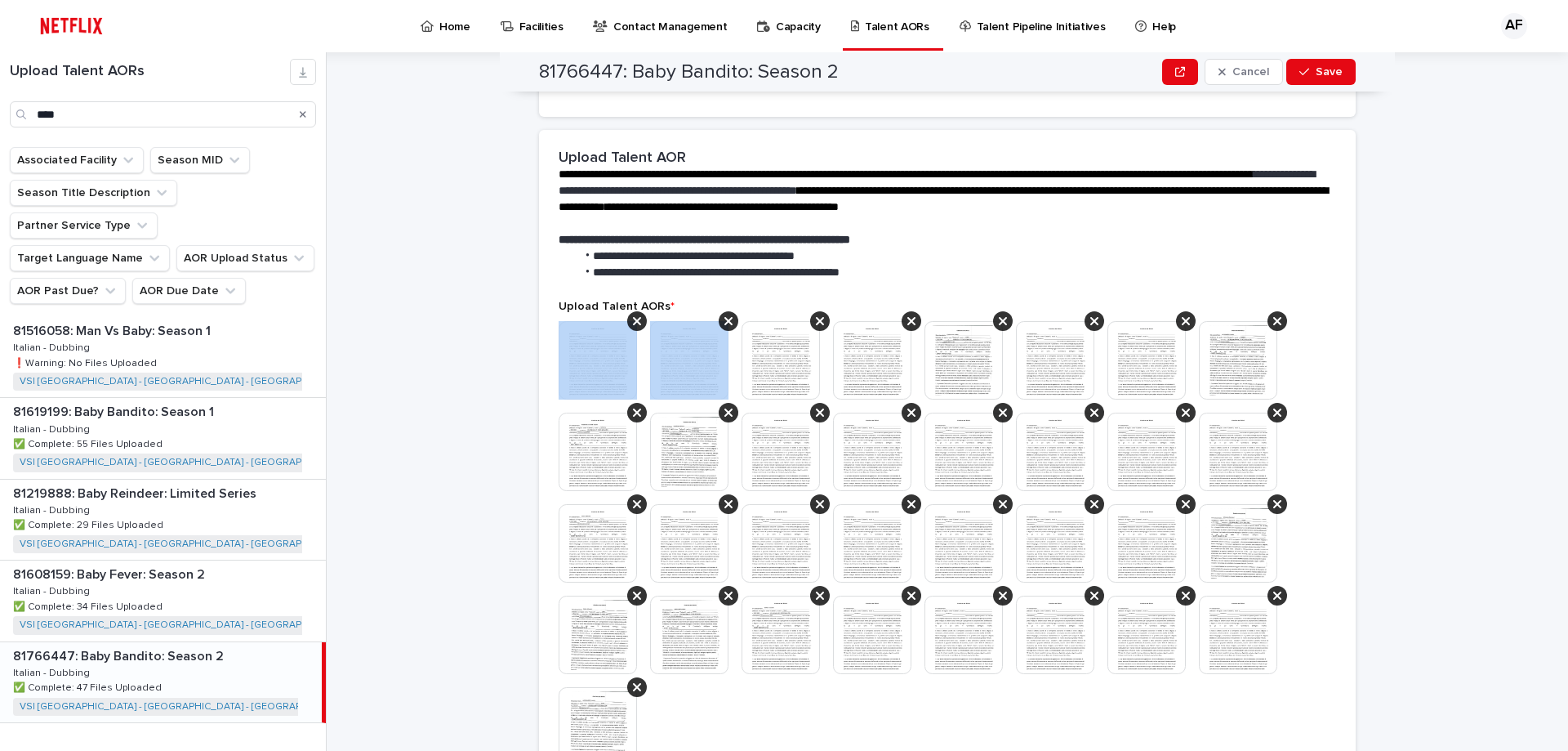
click at [634, 314] on icon at bounding box center [636, 320] width 8 height 13
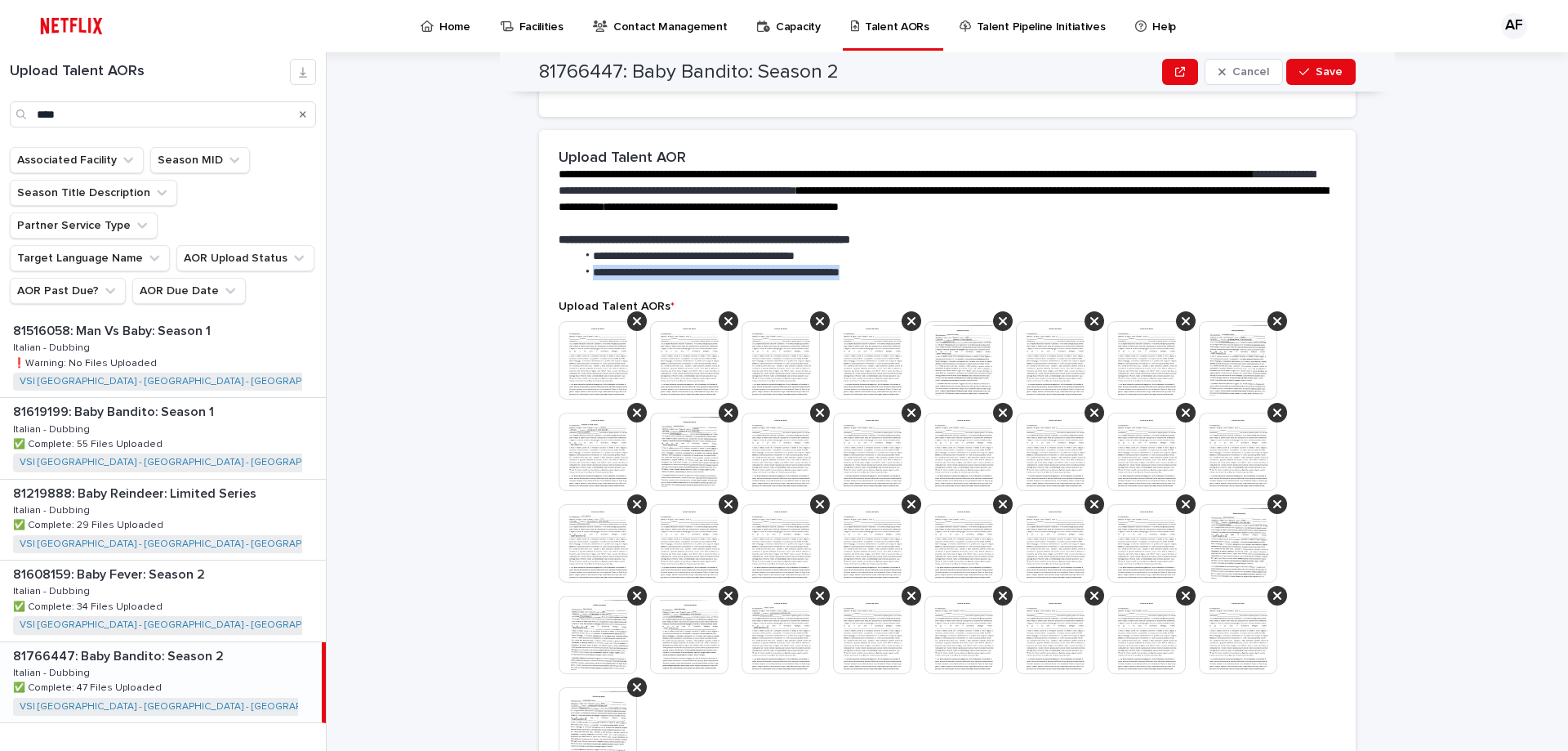
scroll to position [317, 0]
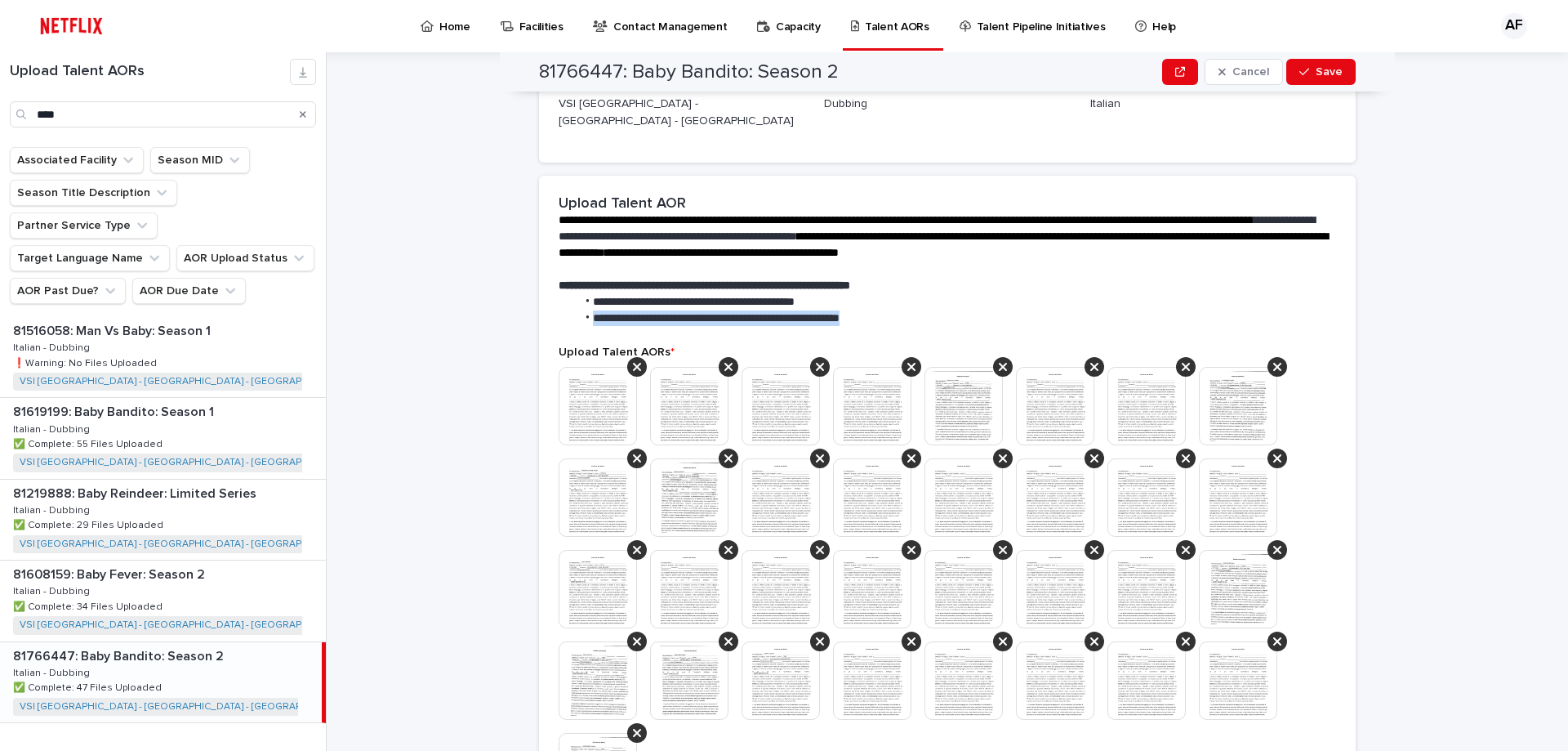
click at [634, 311] on li "**********" at bounding box center [952, 319] width 753 height 16
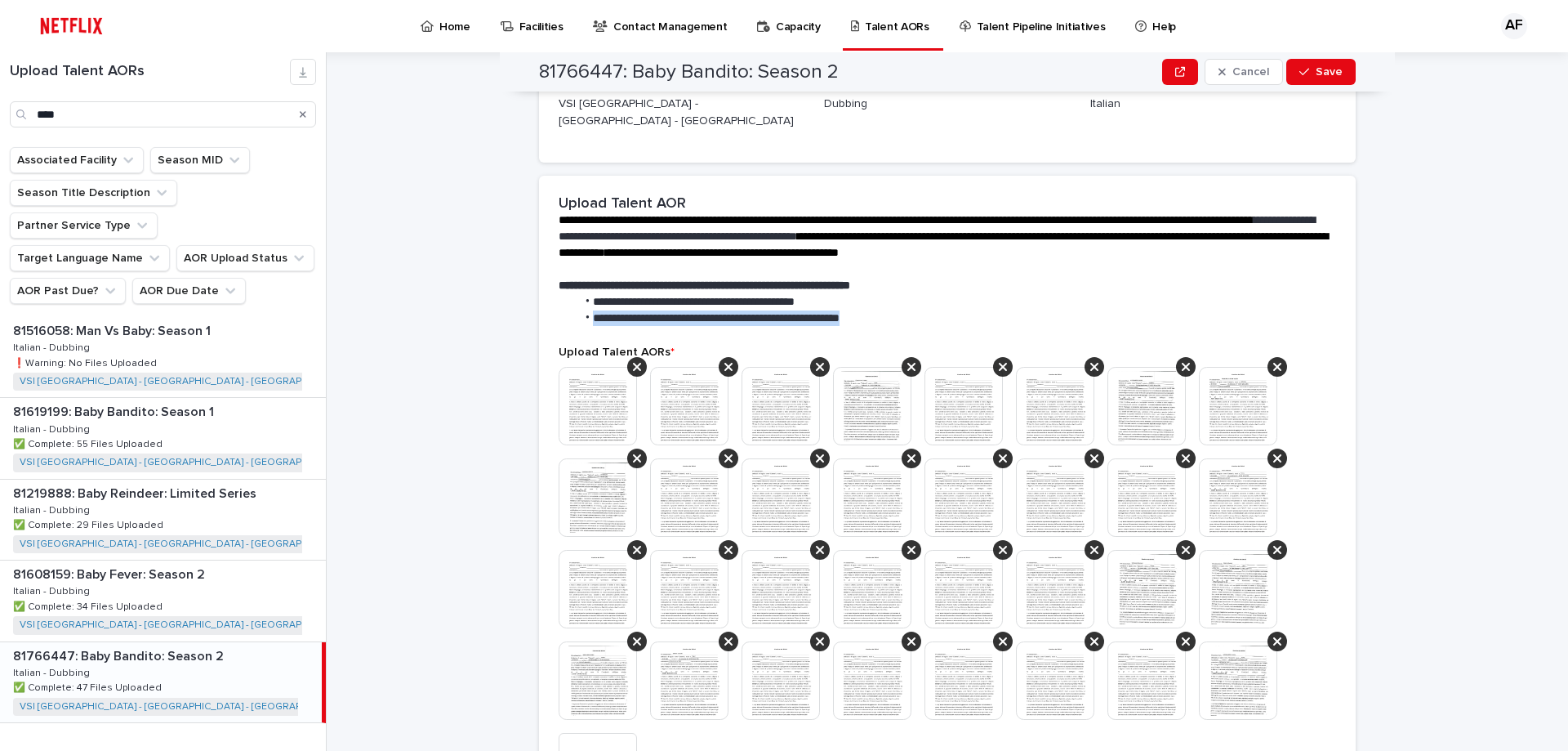
click at [613, 346] on div "Upload Talent AORs * This file cannot be opened Download File Add" at bounding box center [947, 588] width 778 height 485
click at [620, 348] on div "Upload Talent AORs * This file cannot be opened Download File Add" at bounding box center [947, 588] width 778 height 485
click at [632, 360] on icon at bounding box center [636, 366] width 8 height 13
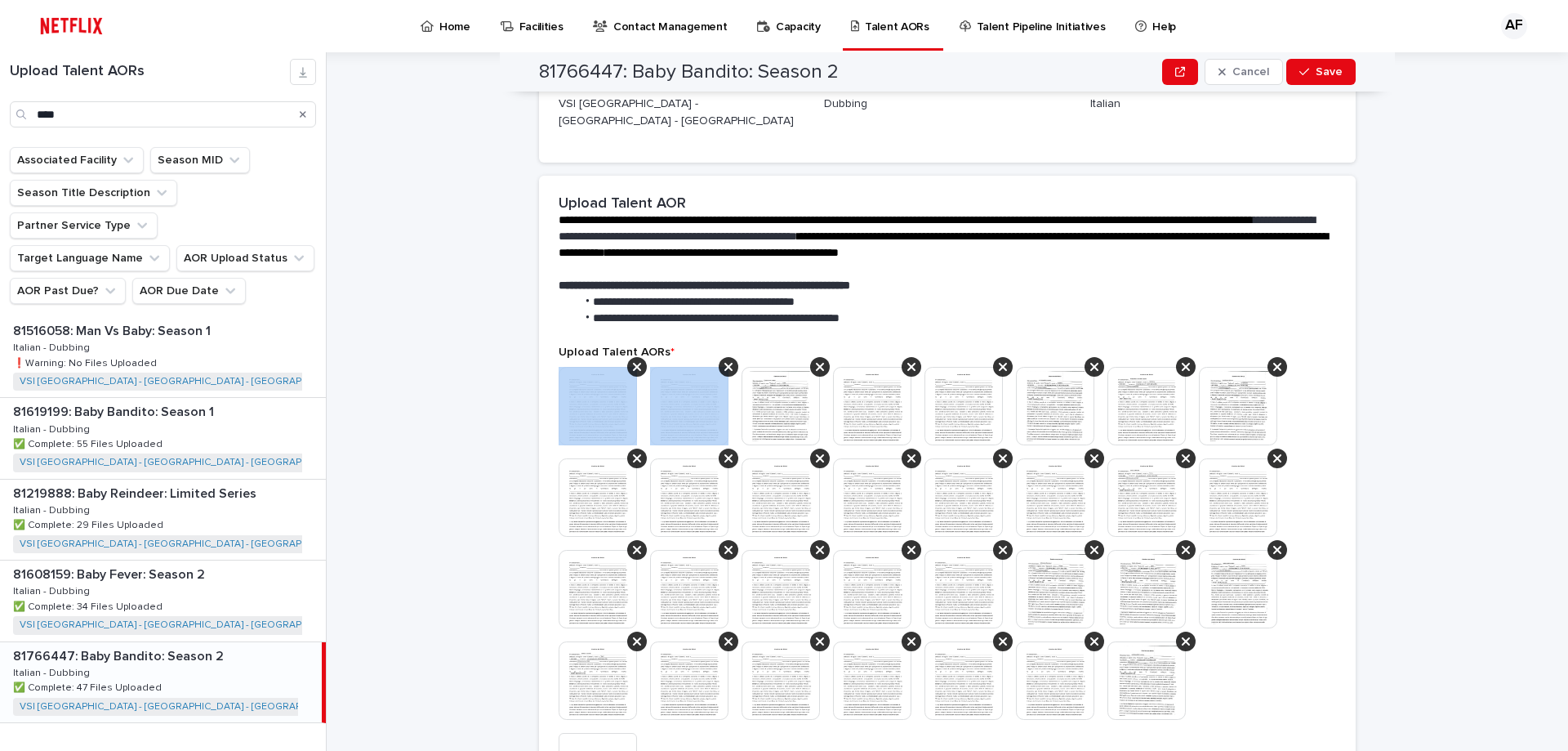
click at [632, 360] on icon at bounding box center [636, 366] width 8 height 13
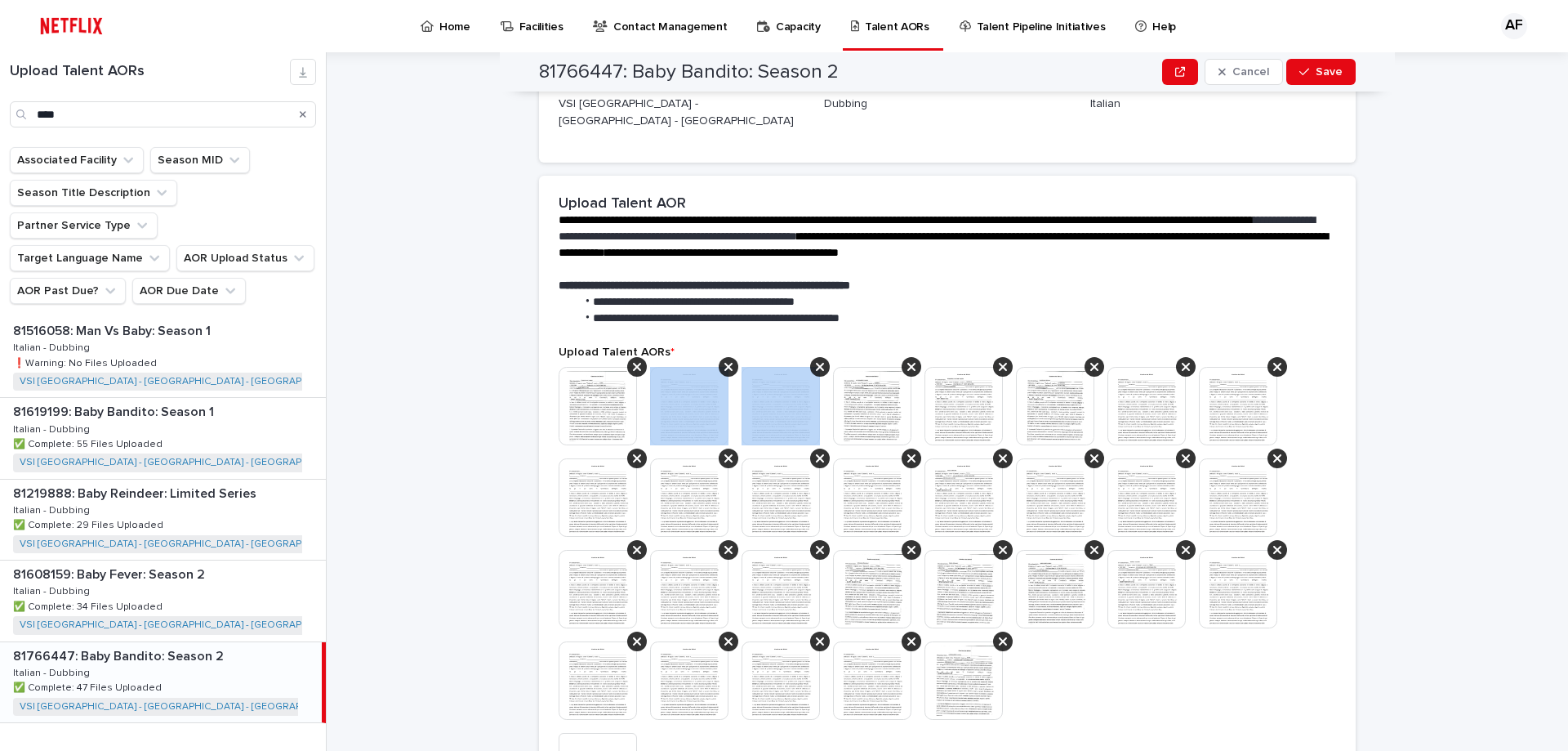
click at [724, 360] on icon at bounding box center [728, 366] width 8 height 13
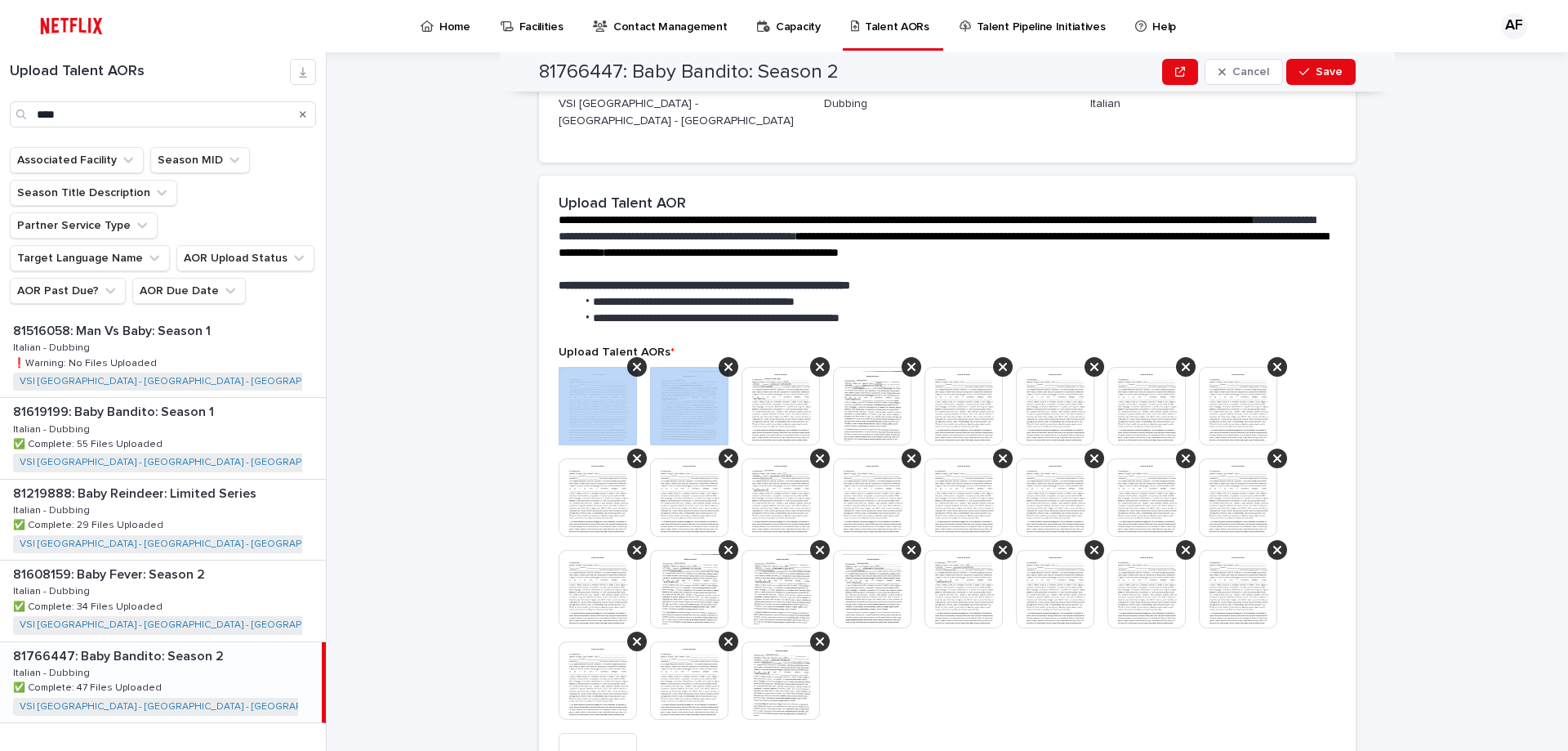
click at [632, 360] on icon at bounding box center [636, 366] width 8 height 13
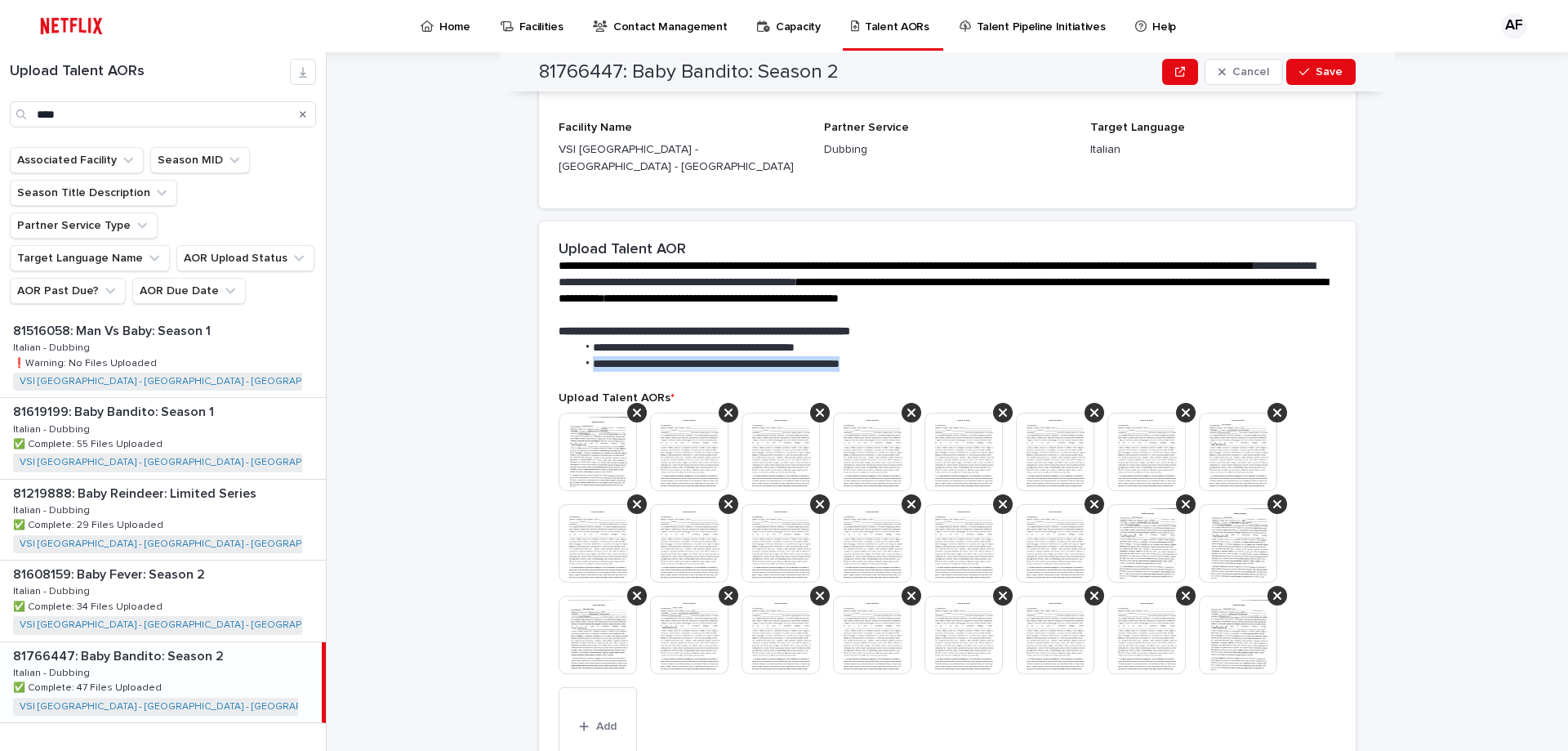
click at [629, 357] on span "**********" at bounding box center [715, 363] width 246 height 12
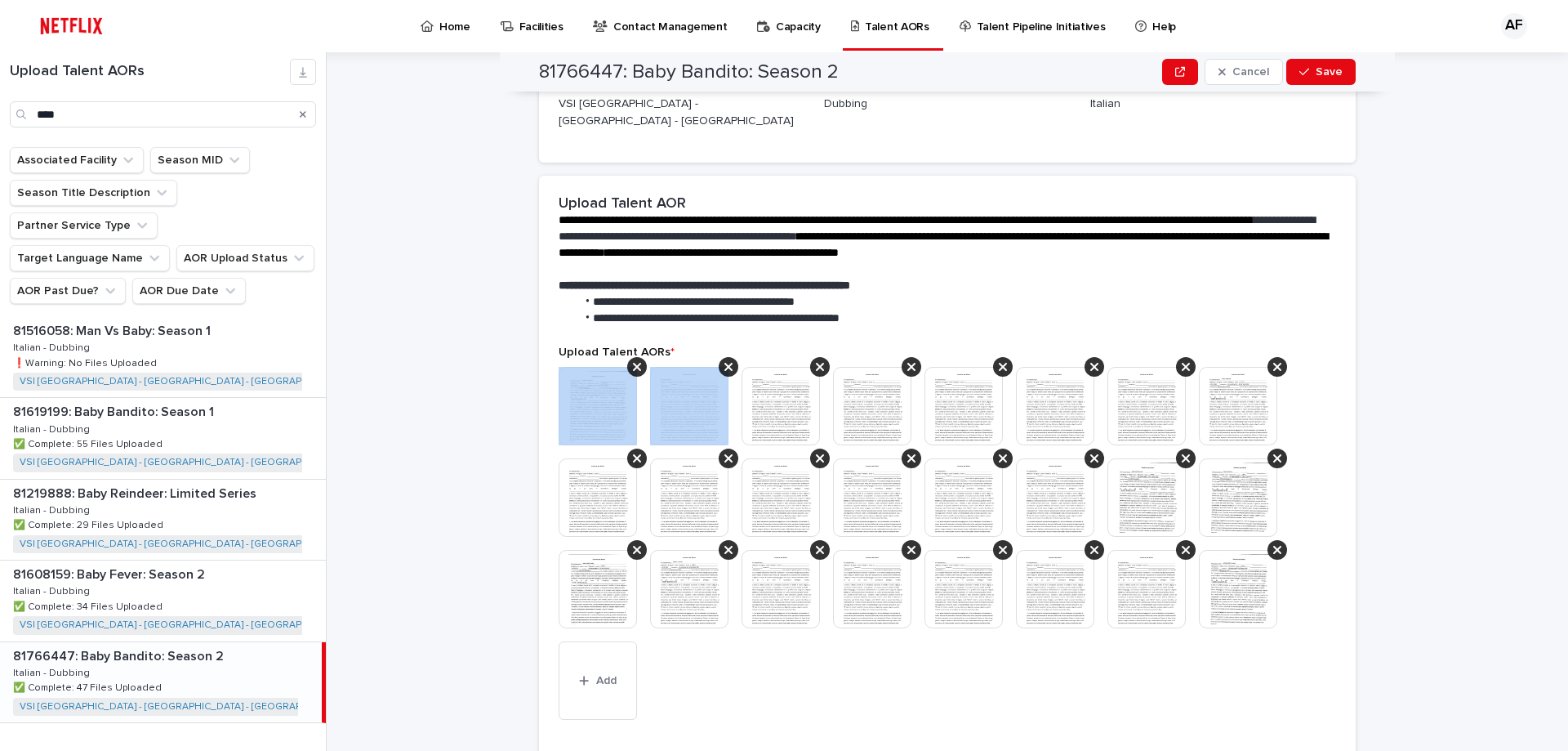
click at [632, 360] on icon at bounding box center [636, 366] width 8 height 13
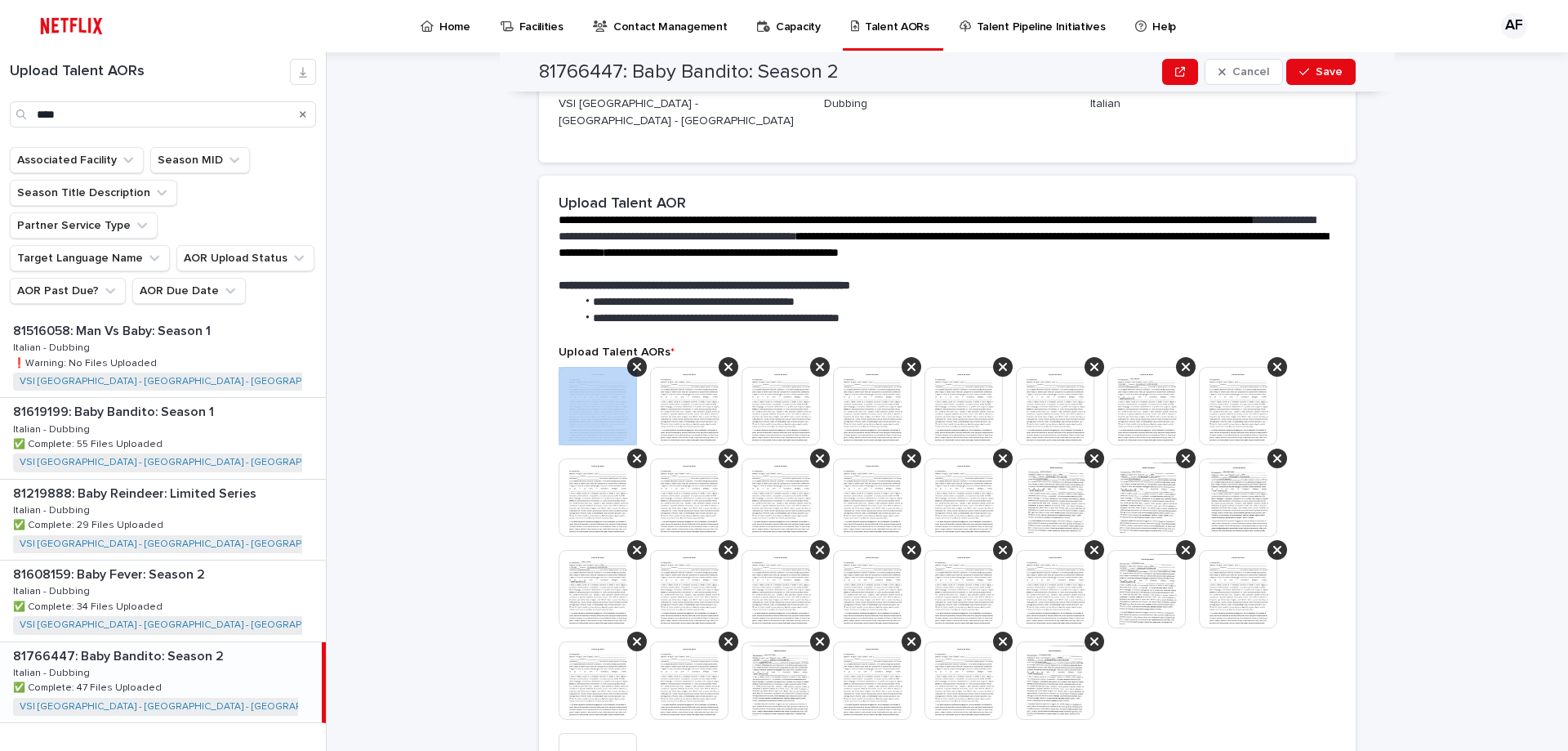
click at [632, 360] on icon at bounding box center [636, 366] width 8 height 13
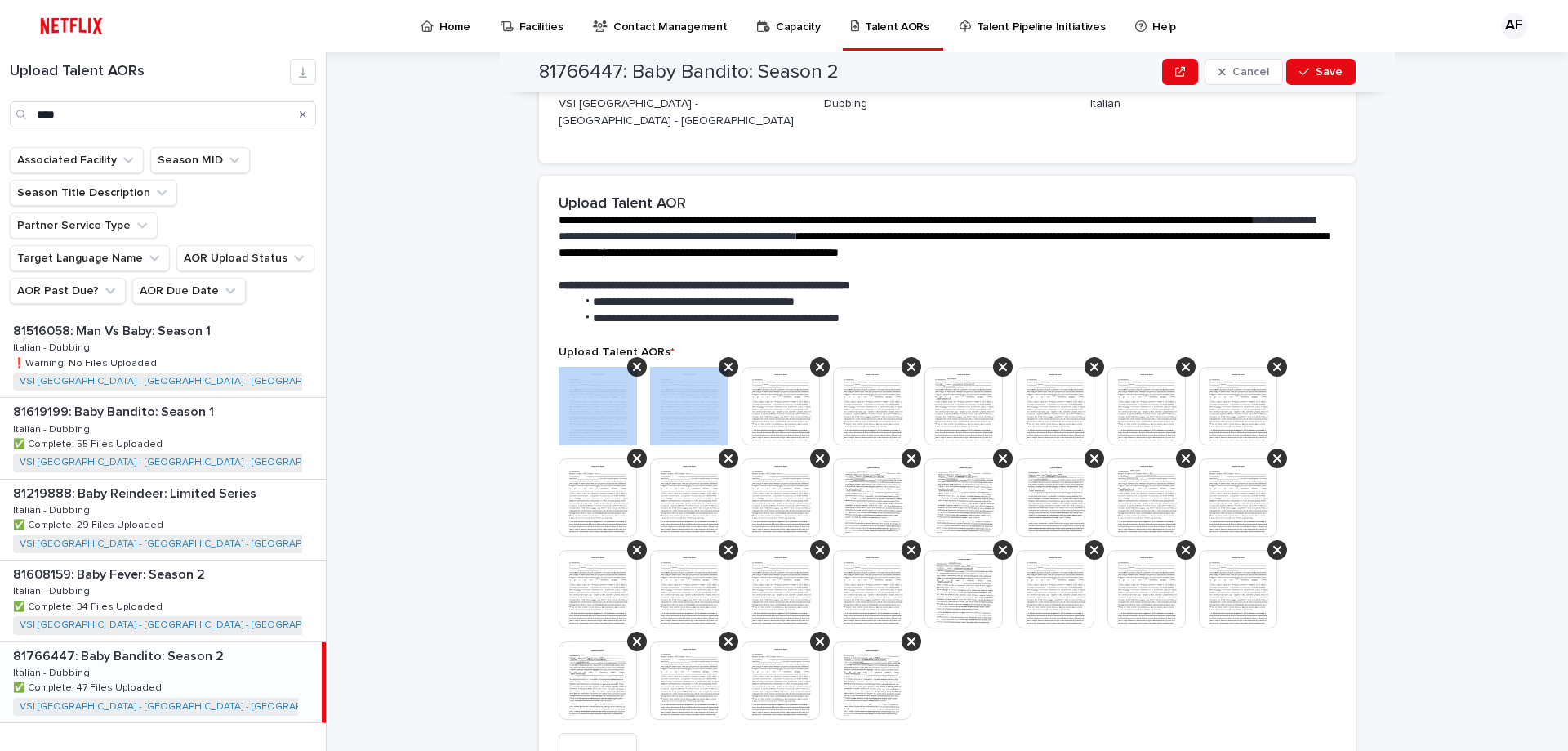
click at [632, 360] on icon at bounding box center [636, 366] width 8 height 13
click at [724, 360] on icon at bounding box center [728, 366] width 8 height 13
click at [632, 360] on icon at bounding box center [636, 366] width 8 height 13
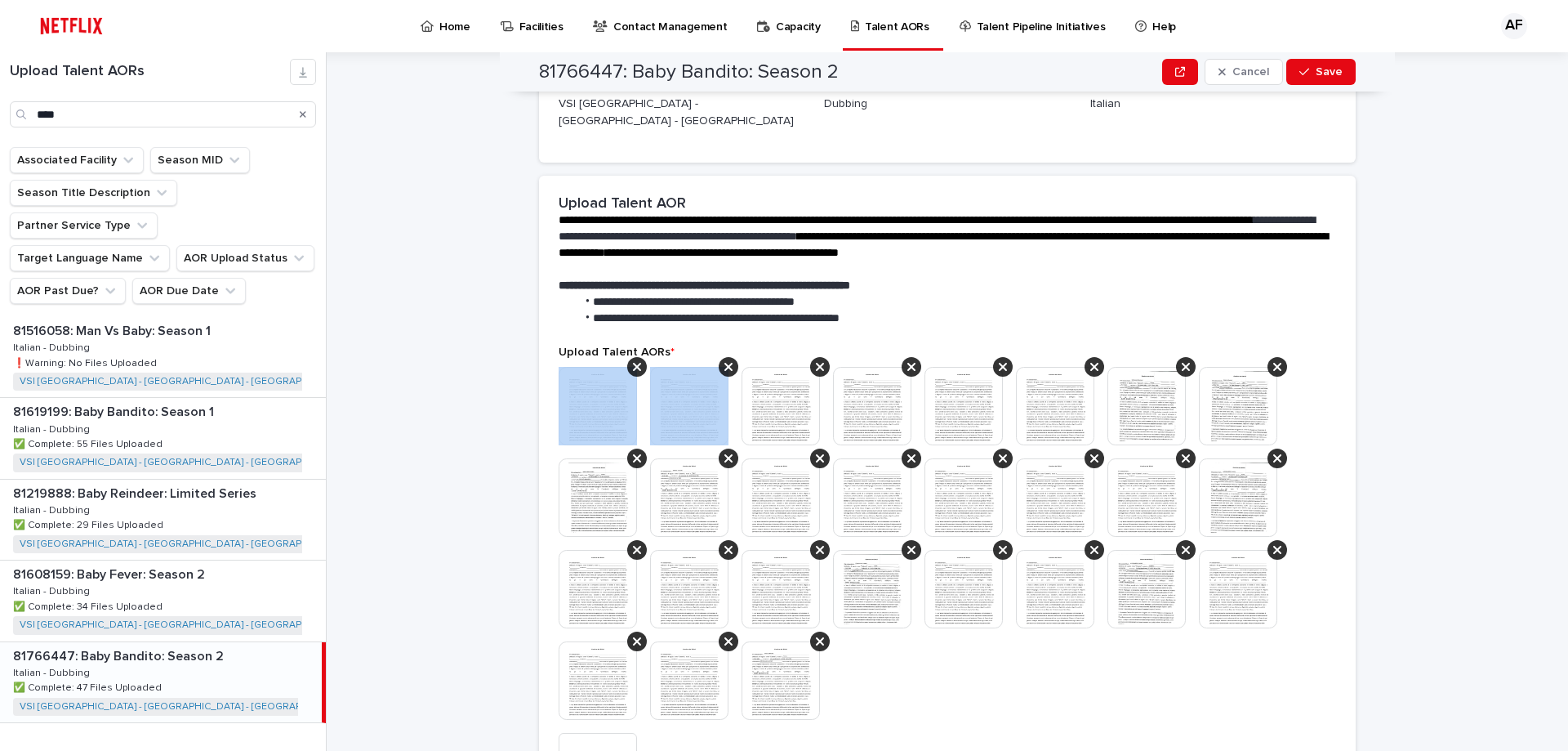
click at [632, 360] on icon at bounding box center [636, 366] width 8 height 13
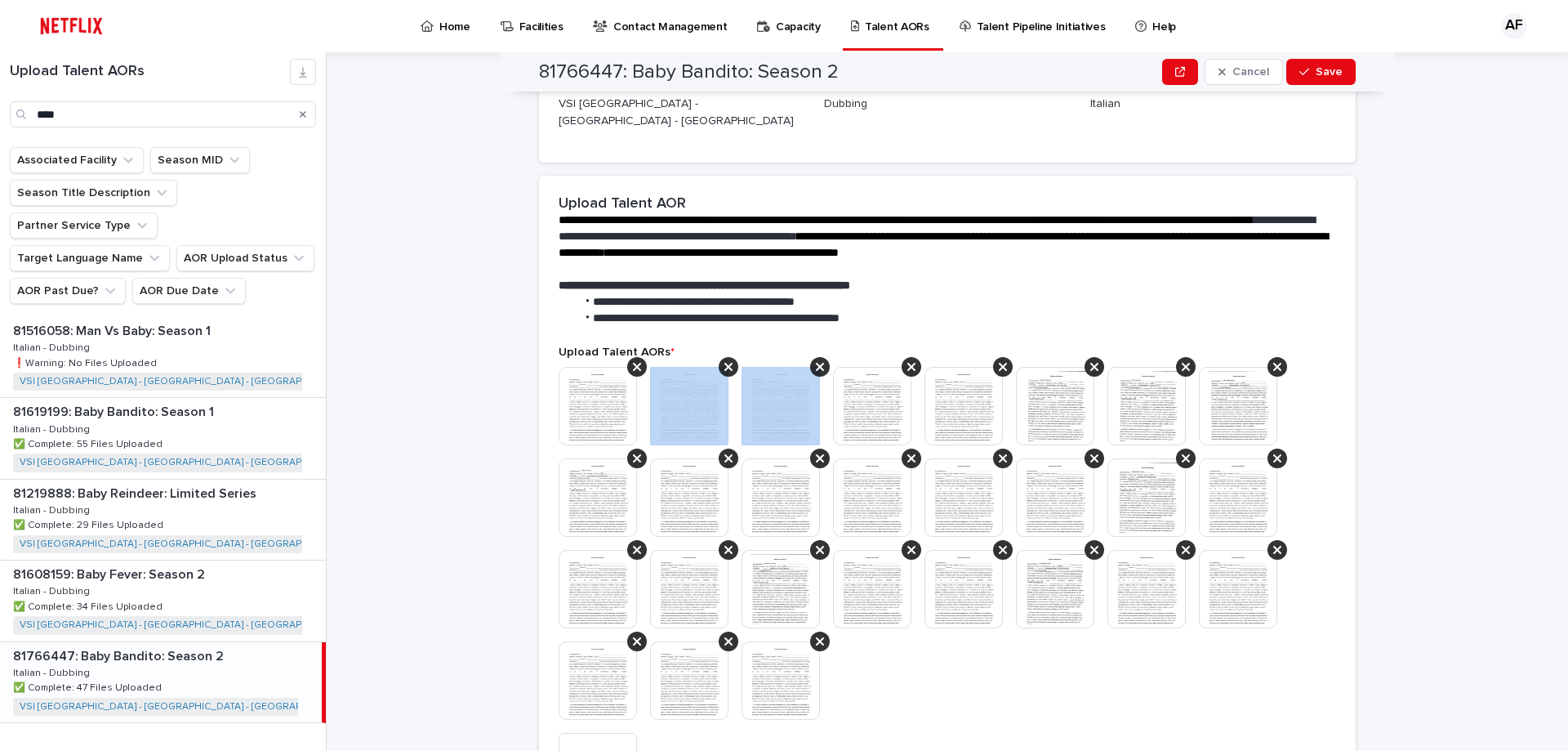
click at [724, 360] on icon at bounding box center [728, 366] width 8 height 13
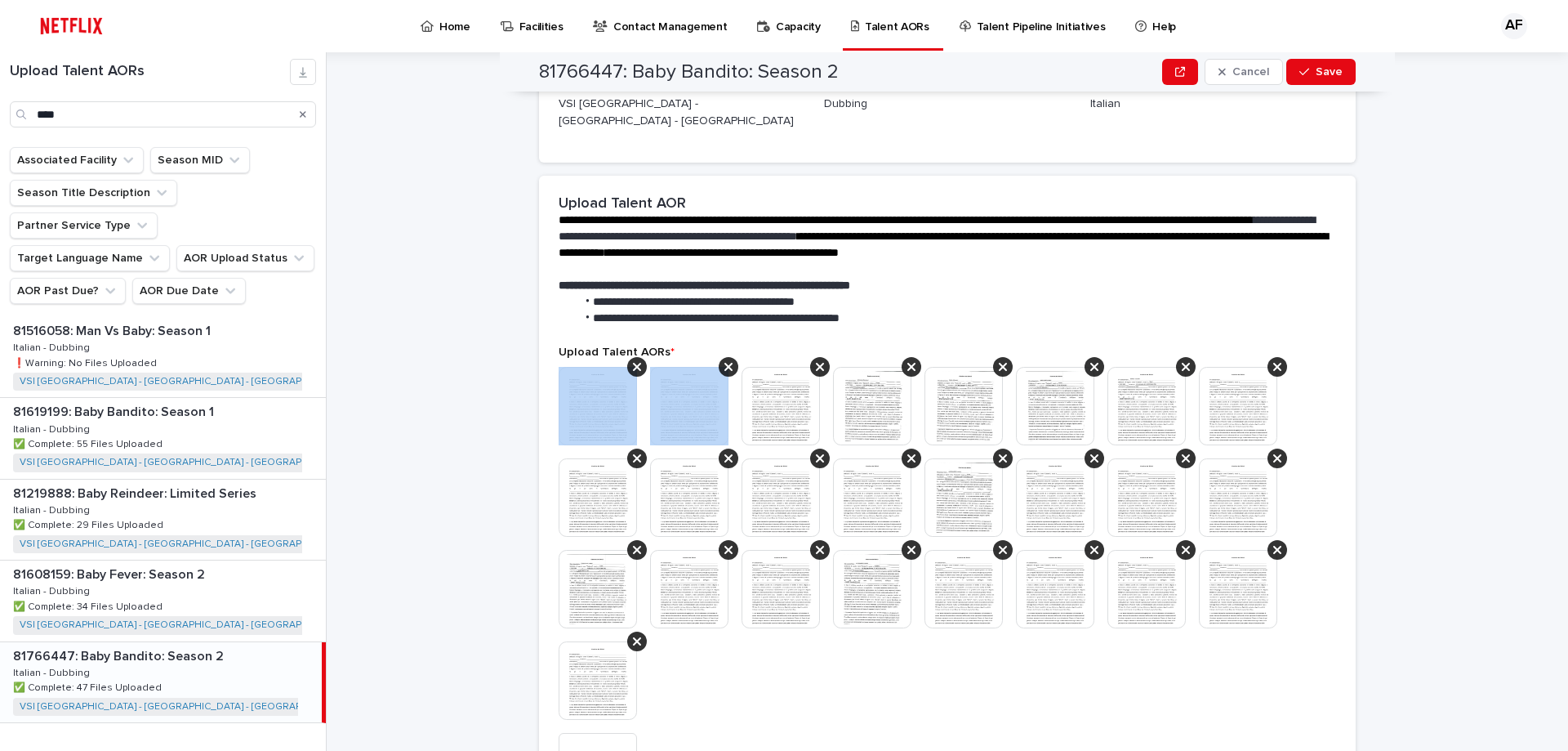
click at [632, 360] on icon at bounding box center [636, 366] width 8 height 13
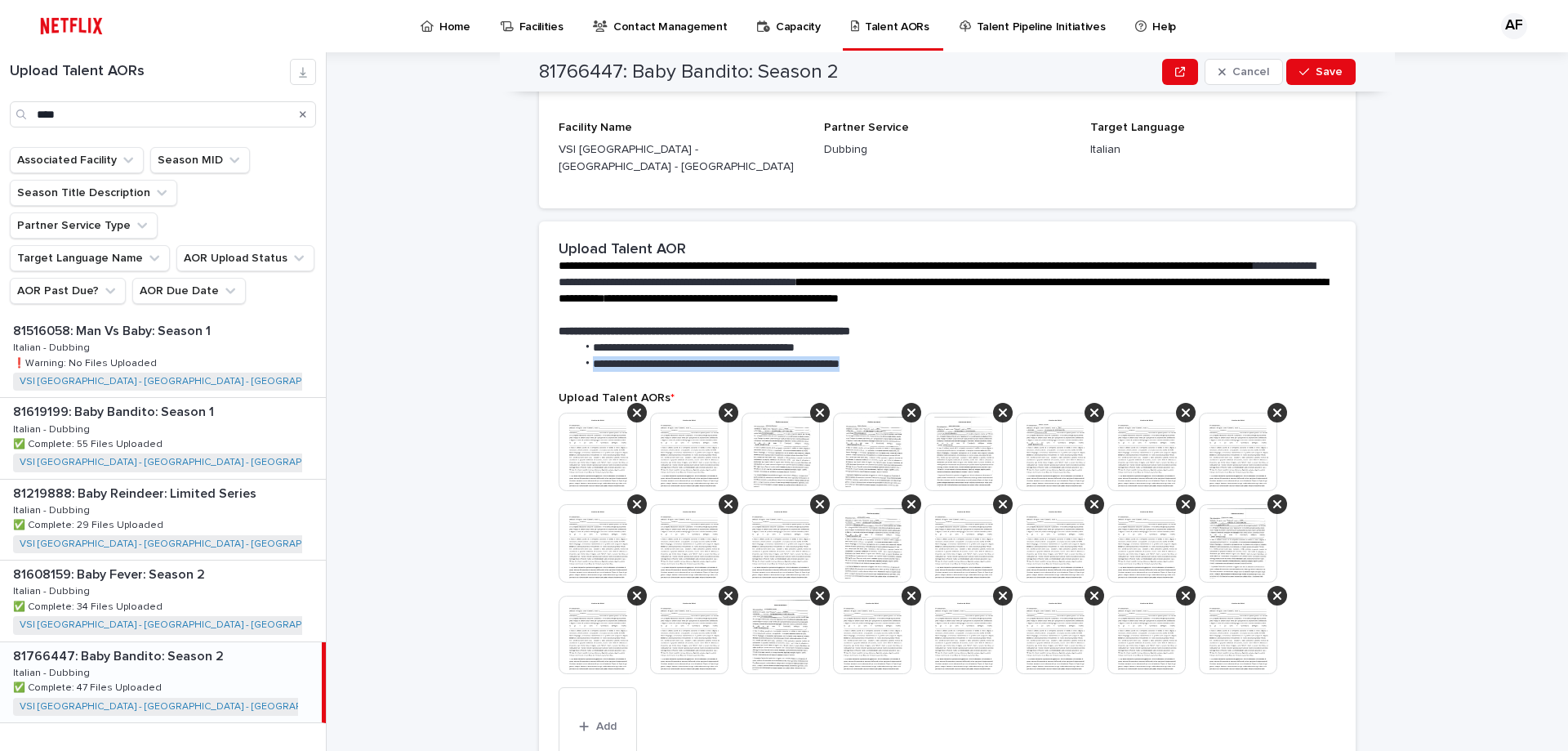
click at [629, 357] on span "**********" at bounding box center [715, 363] width 246 height 12
click at [632, 406] on icon at bounding box center [636, 413] width 8 height 13
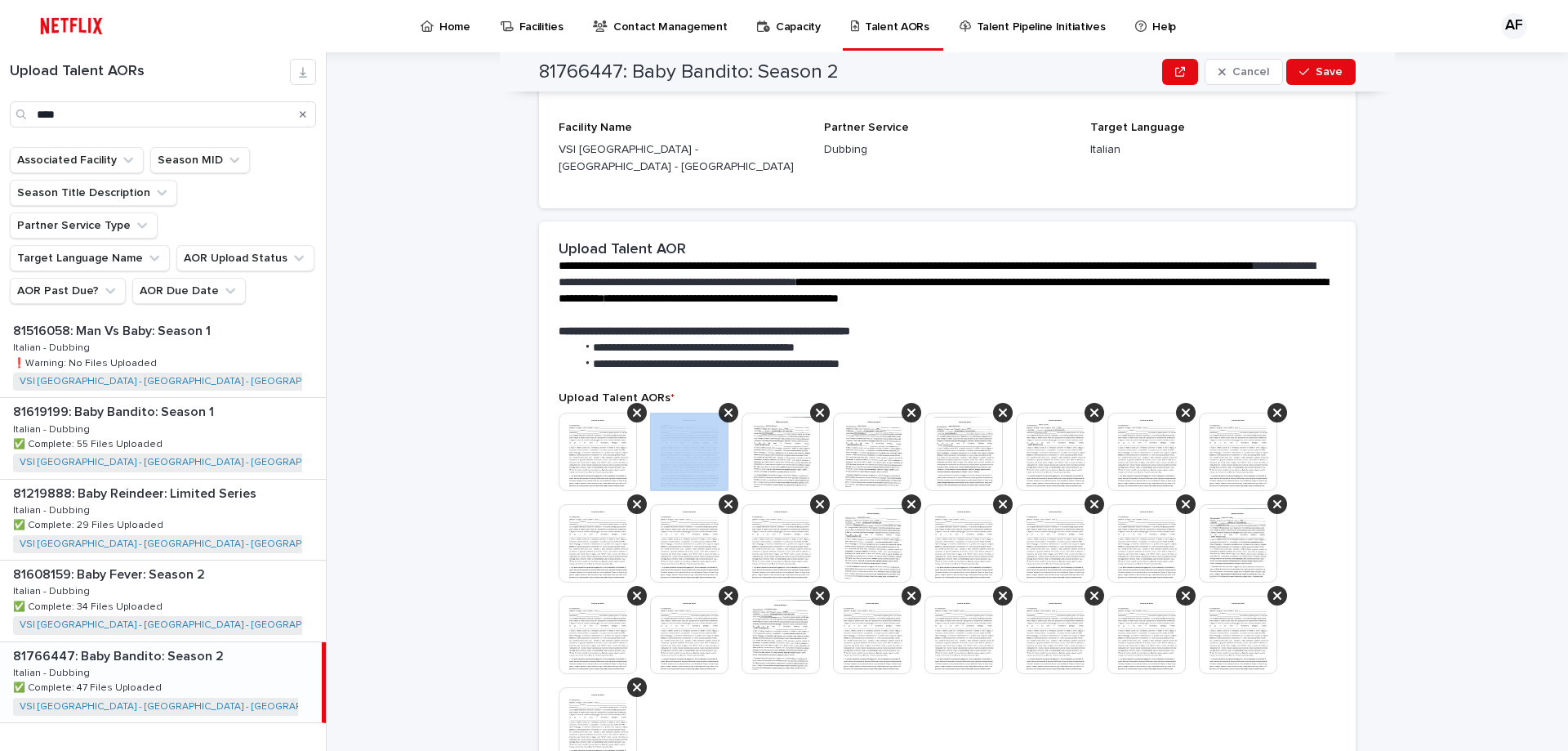
scroll to position [271, 0]
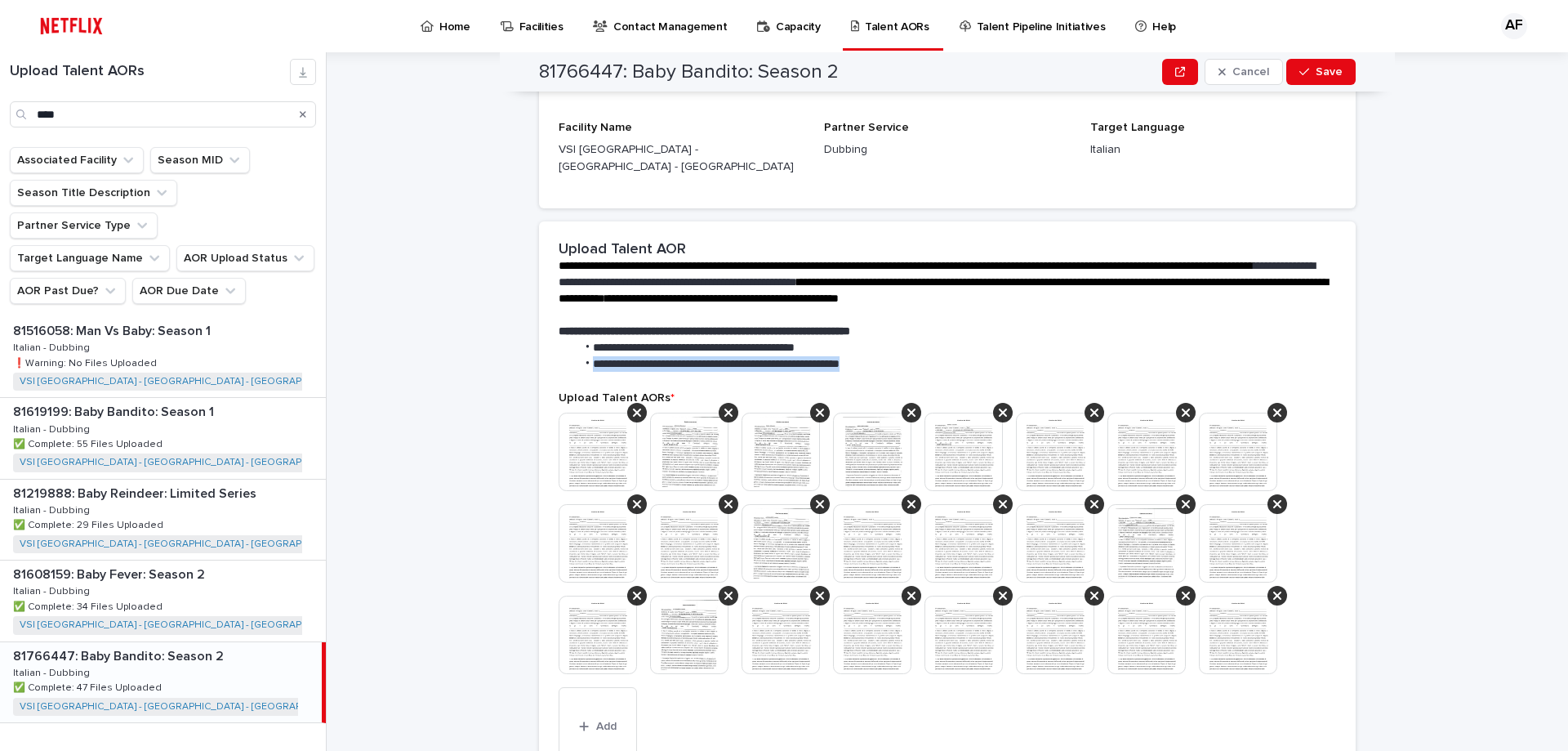
click at [629, 357] on span "**********" at bounding box center [715, 363] width 246 height 12
click at [632, 406] on icon at bounding box center [636, 413] width 8 height 13
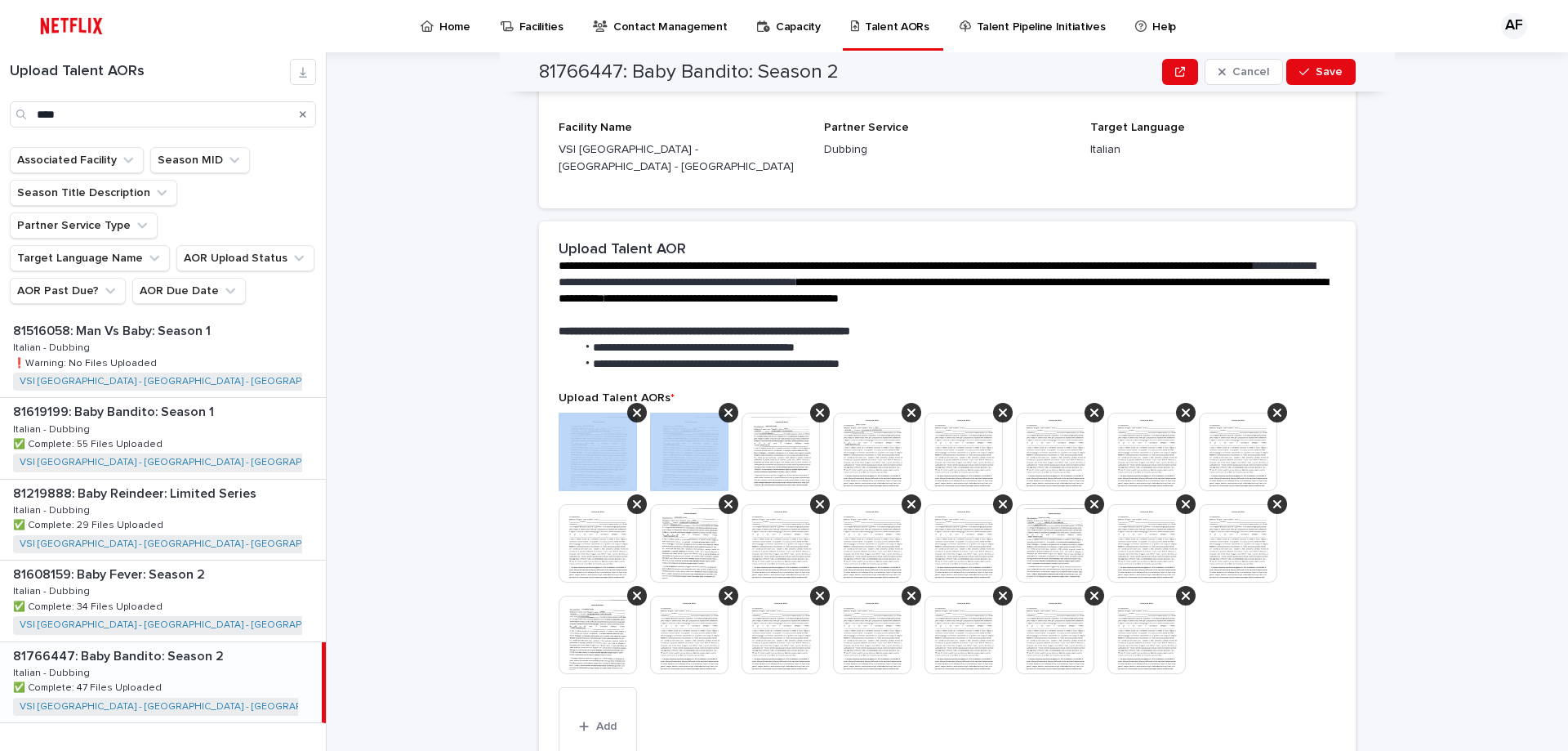
click at [632, 406] on icon at bounding box center [636, 413] width 8 height 13
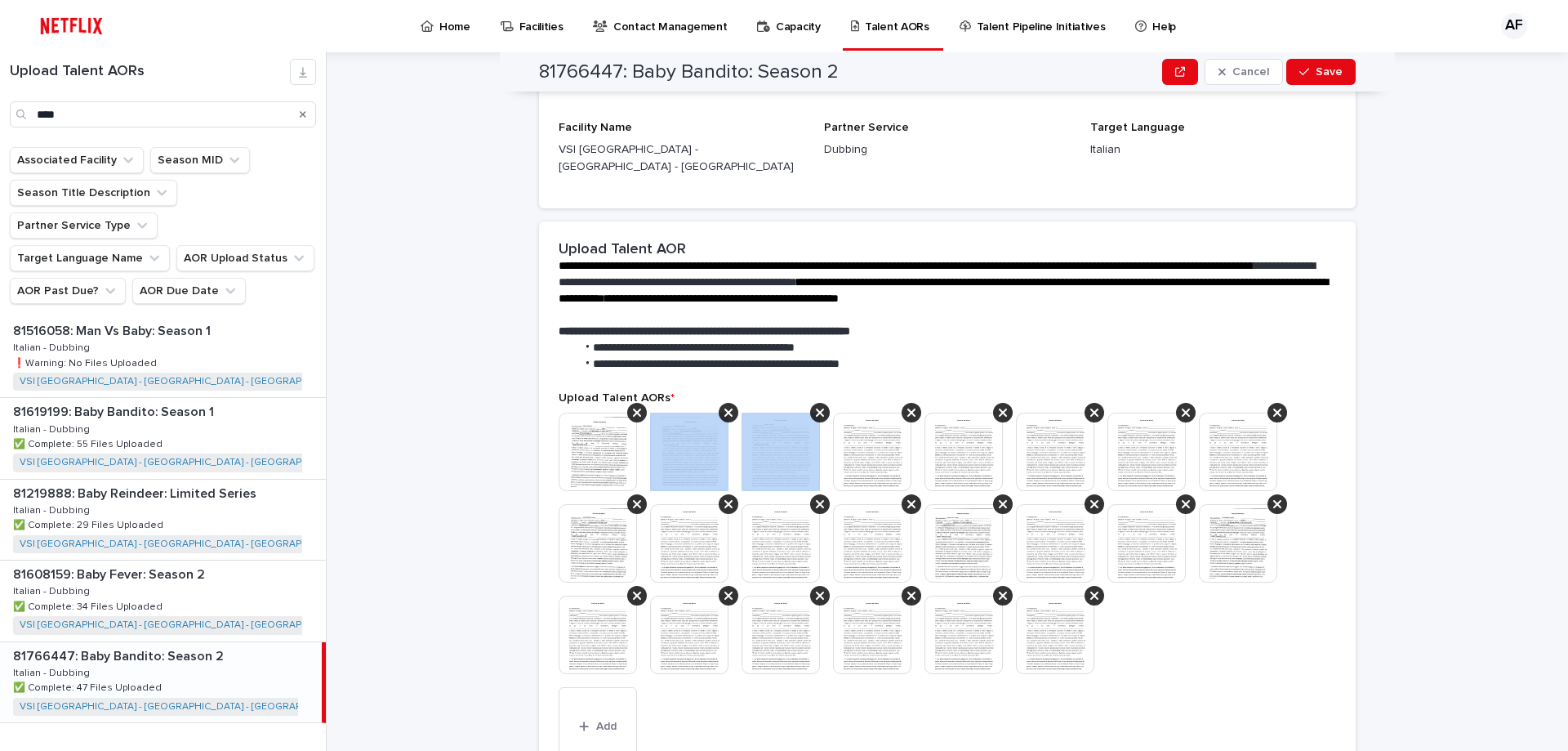
click at [724, 406] on icon at bounding box center [728, 413] width 8 height 13
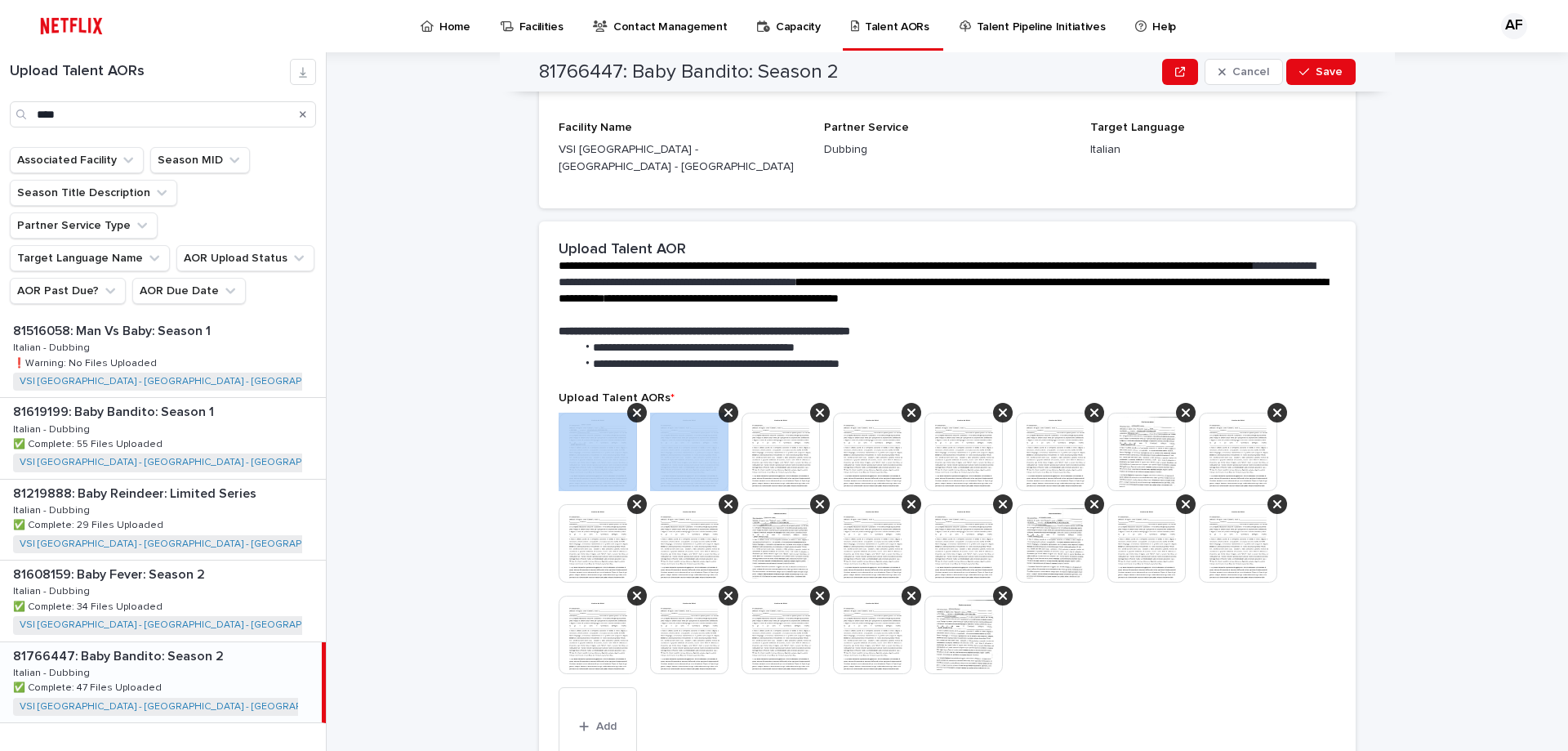
click at [632, 406] on icon at bounding box center [636, 413] width 8 height 13
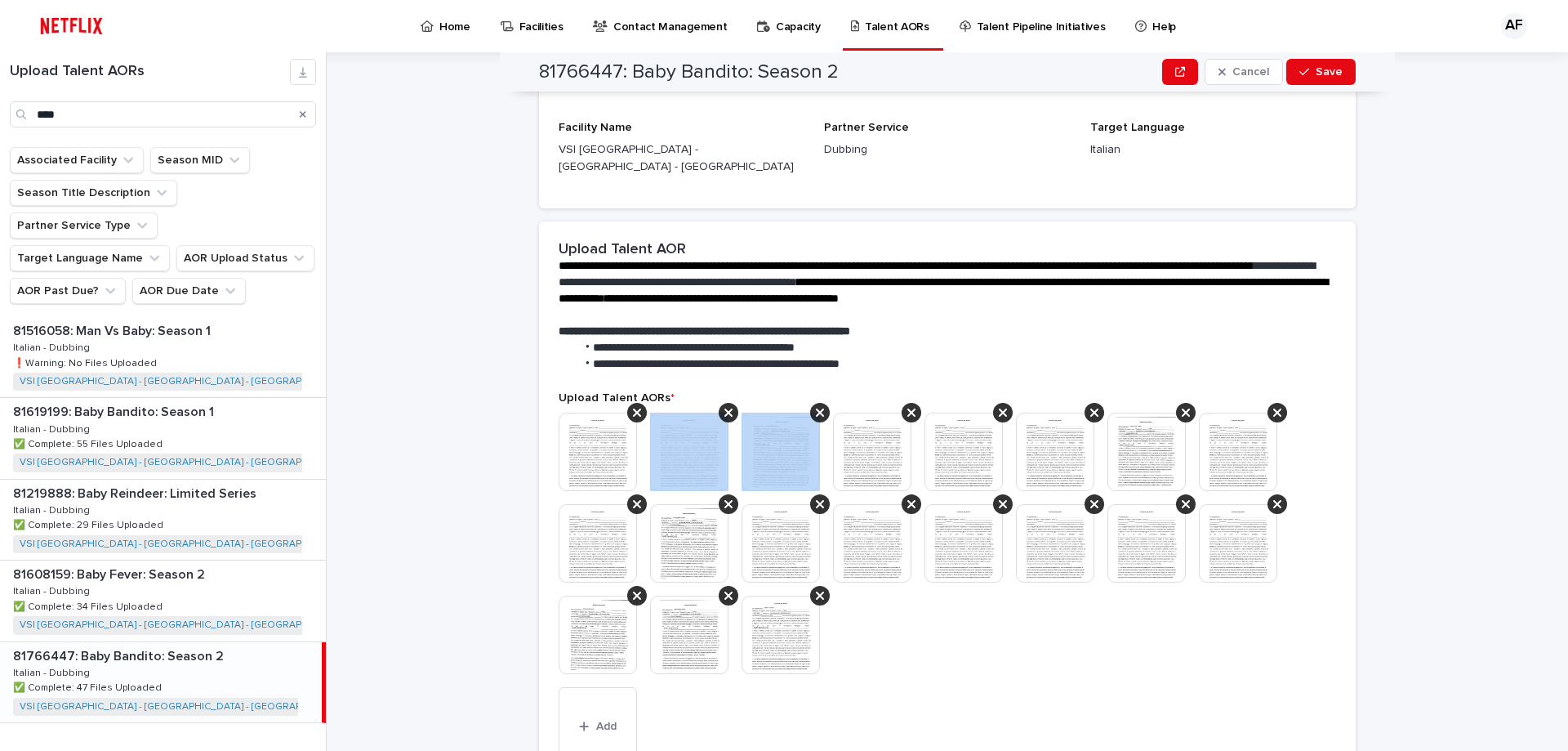
click at [724, 406] on icon at bounding box center [728, 413] width 8 height 13
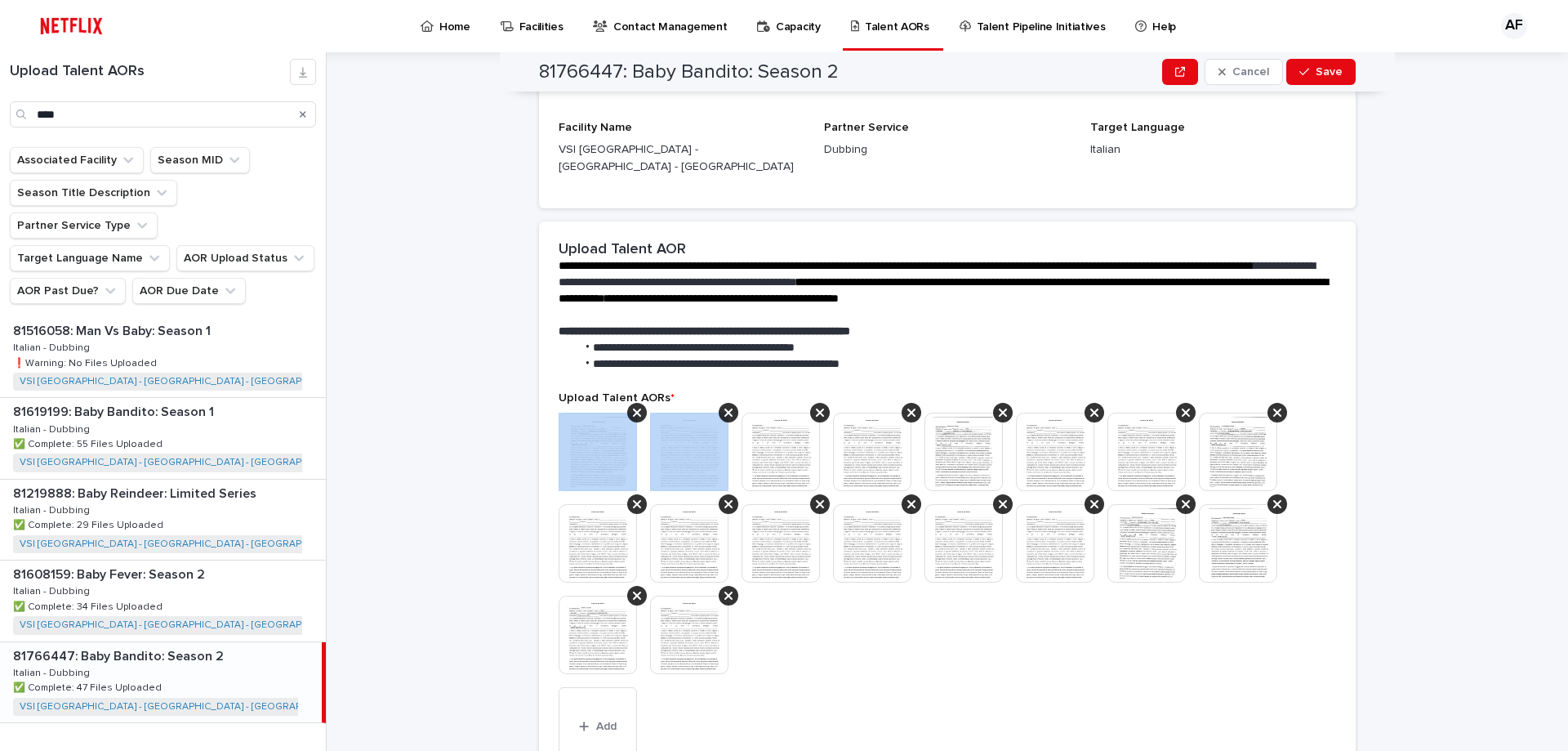
click at [632, 406] on icon at bounding box center [636, 413] width 8 height 13
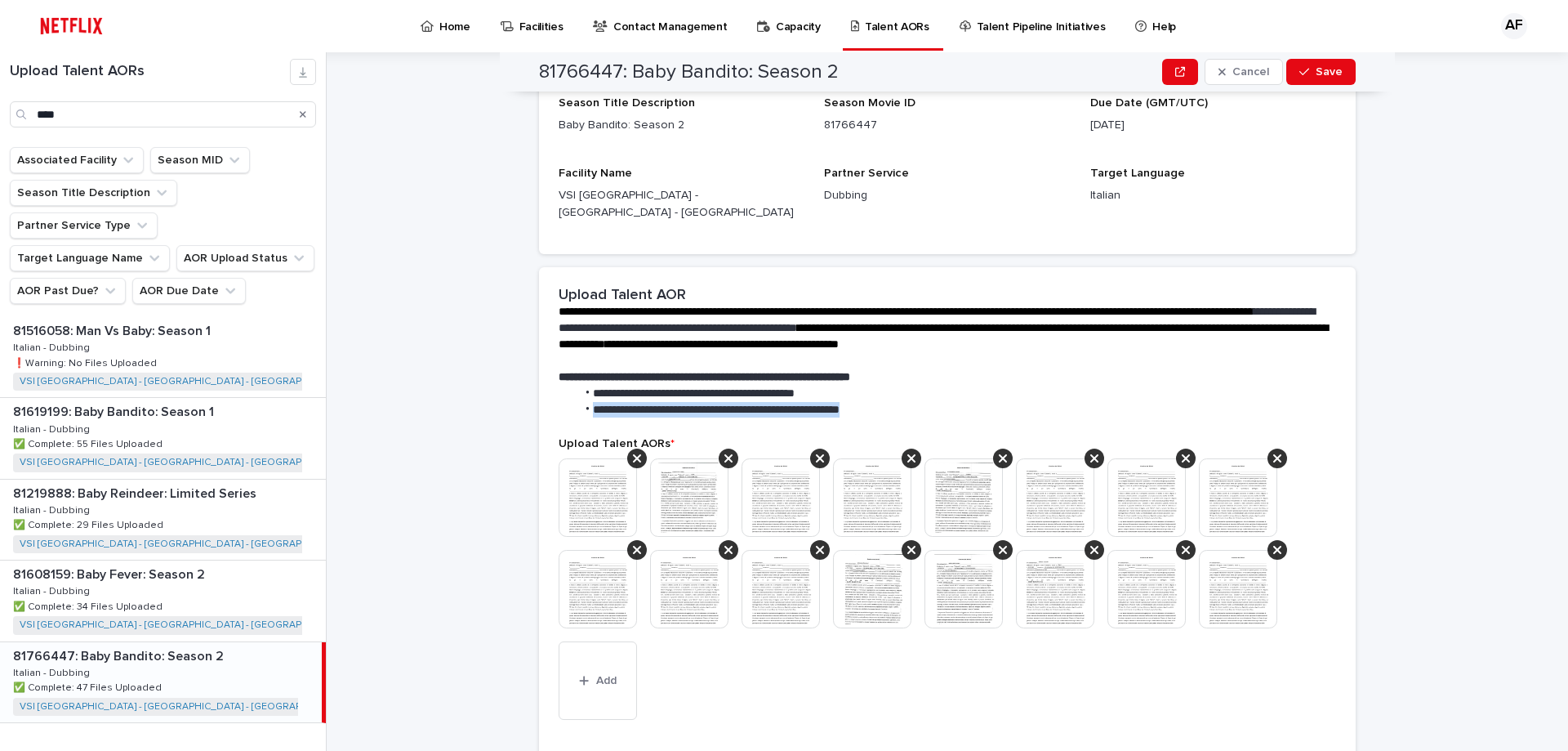
click at [627, 403] on span "**********" at bounding box center [715, 409] width 246 height 12
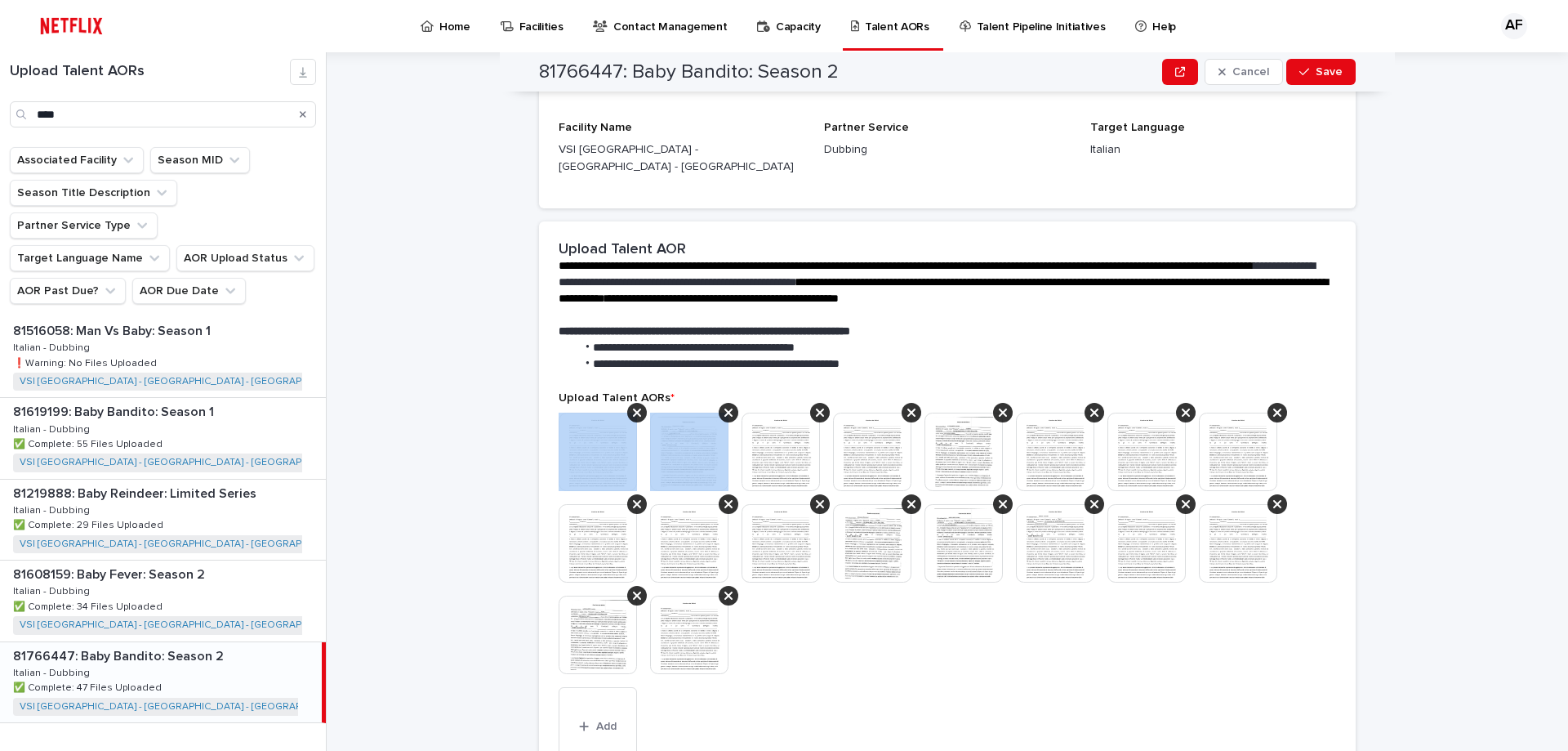
click at [632, 406] on icon at bounding box center [636, 413] width 8 height 13
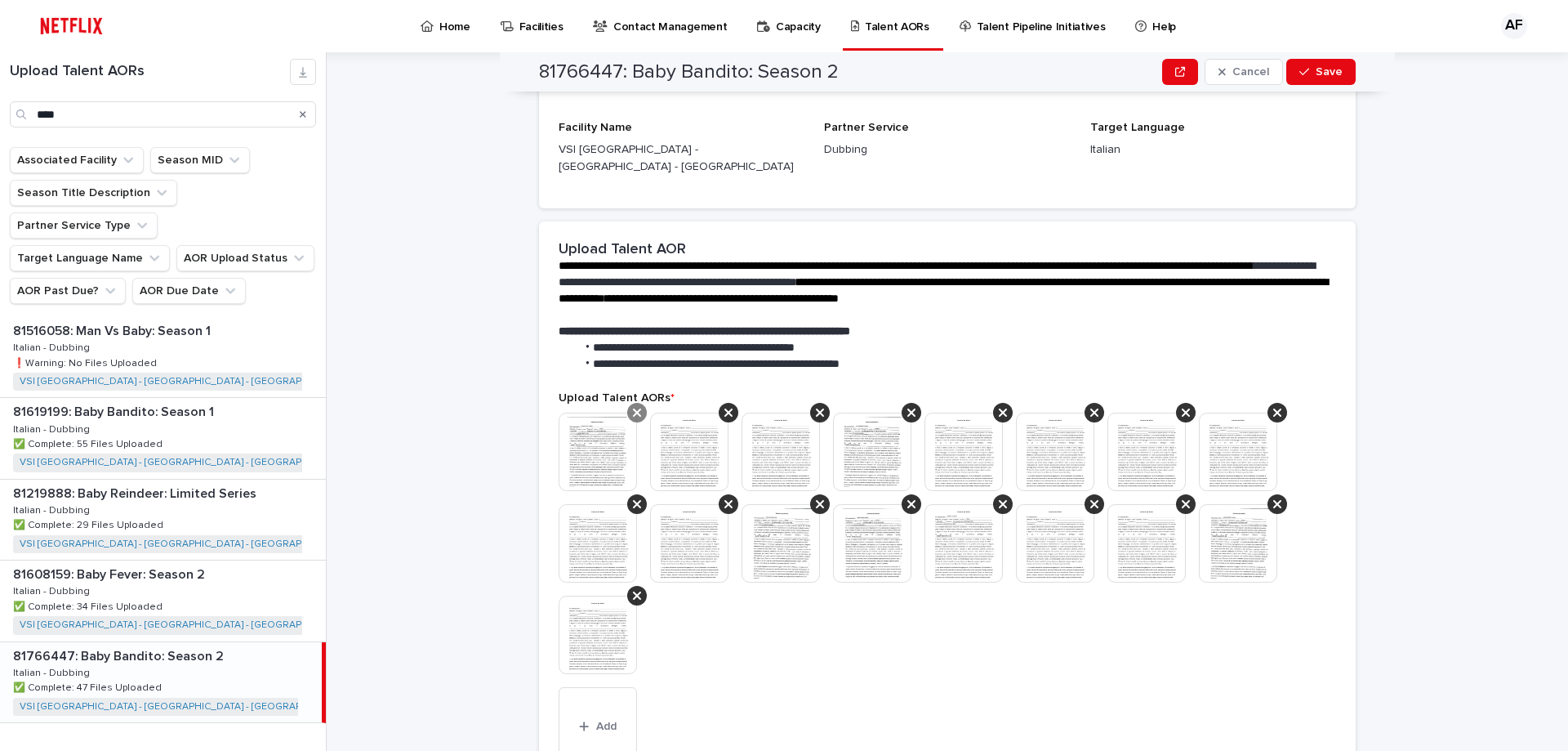
scroll to position [226, 0]
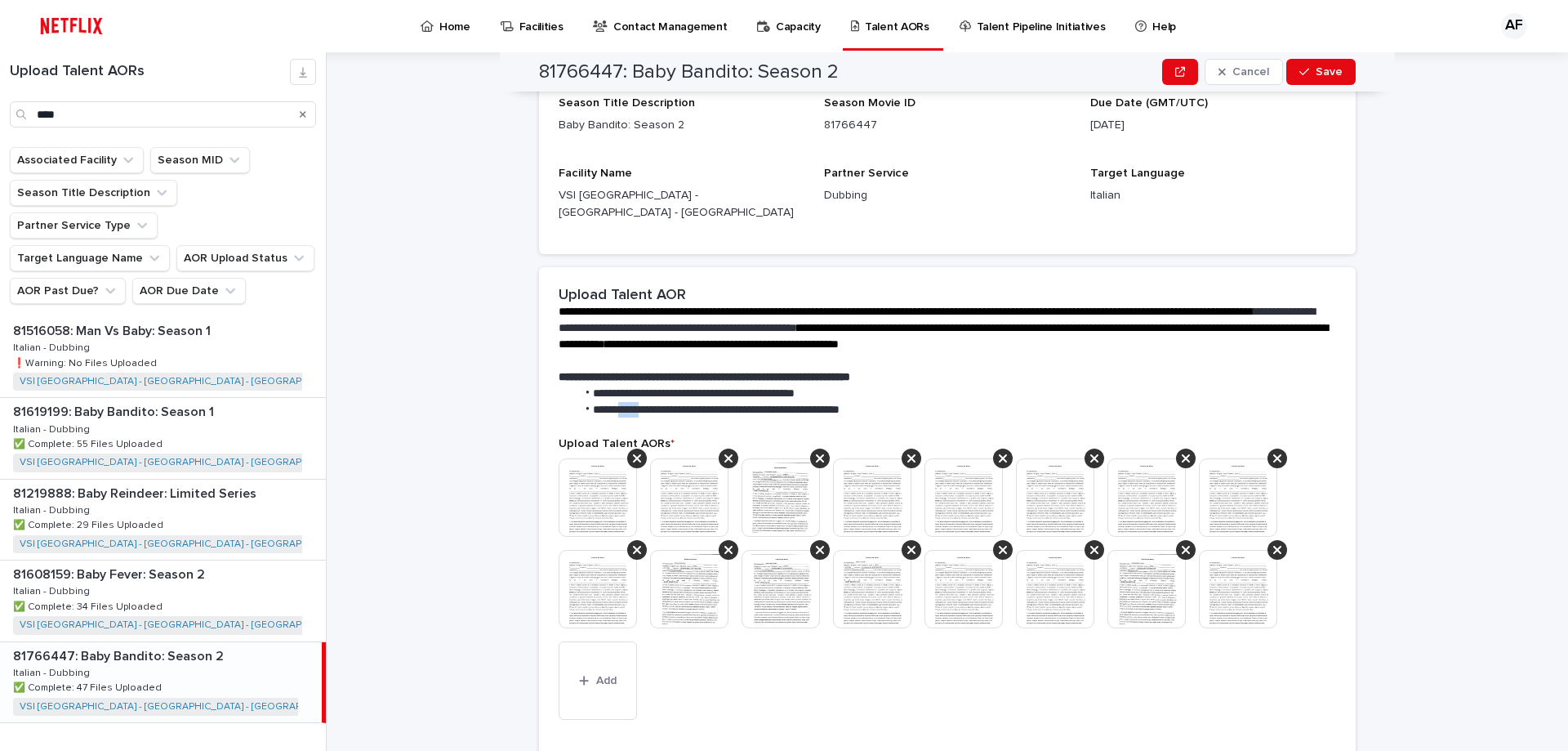
click at [626, 403] on span "**********" at bounding box center [715, 409] width 246 height 12
click at [632, 452] on icon at bounding box center [636, 459] width 8 height 13
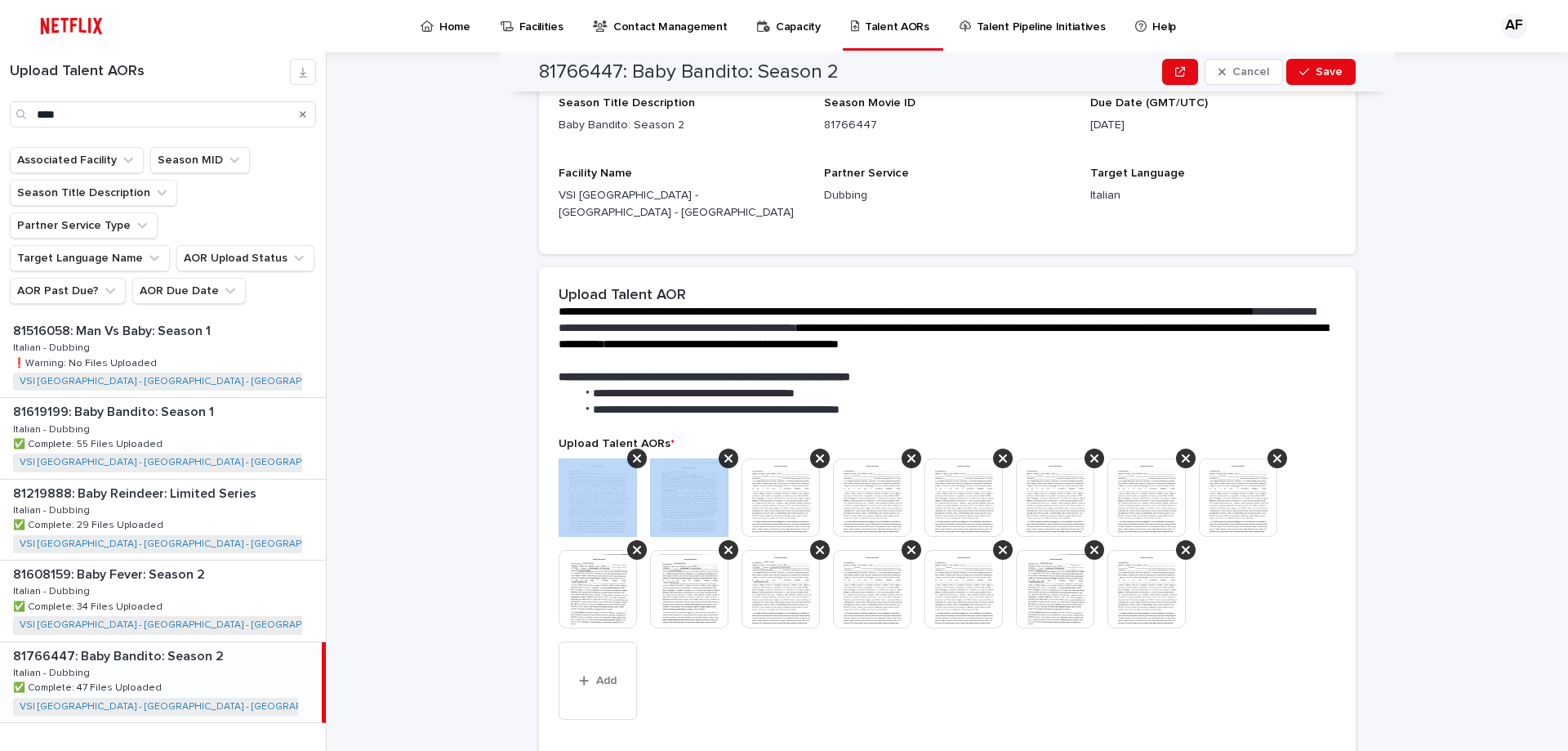
click at [632, 452] on icon at bounding box center [636, 459] width 8 height 13
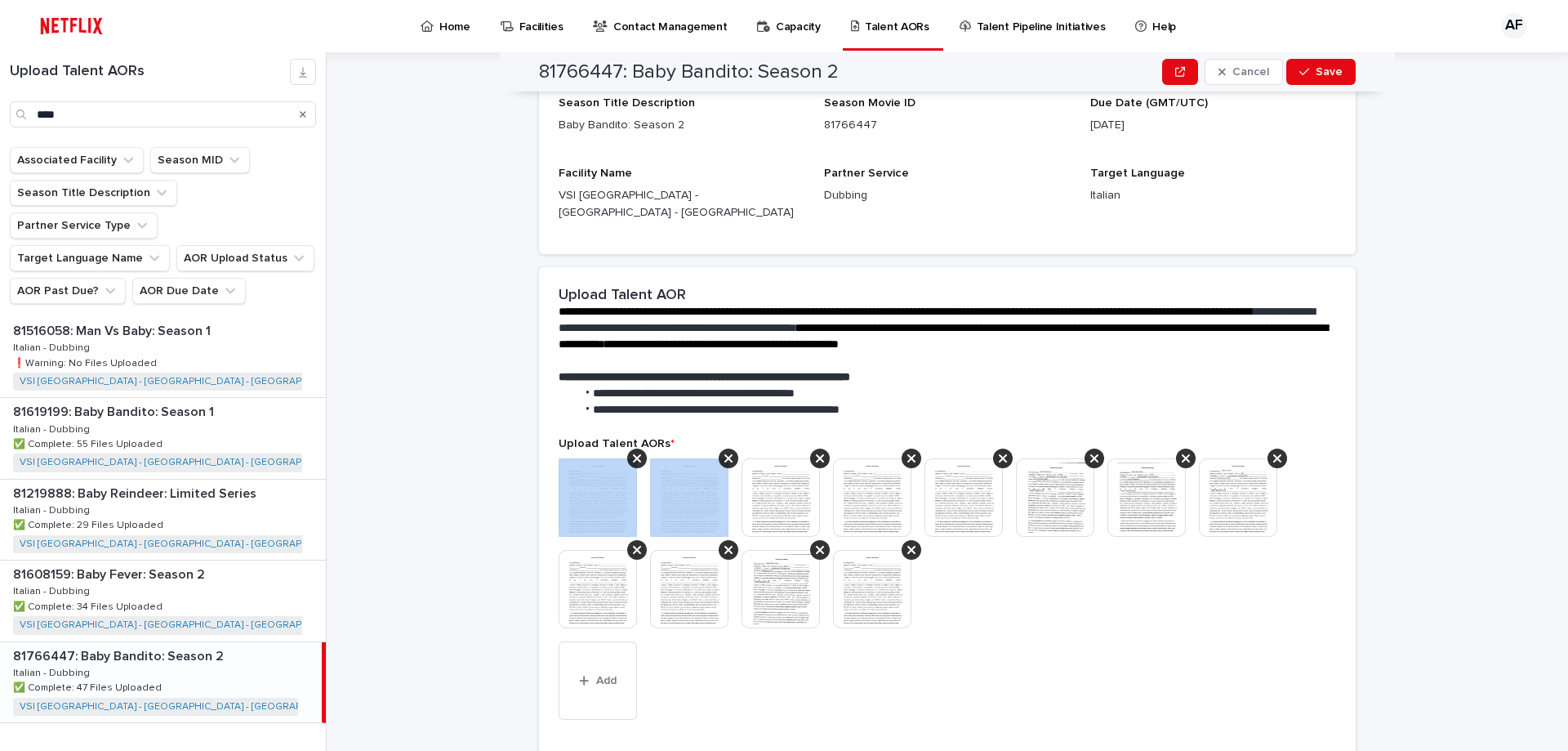
click at [632, 452] on icon at bounding box center [636, 459] width 8 height 13
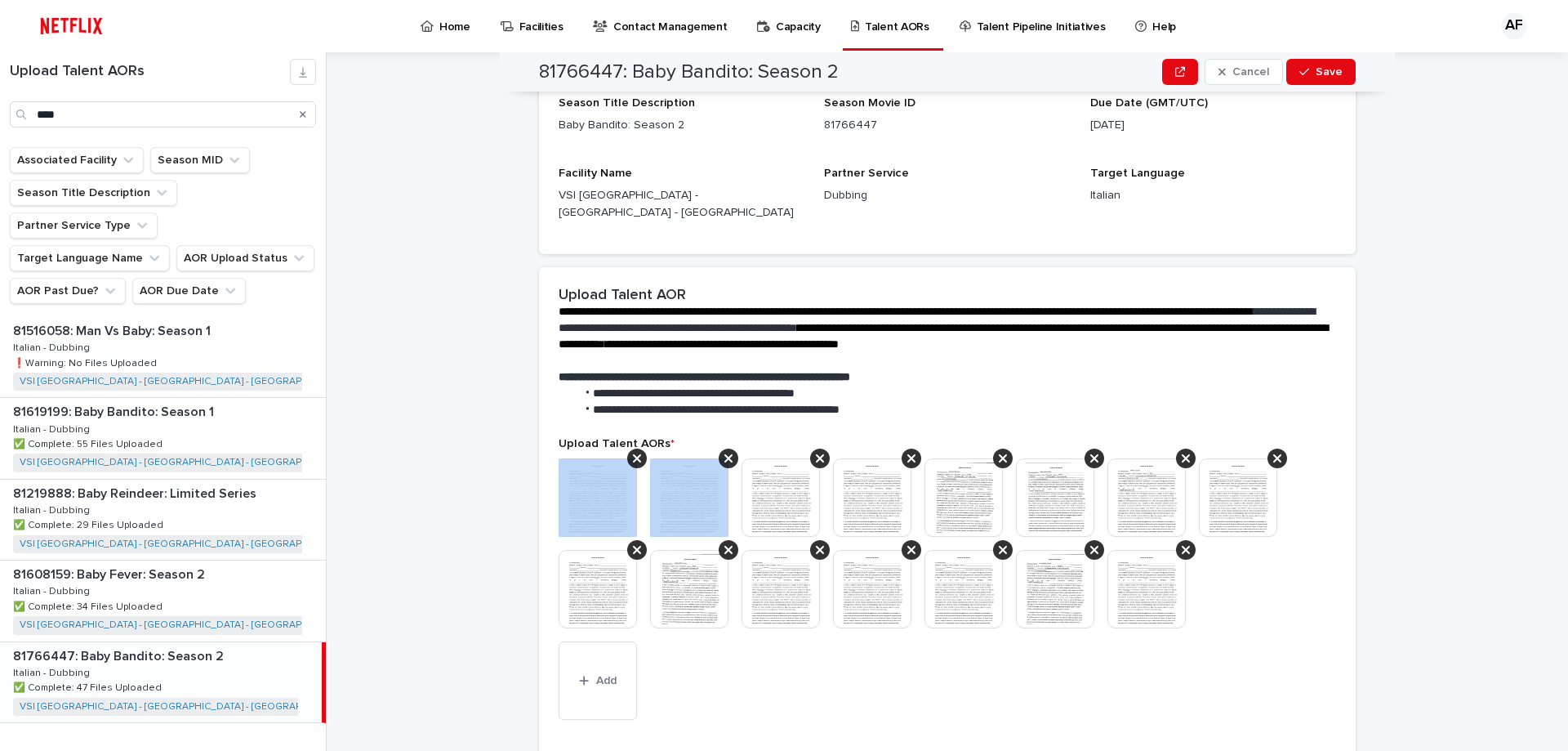
click at [632, 452] on icon at bounding box center [636, 459] width 8 height 13
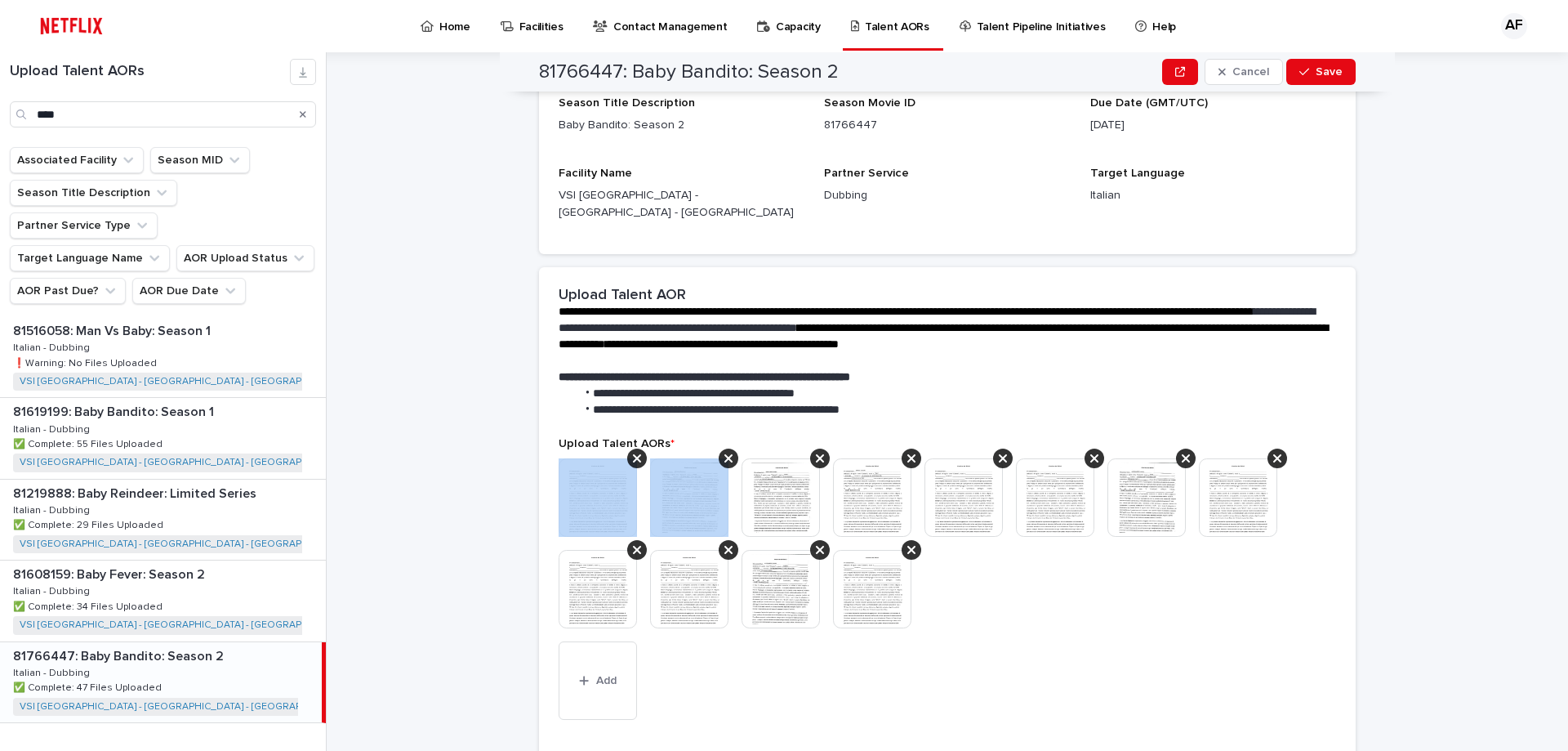
click at [632, 452] on icon at bounding box center [636, 459] width 8 height 13
click at [724, 452] on icon at bounding box center [728, 459] width 8 height 13
click at [632, 452] on icon at bounding box center [636, 459] width 8 height 13
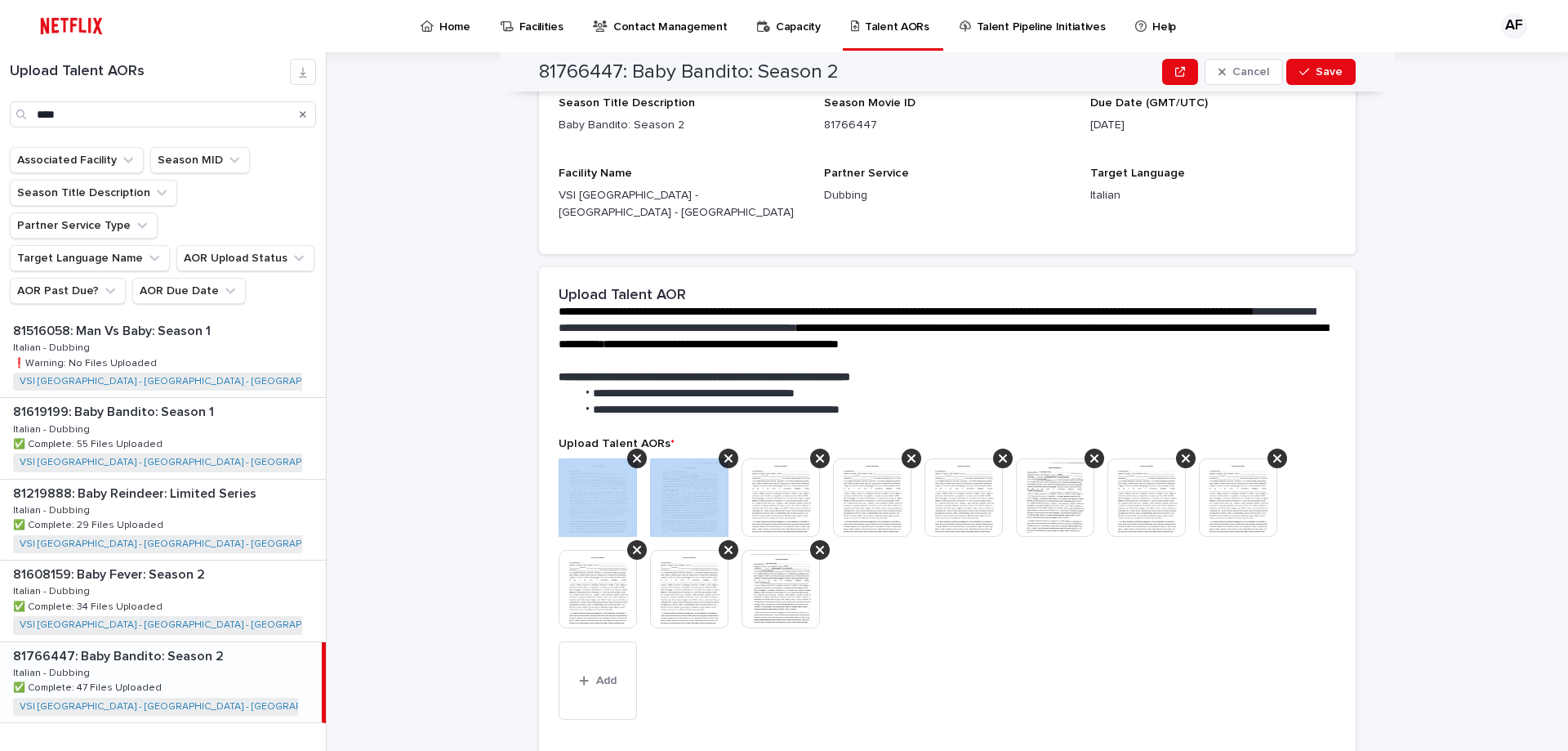
click at [632, 452] on icon at bounding box center [636, 459] width 8 height 13
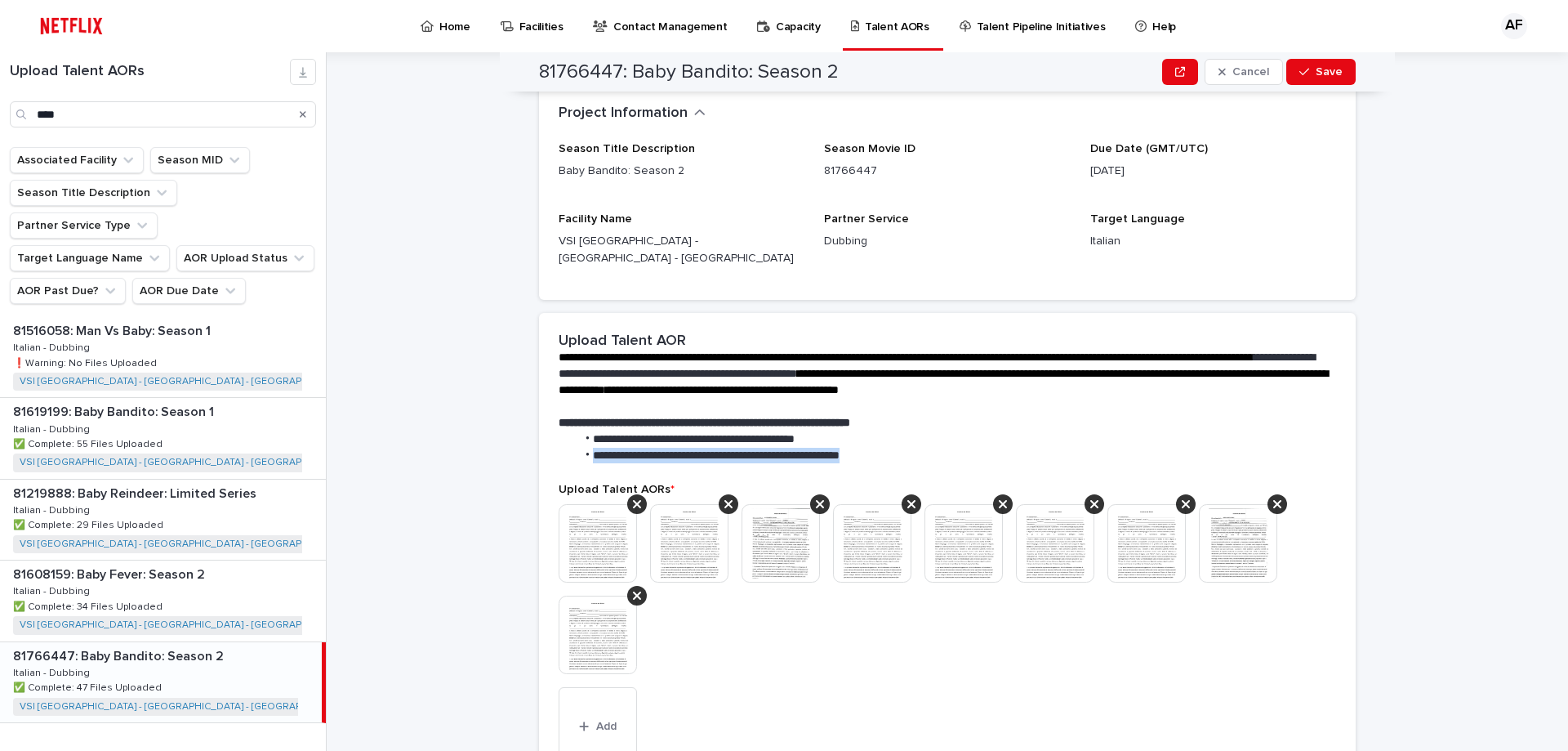
click at [630, 448] on li "**********" at bounding box center [952, 456] width 753 height 16
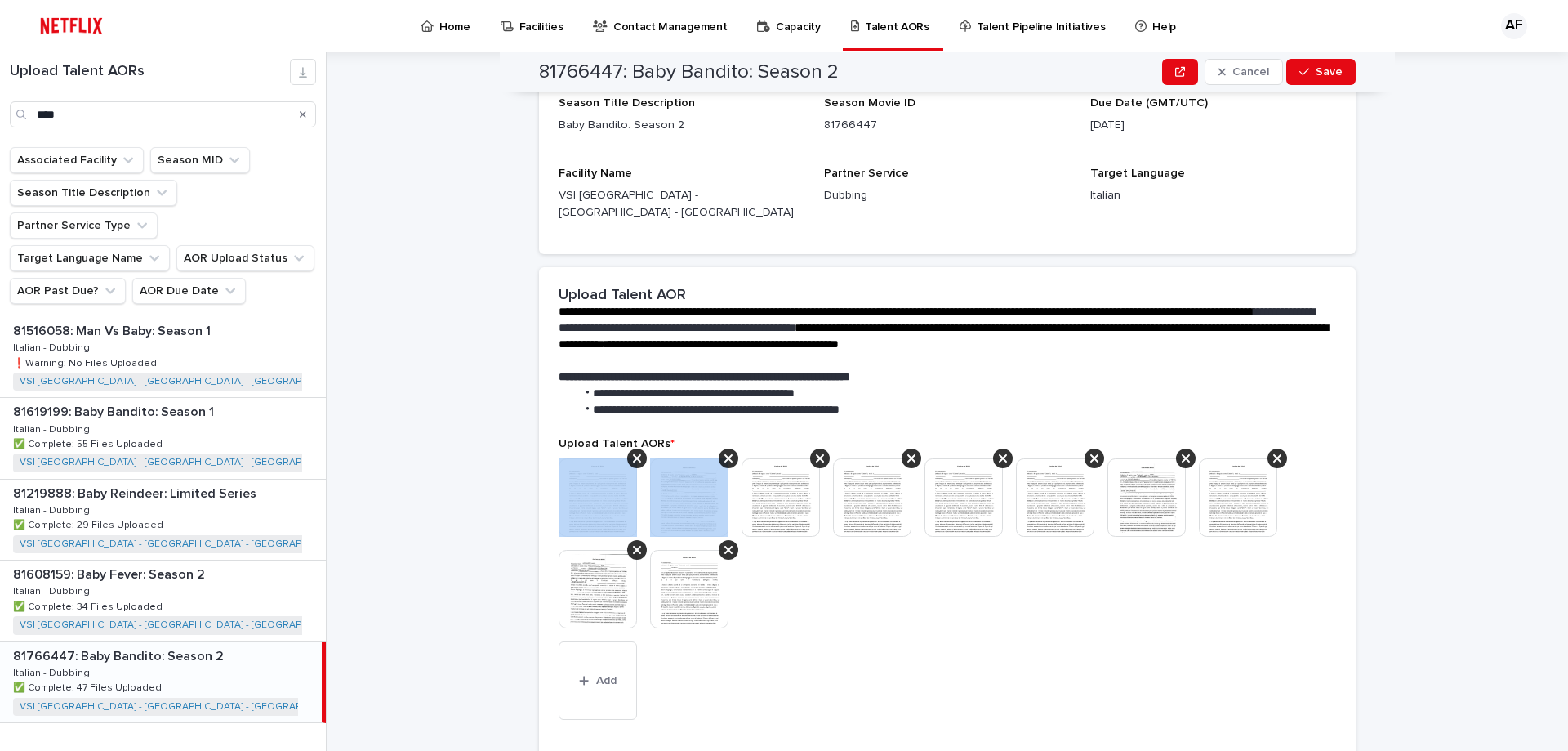
click at [632, 452] on icon at bounding box center [636, 459] width 8 height 13
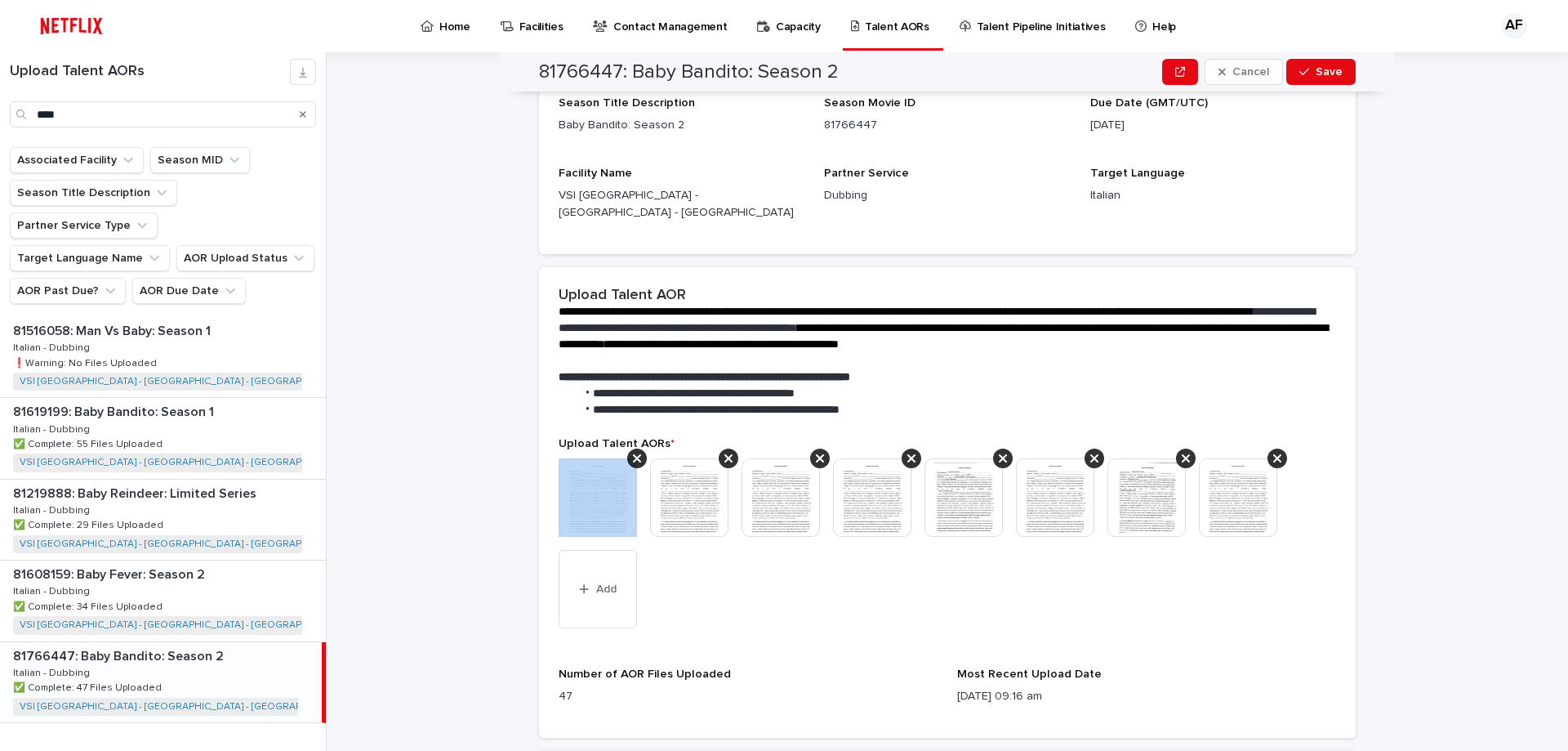
scroll to position [180, 0]
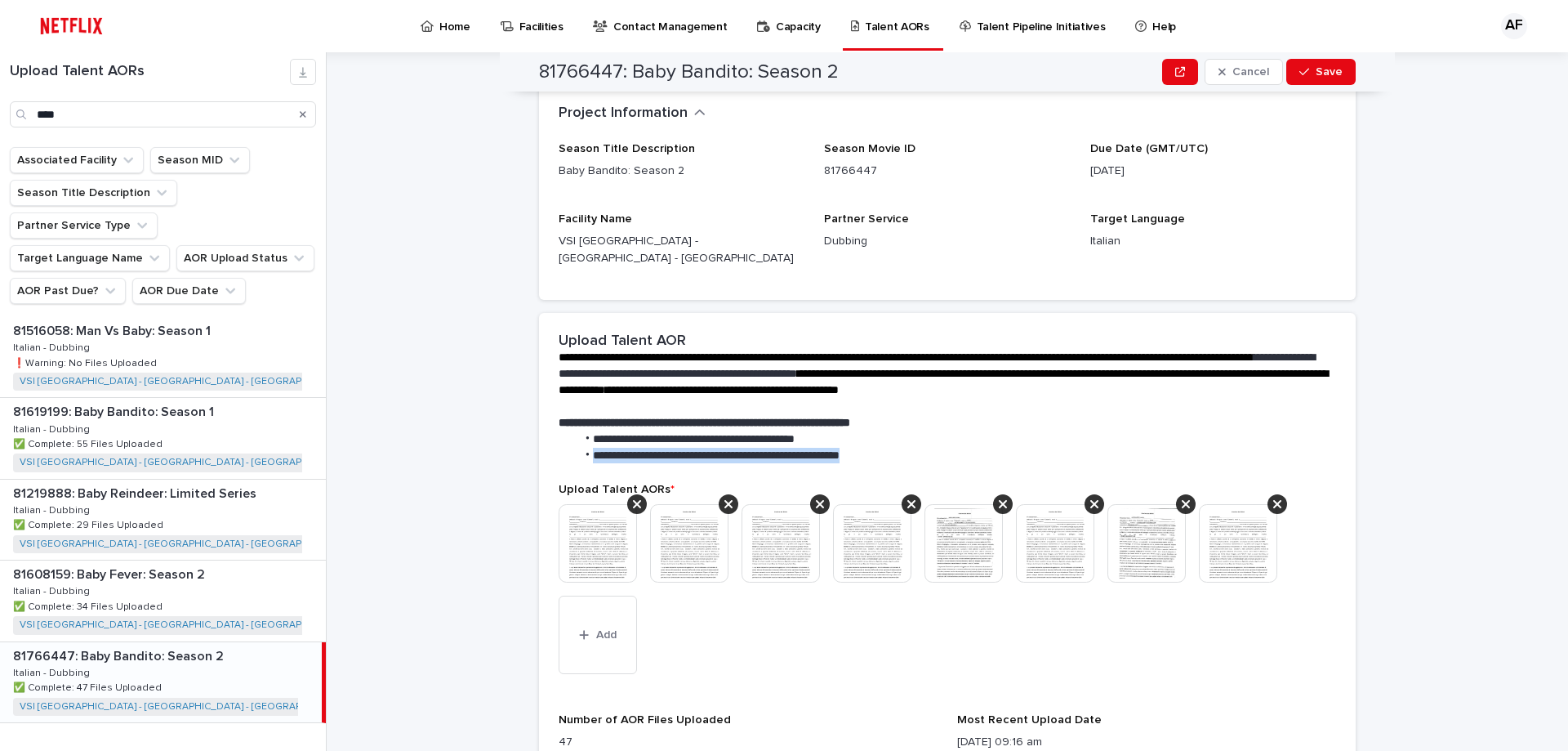
click at [630, 448] on li "**********" at bounding box center [952, 456] width 753 height 16
click at [635, 495] on div at bounding box center [637, 505] width 20 height 20
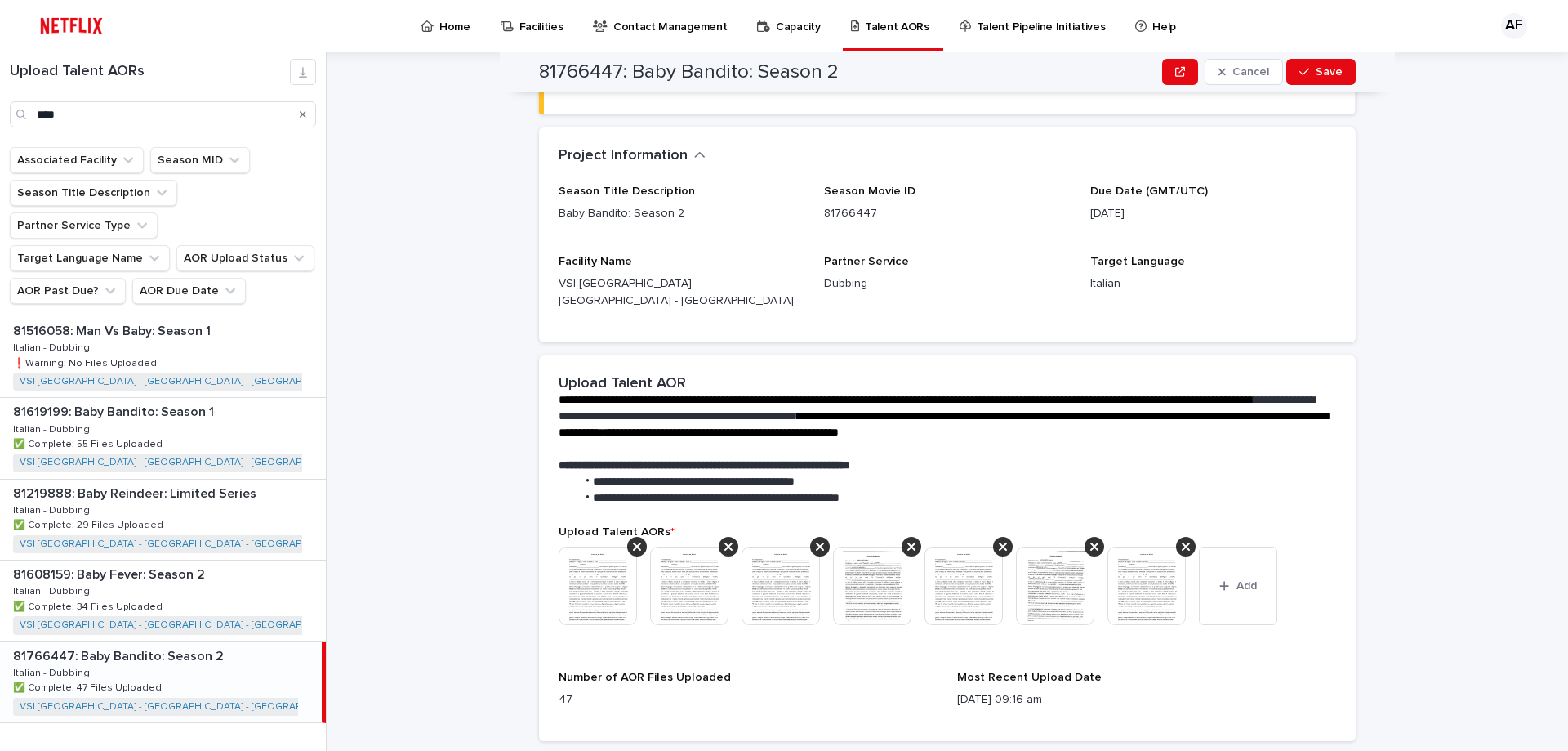
click at [632, 492] on span "**********" at bounding box center [715, 497] width 246 height 12
click at [632, 540] on icon at bounding box center [636, 546] width 8 height 13
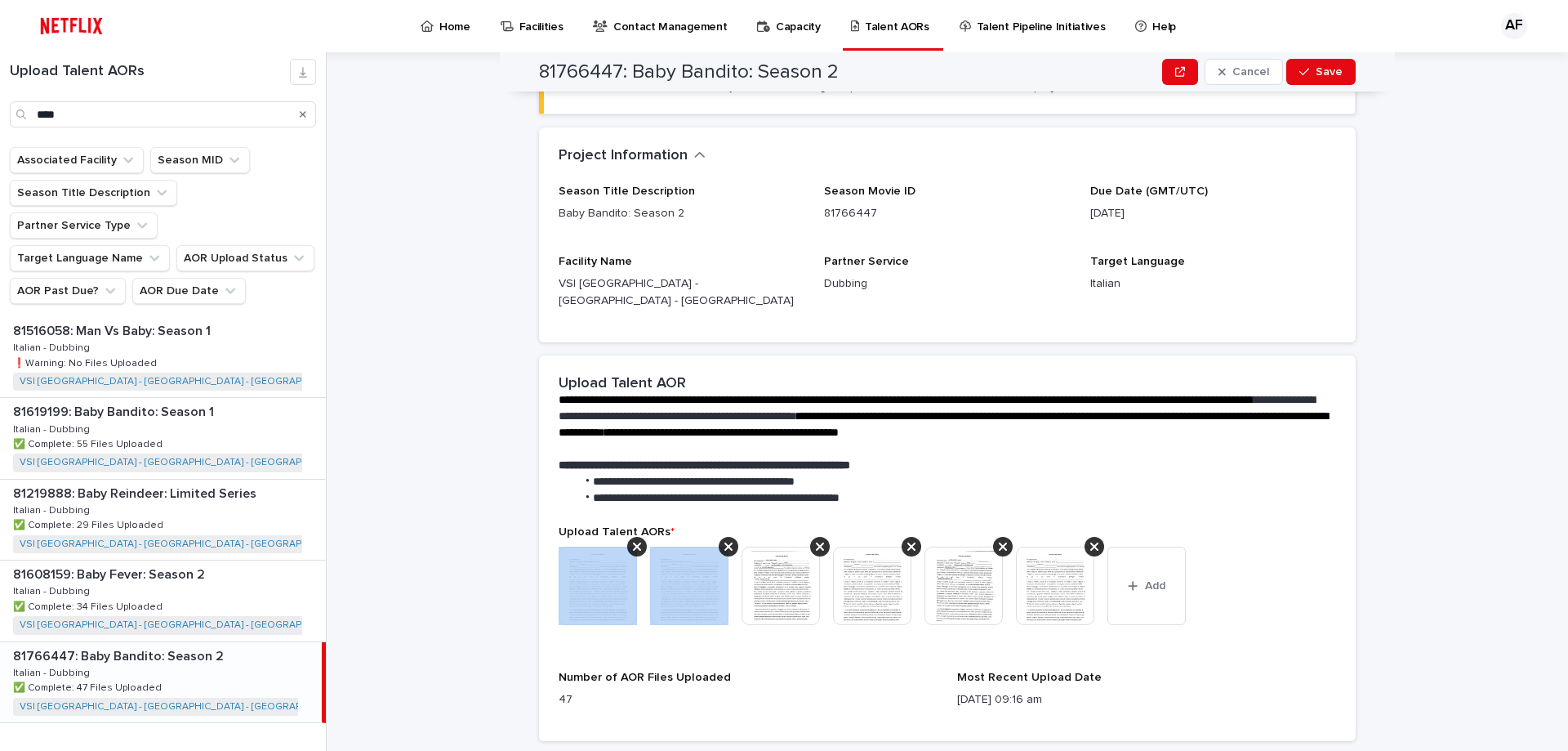
click at [632, 540] on icon at bounding box center [636, 546] width 8 height 13
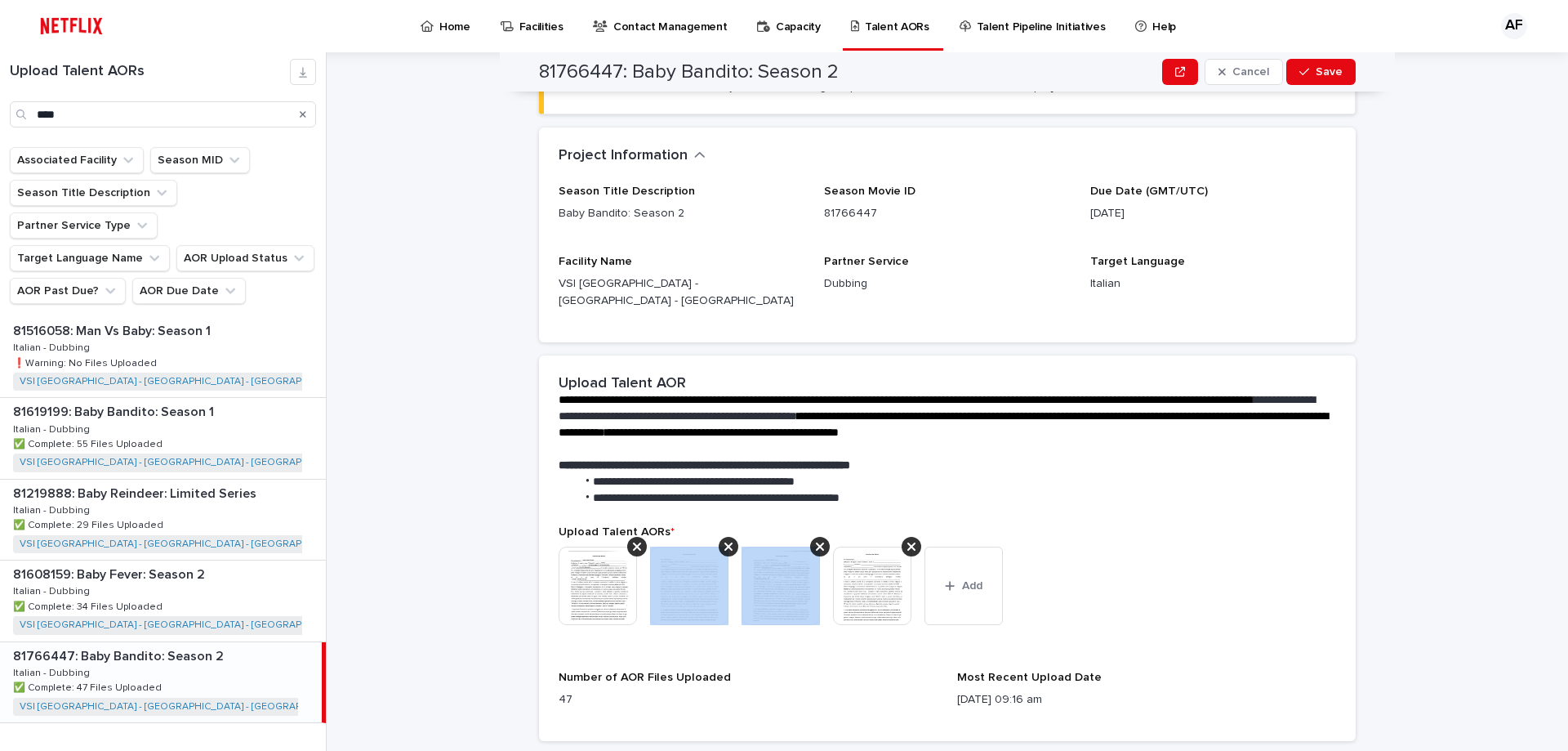
click at [724, 540] on icon at bounding box center [728, 546] width 8 height 13
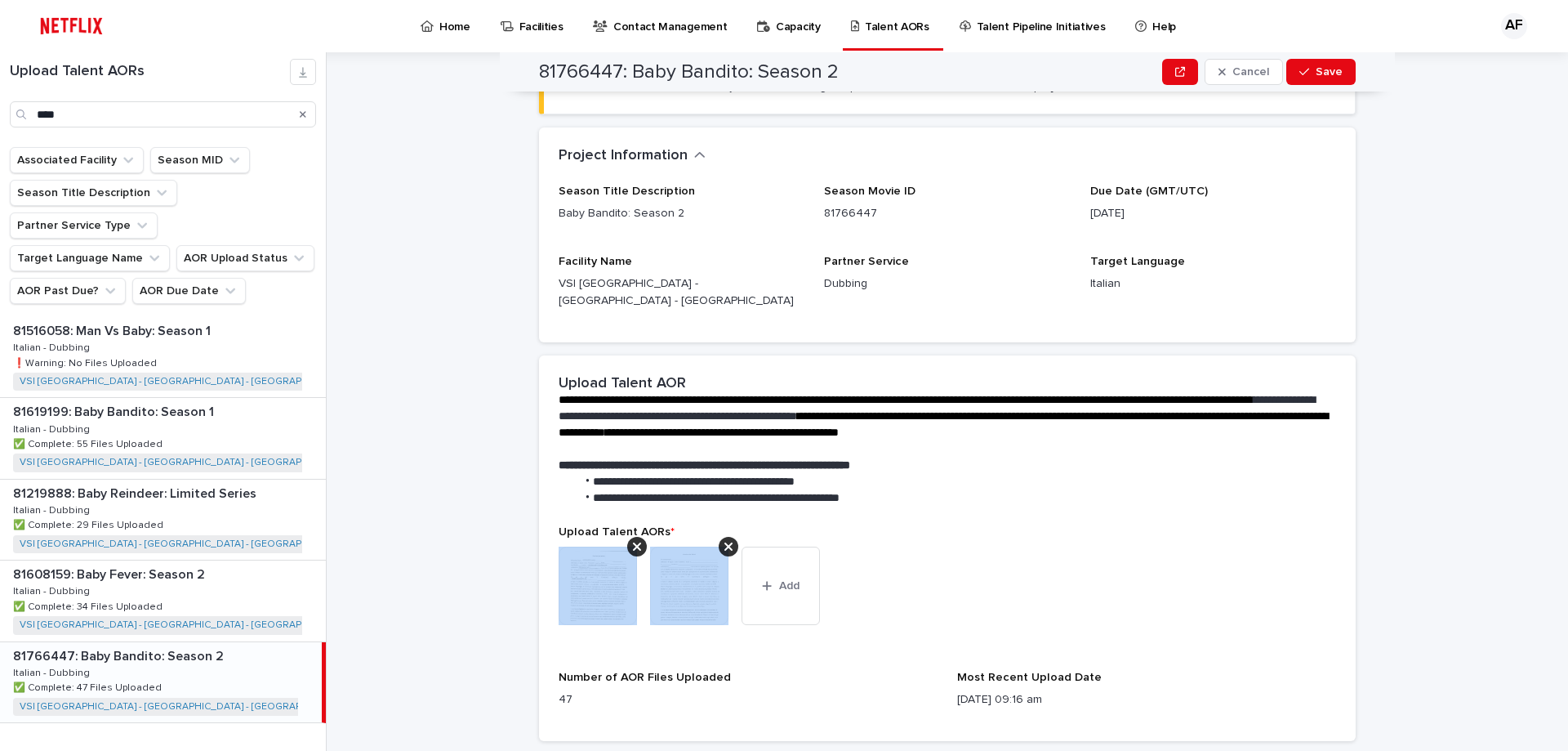
click at [632, 540] on icon at bounding box center [636, 546] width 8 height 13
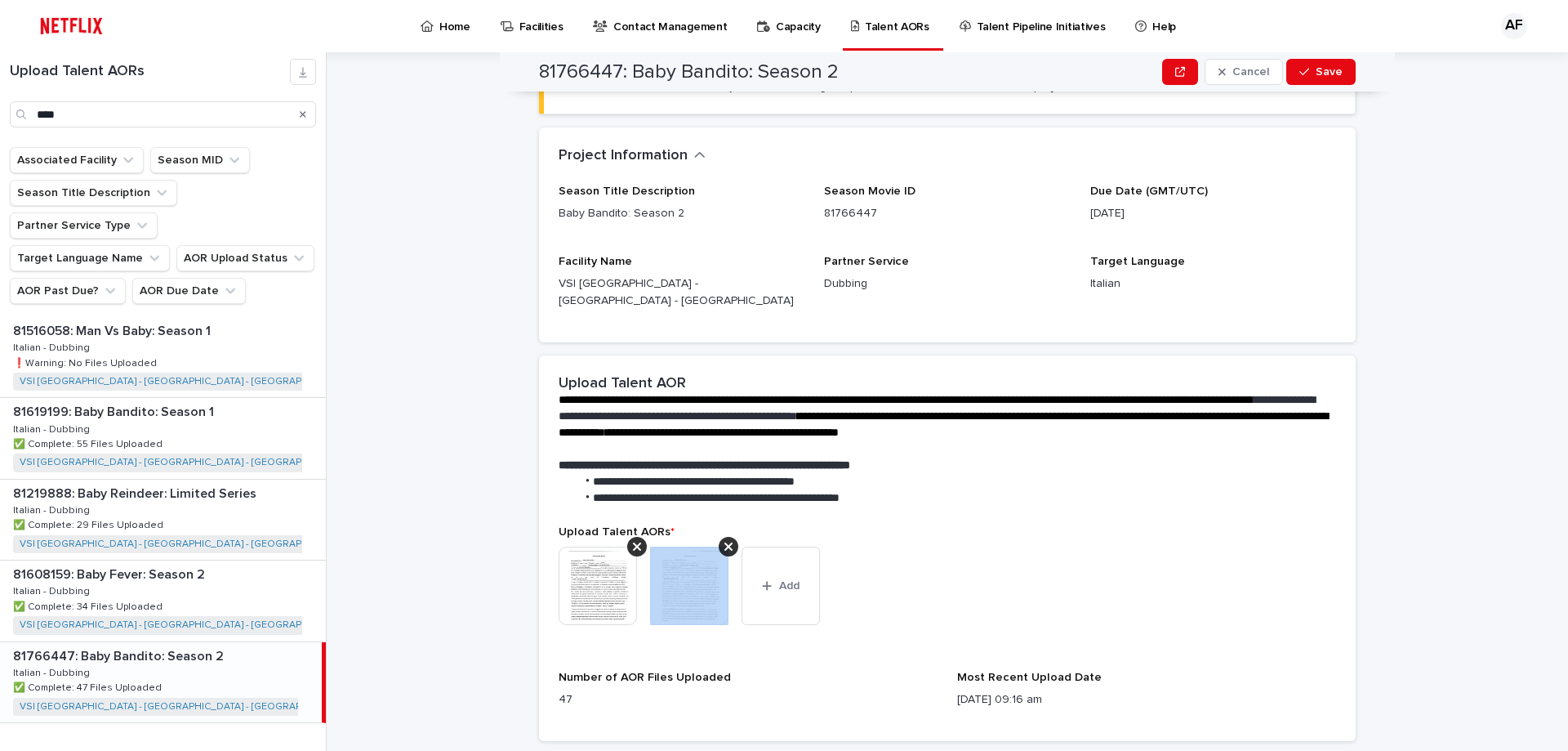
click at [724, 540] on icon at bounding box center [728, 546] width 8 height 13
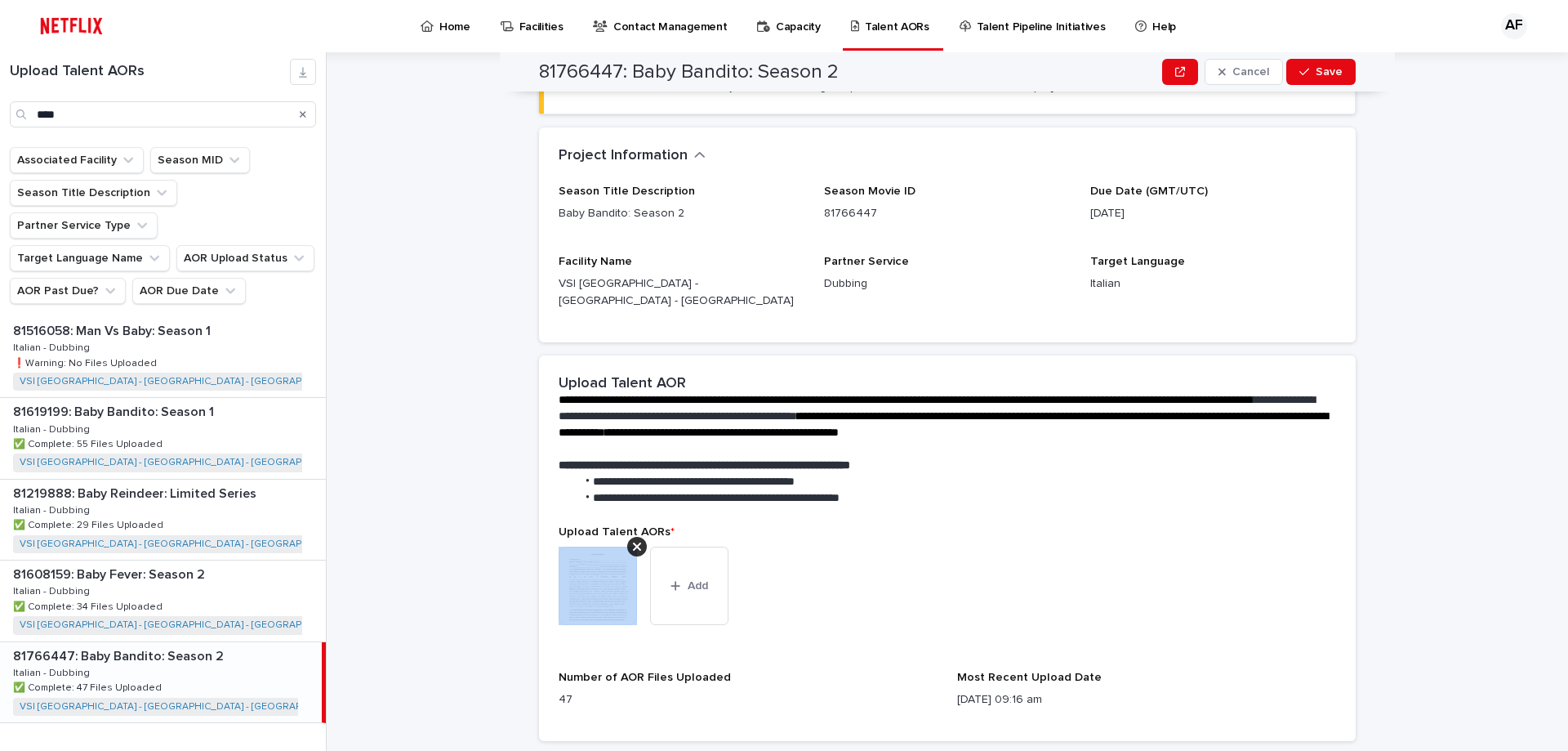
click at [632, 540] on icon at bounding box center [636, 546] width 8 height 13
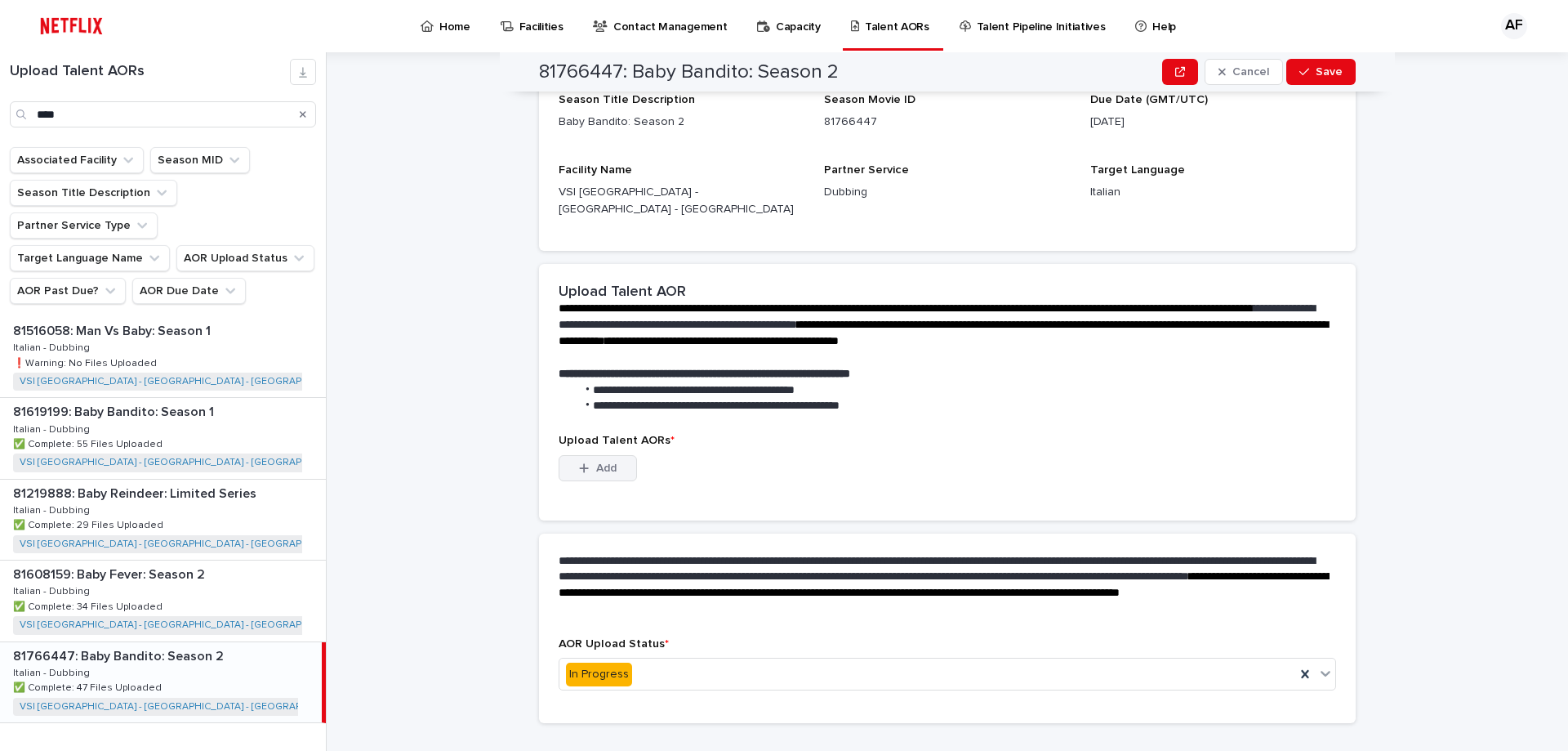
scroll to position [25, 0]
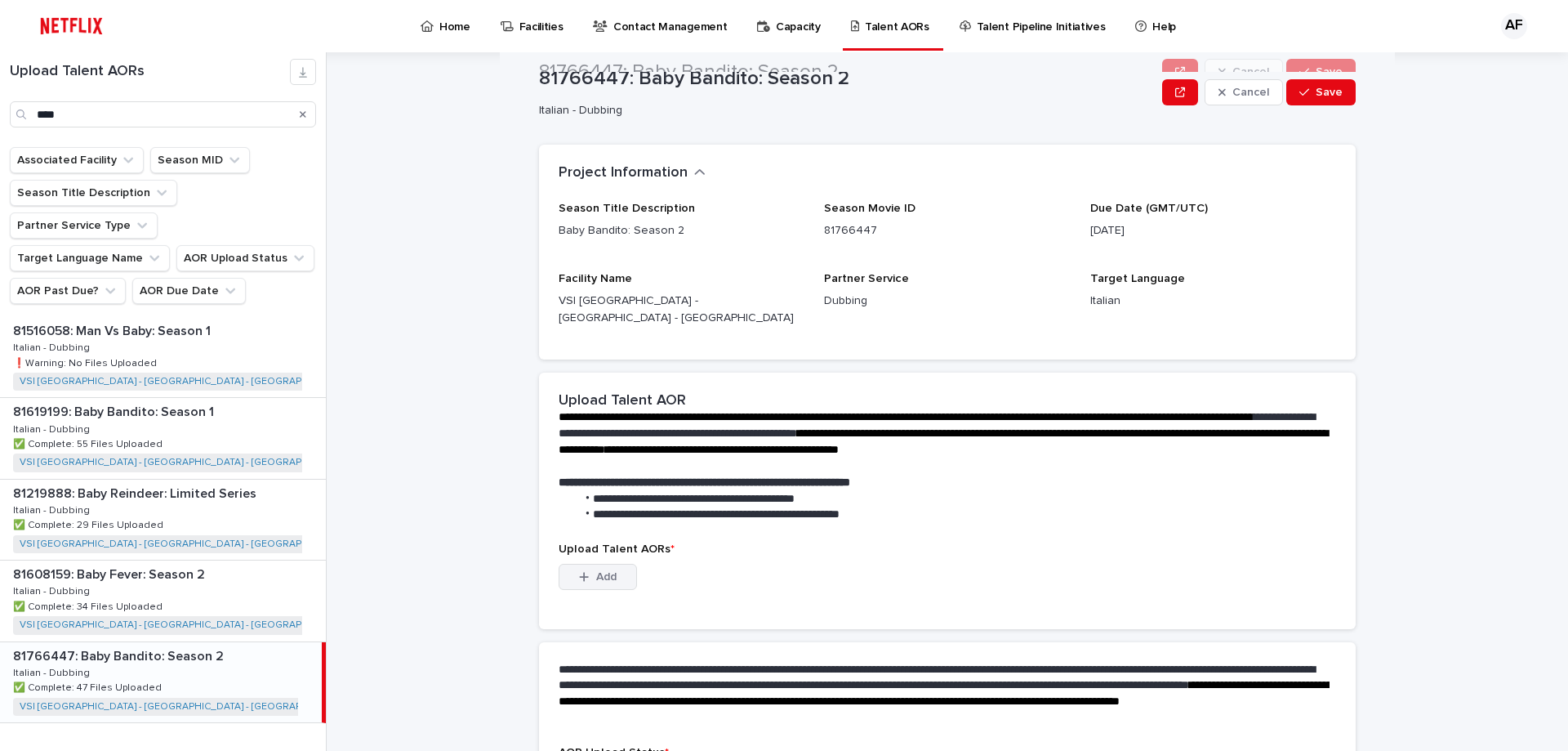
click at [582, 570] on button "Add" at bounding box center [597, 577] width 78 height 26
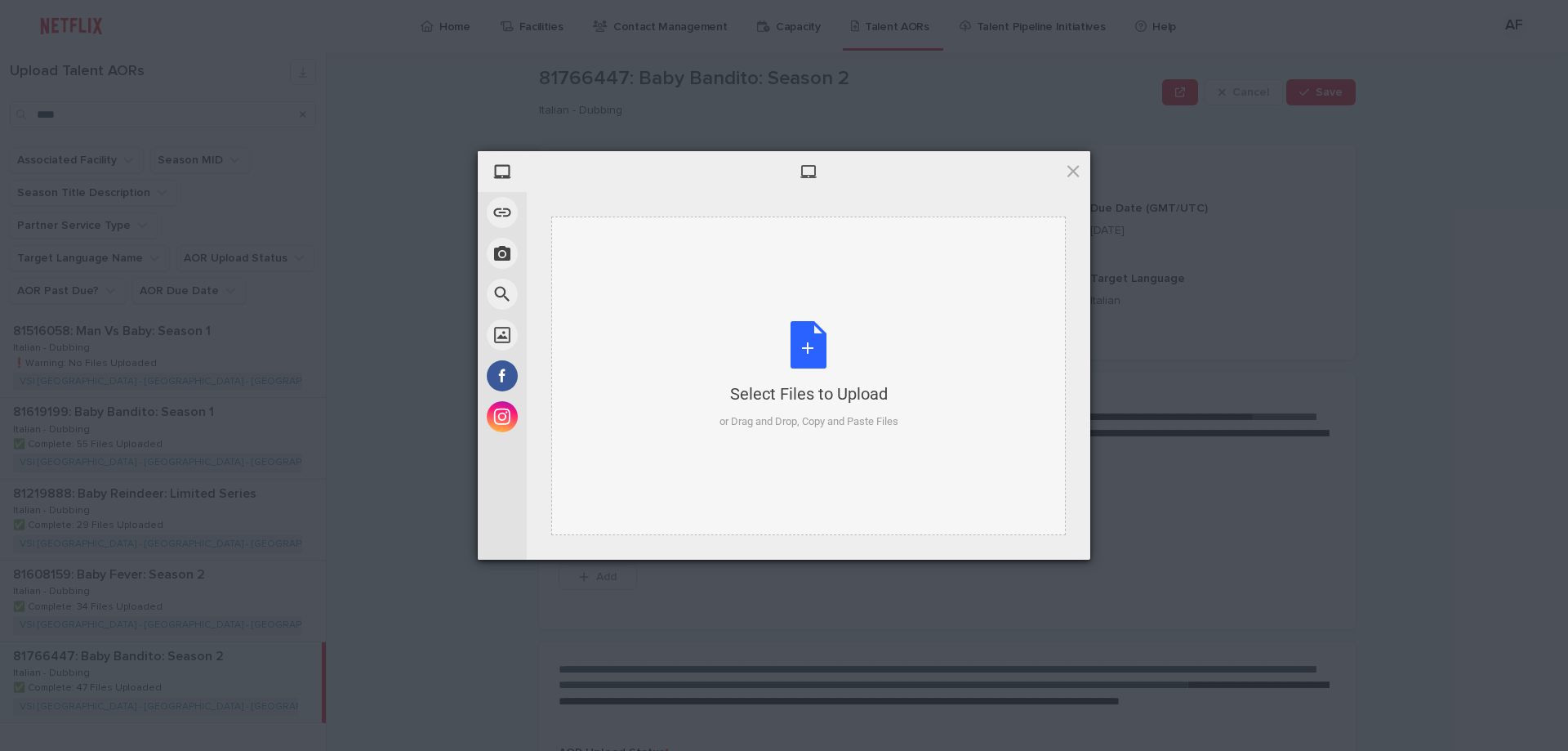
click at [664, 336] on div "Select Files to Upload or Drag and Drop, Copy and Paste Files" at bounding box center [808, 376] width 514 height 319
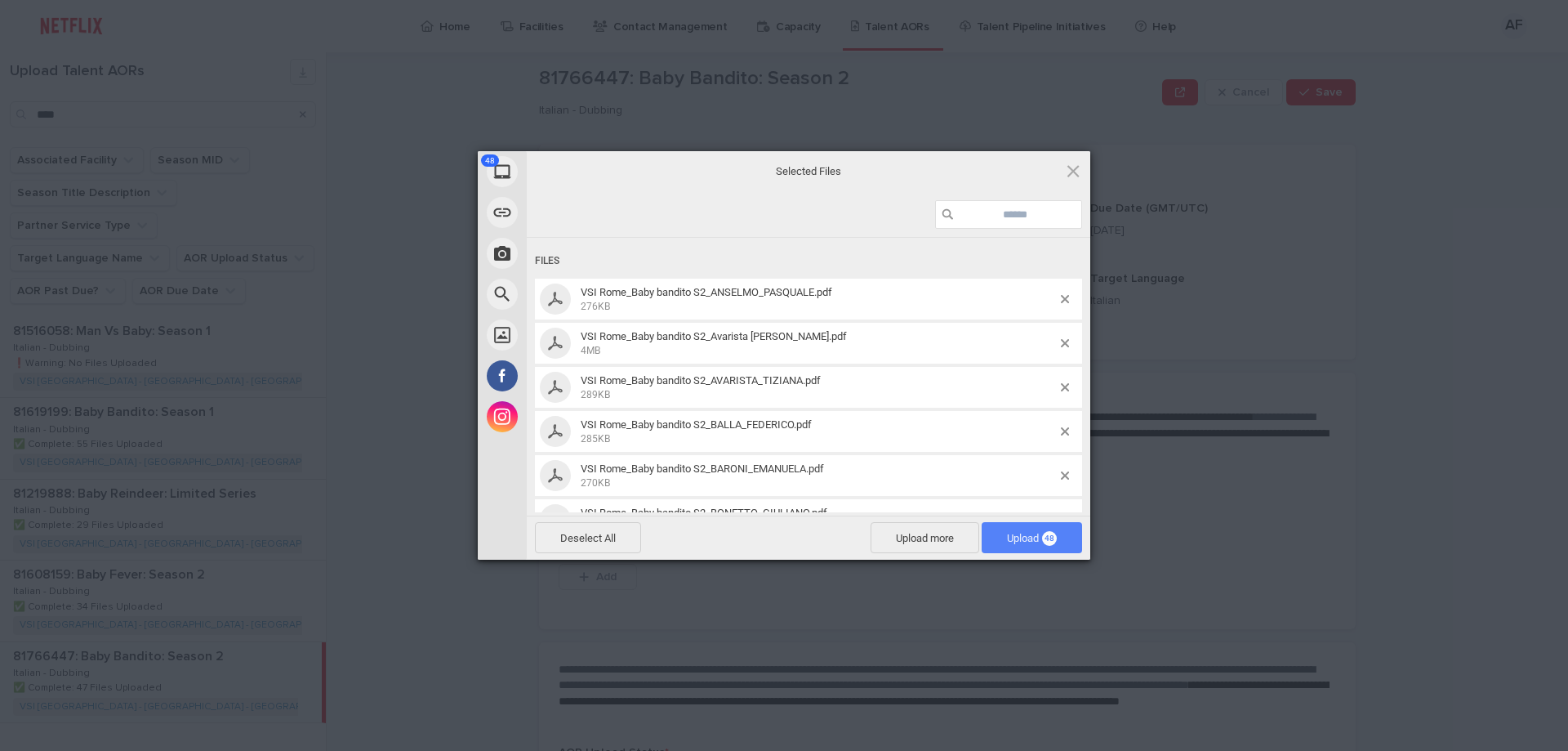
click at [1021, 541] on span "Upload 48" at bounding box center [1031, 538] width 50 height 13
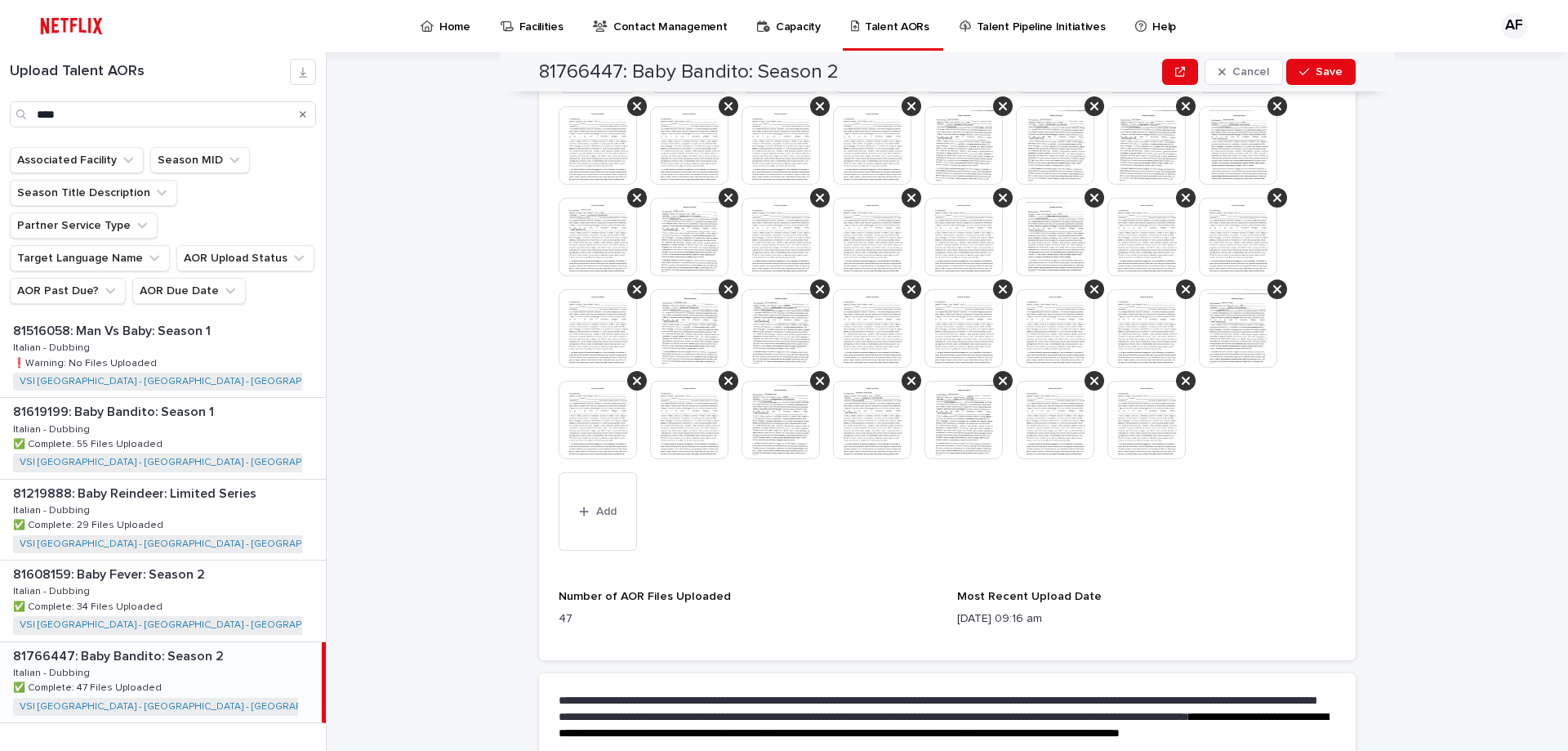
scroll to position [915, 0]
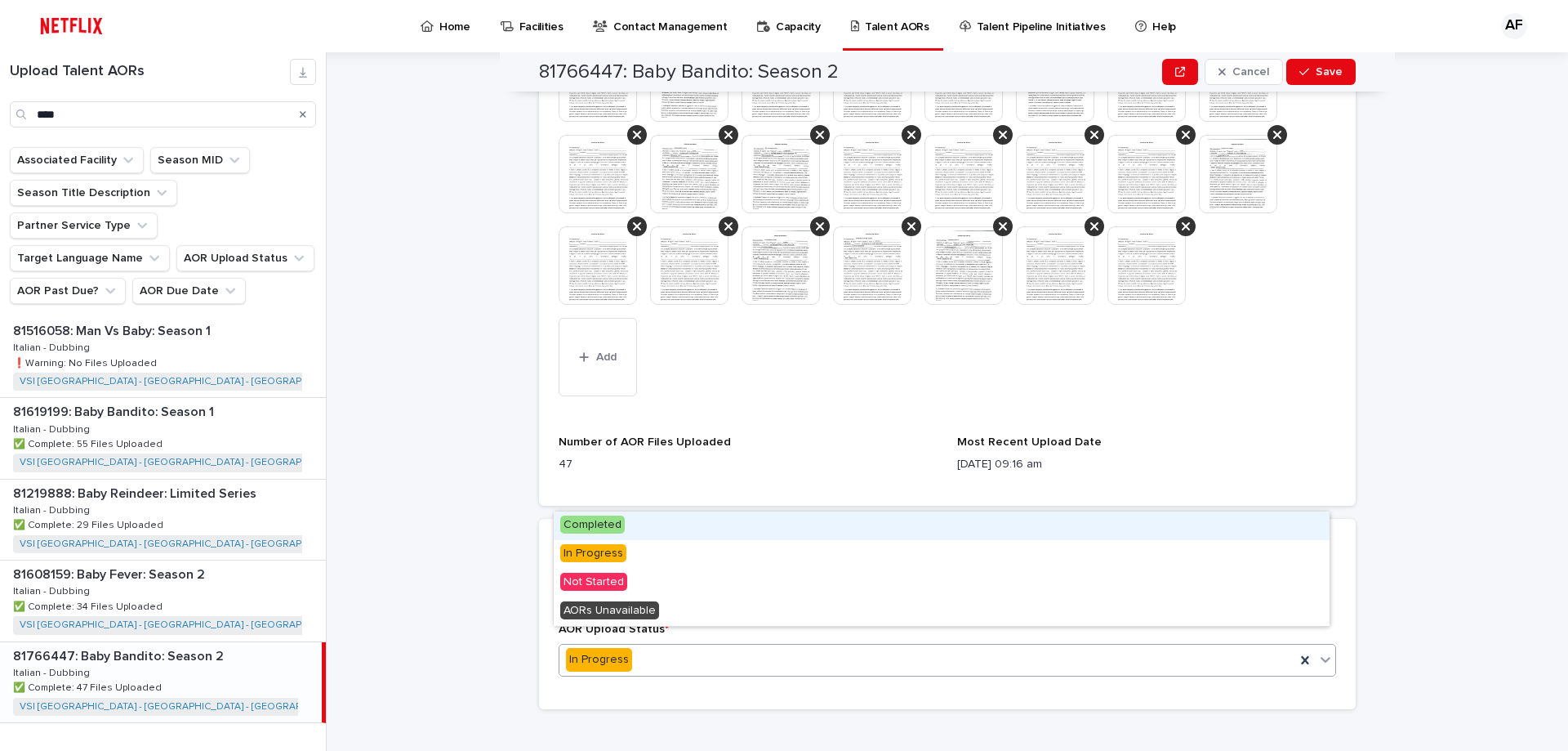
click at [678, 646] on div "In Progress" at bounding box center [927, 660] width 735 height 27
click at [650, 529] on div "Completed" at bounding box center [942, 526] width 776 height 29
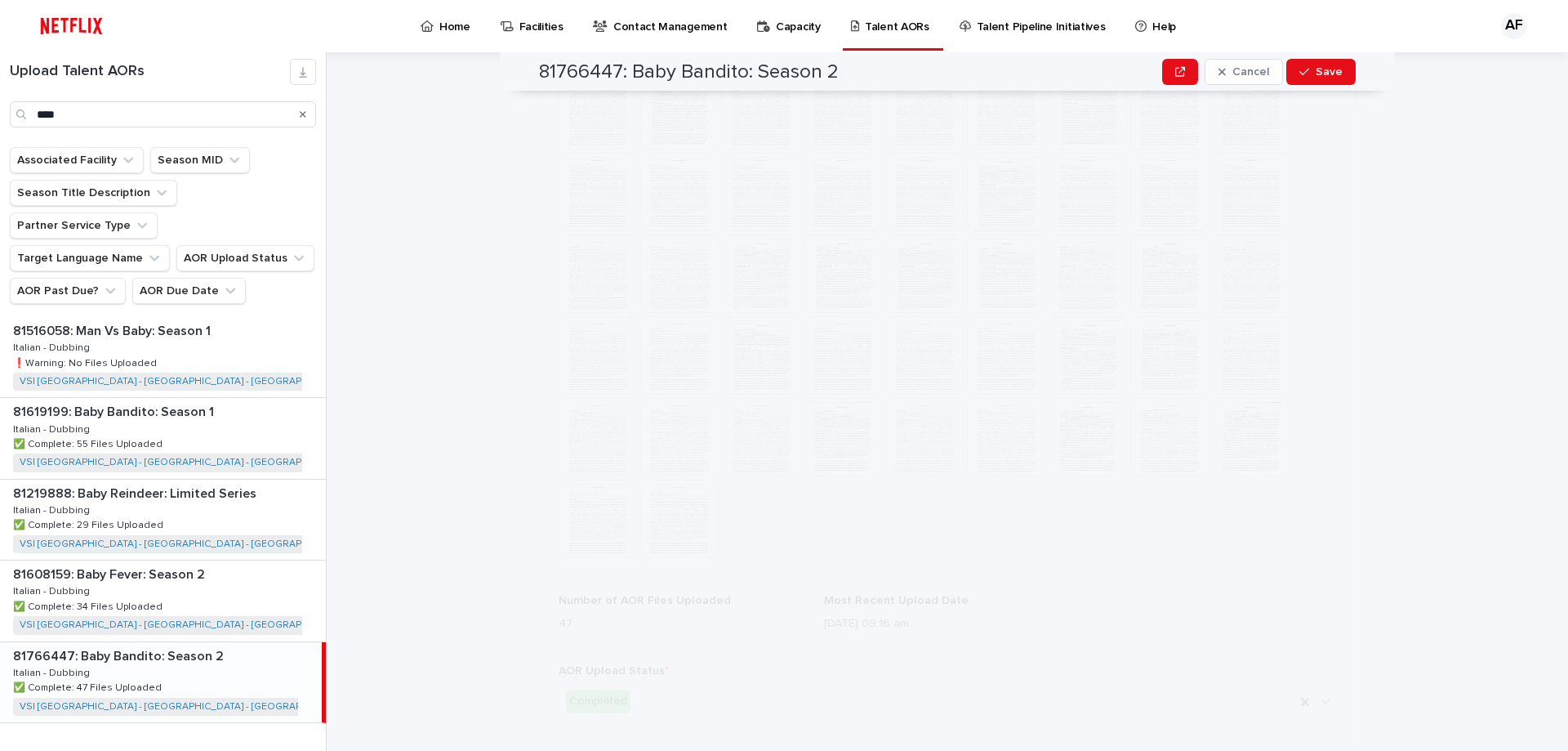
scroll to position [0, 0]
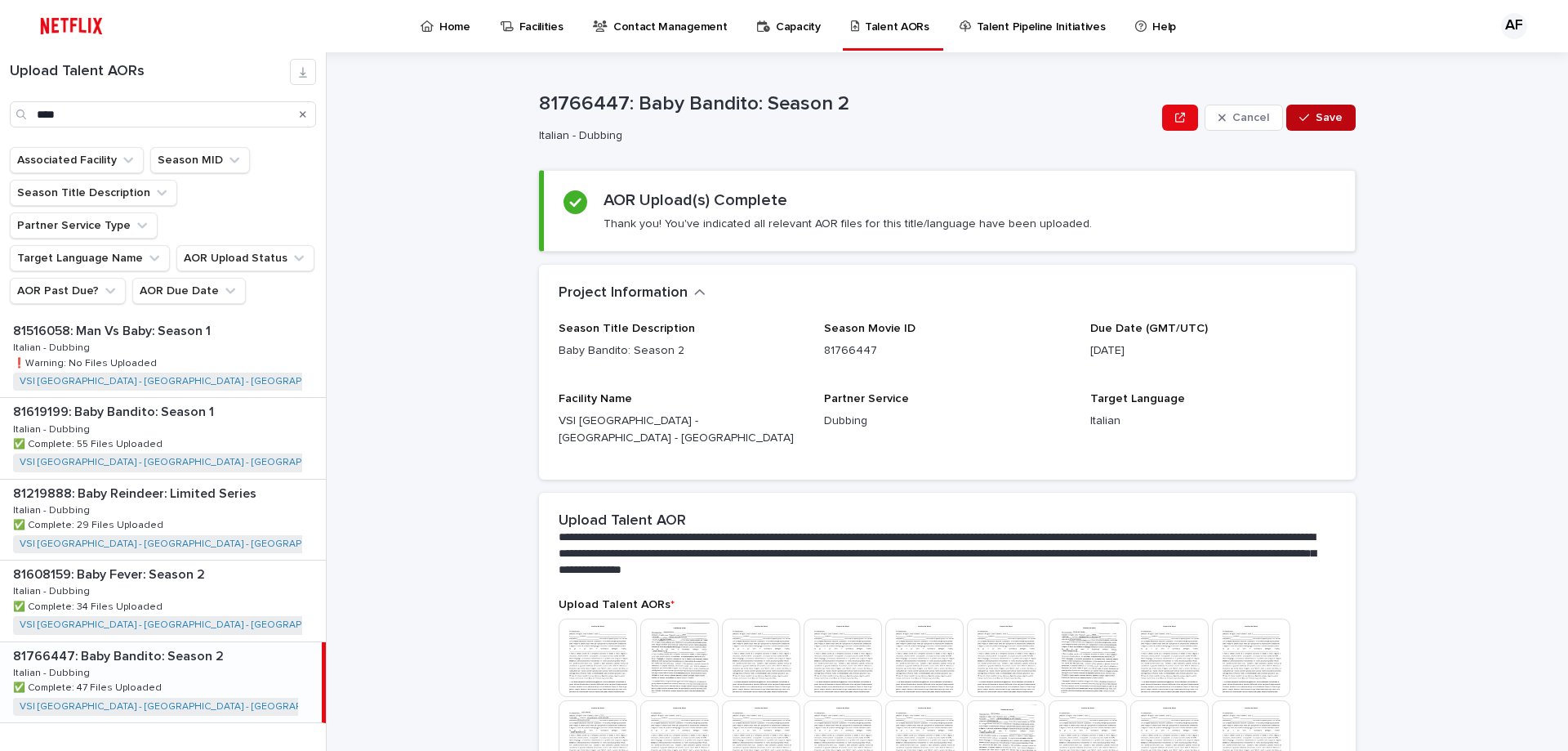
click at [1321, 117] on span "Save" at bounding box center [1329, 117] width 27 height 12
